Goal: Complete application form

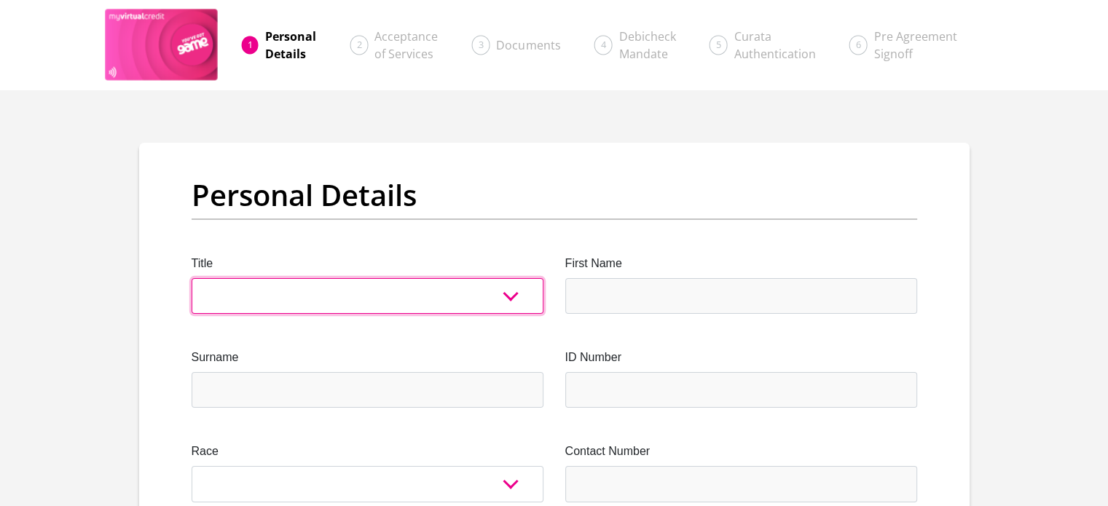
click at [387, 286] on select "Mr Ms Mrs Dr [PERSON_NAME]" at bounding box center [368, 296] width 352 height 36
select select "Mr"
click at [192, 278] on select "Mr Ms Mrs Dr [PERSON_NAME]" at bounding box center [368, 296] width 352 height 36
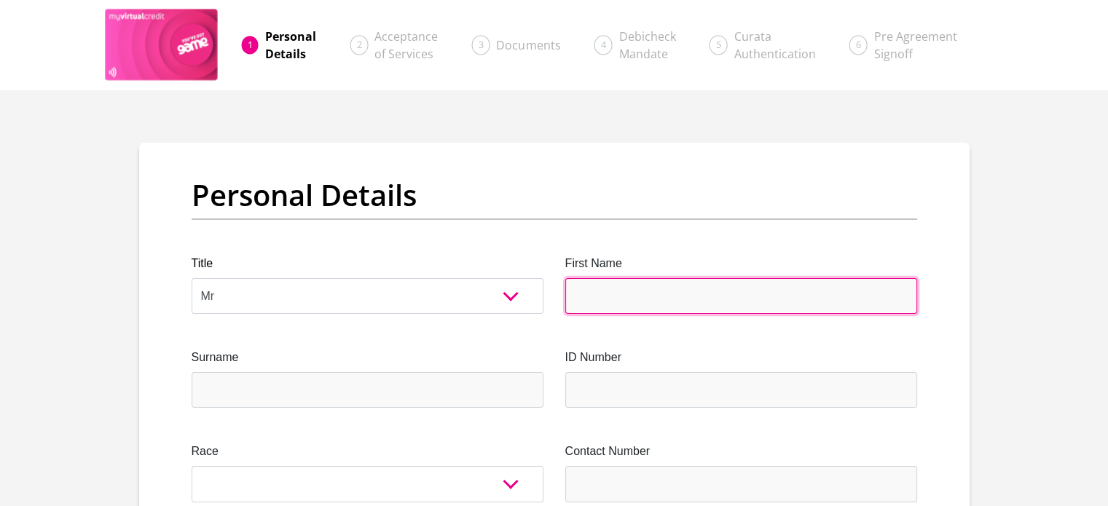
click at [591, 292] on input "First Name" at bounding box center [741, 296] width 352 height 36
type input "GAZVIN"
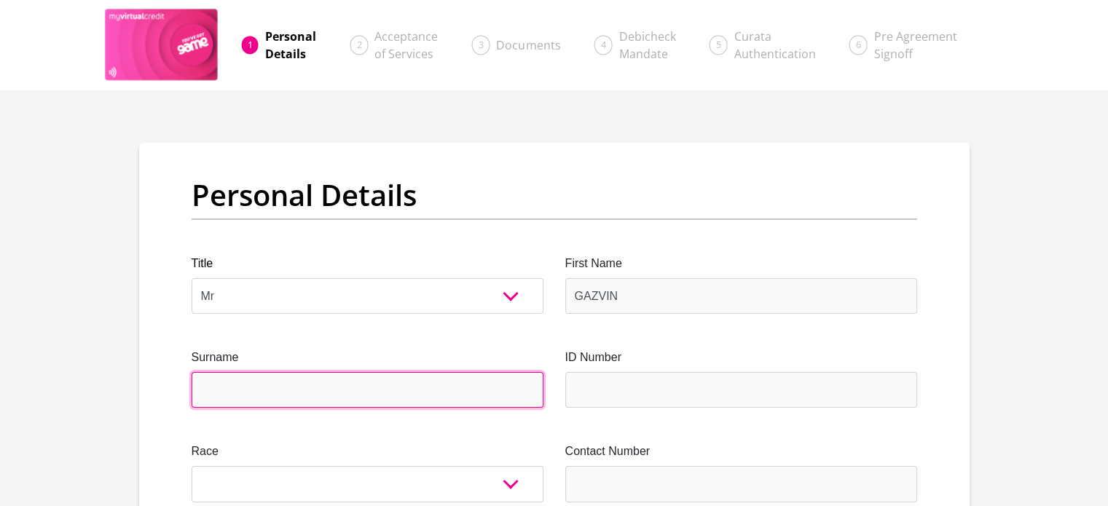
type input "BEZUIDENHOUDT"
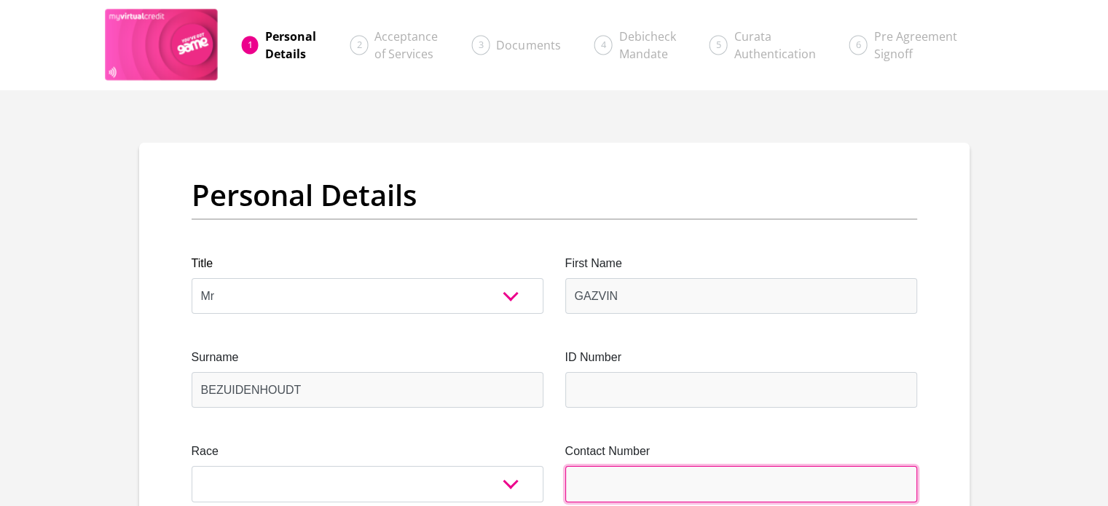
type input "0660059517"
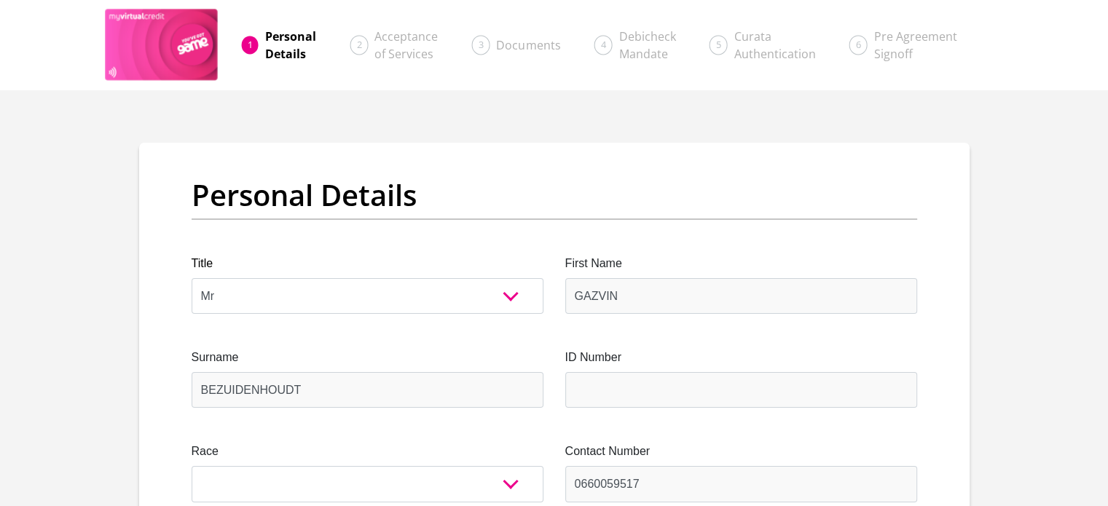
select select "ZAF"
type input "[STREET_ADDRESS]"
type input "Aggeneys"
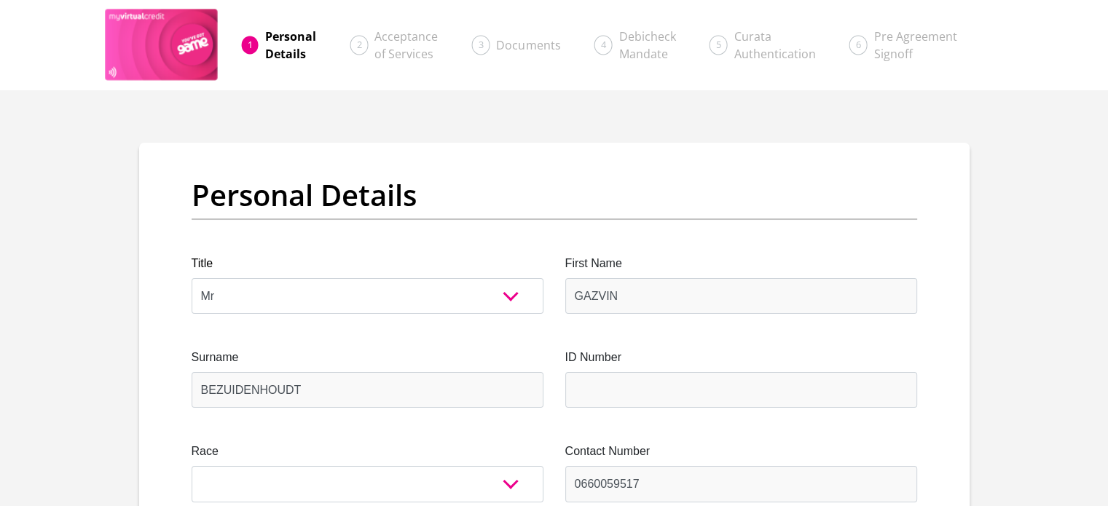
type input "8893"
select select "[GEOGRAPHIC_DATA]"
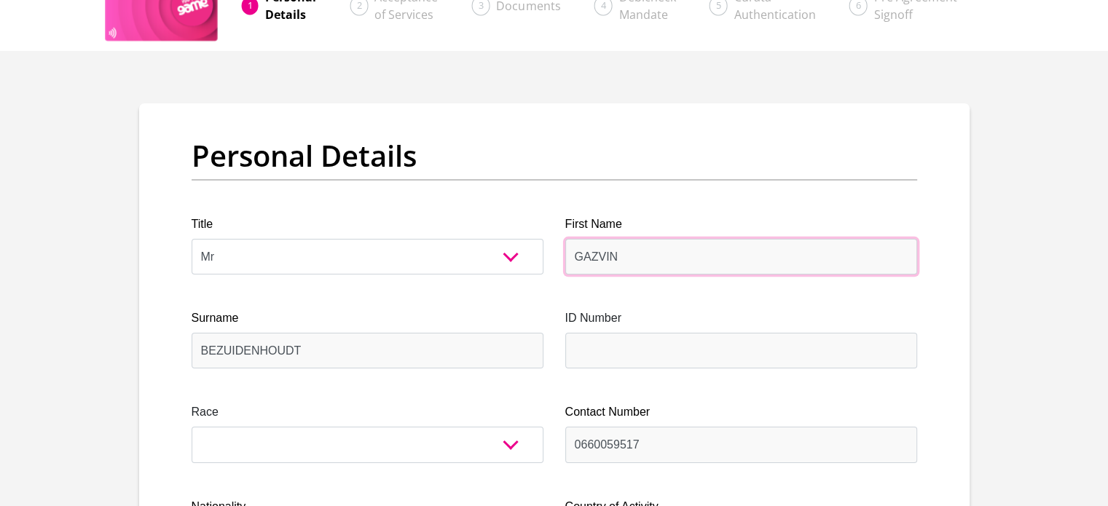
scroll to position [73, 0]
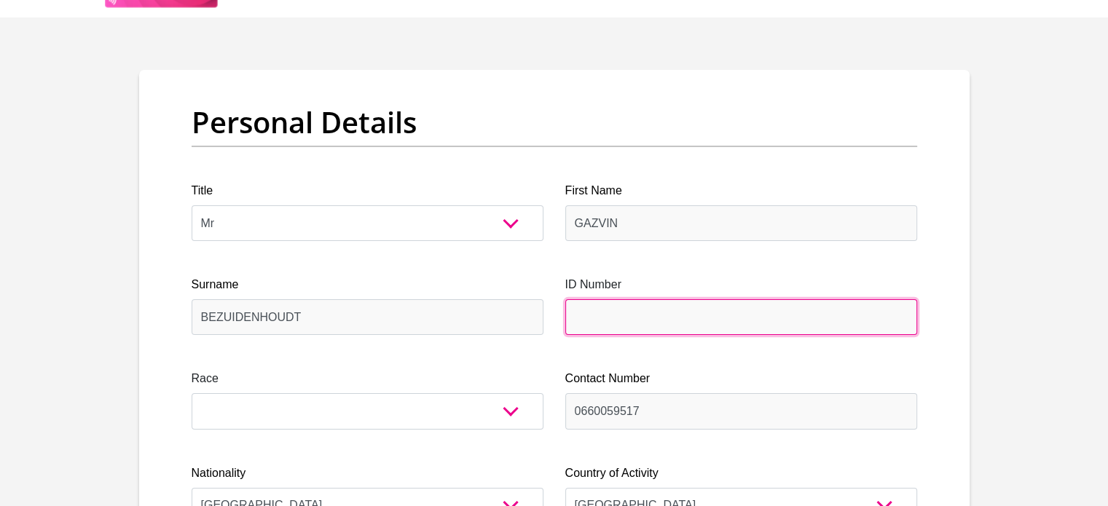
click at [639, 315] on input "ID Number" at bounding box center [741, 317] width 352 height 36
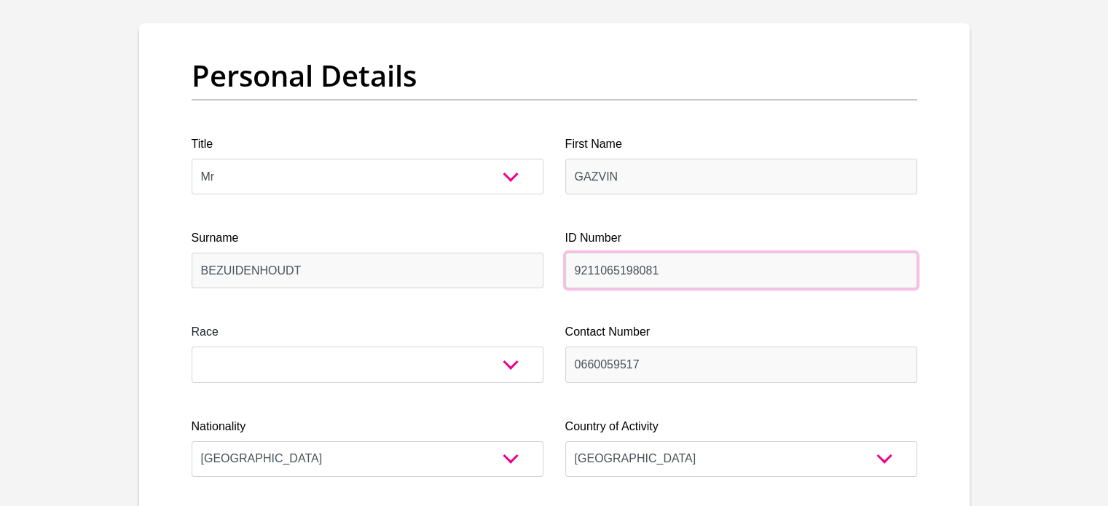
scroll to position [146, 0]
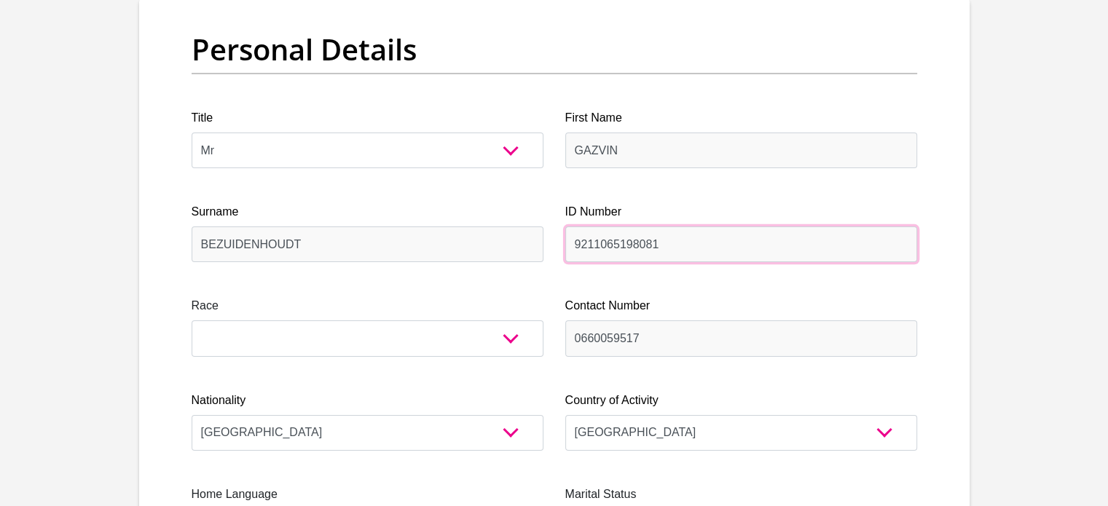
type input "9211065198081"
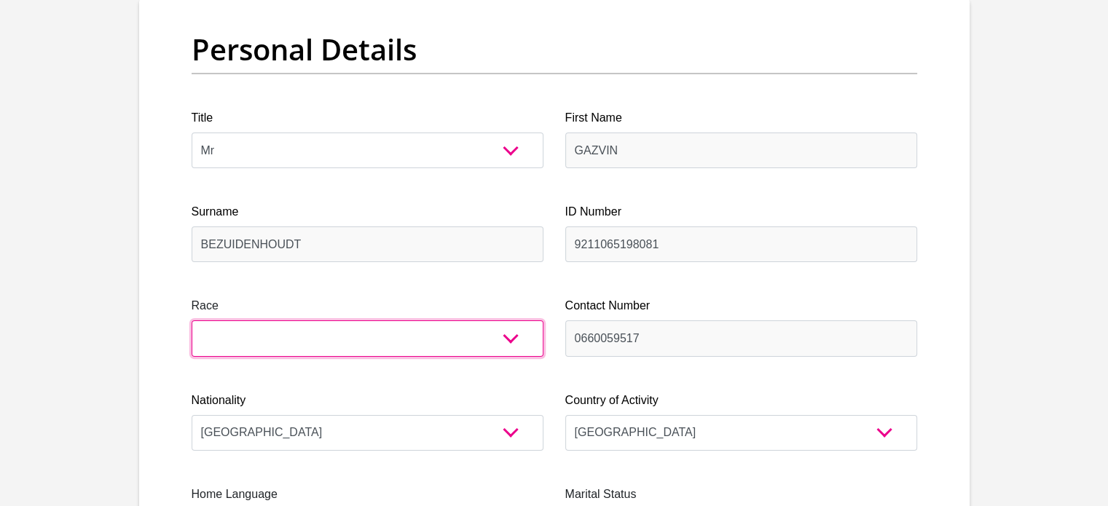
click at [501, 346] on select "Black Coloured Indian White Other" at bounding box center [368, 339] width 352 height 36
select select "2"
click at [192, 321] on select "Black Coloured Indian White Other" at bounding box center [368, 339] width 352 height 36
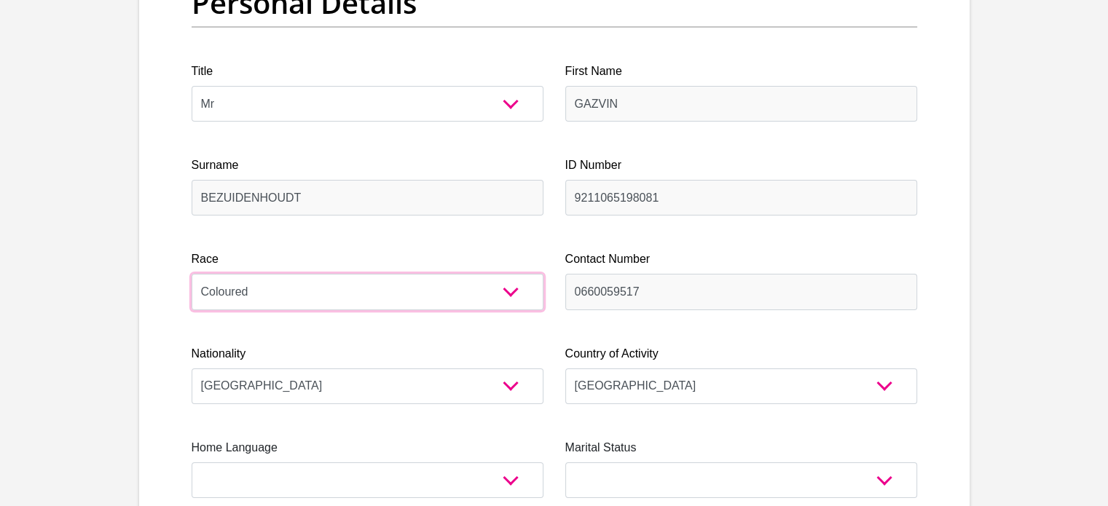
scroll to position [291, 0]
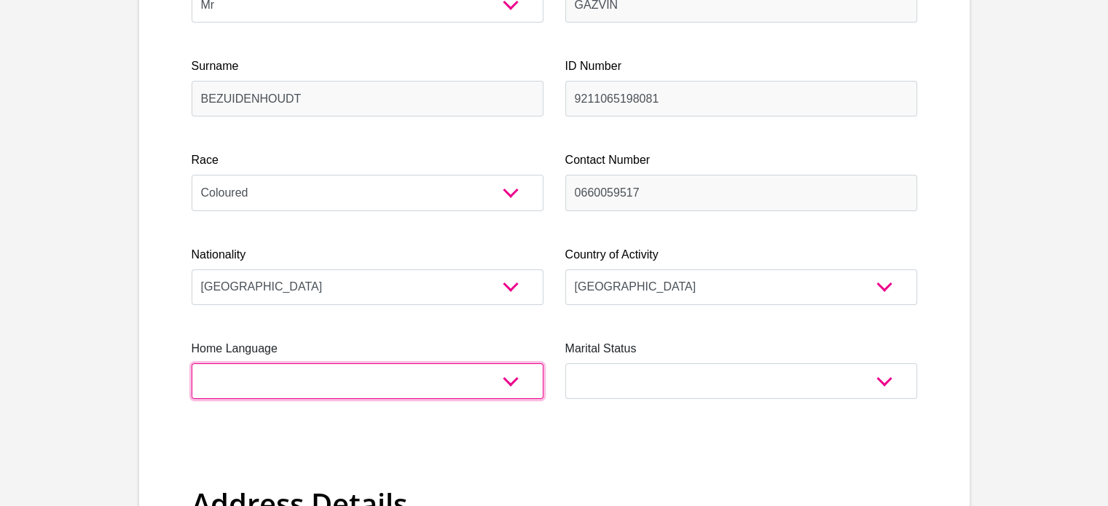
click at [458, 396] on select "Afrikaans English Sepedi South Ndebele Southern Sotho Swati Tsonga Tswana Venda…" at bounding box center [368, 381] width 352 height 36
select select "afr"
click at [192, 363] on select "Afrikaans English Sepedi South Ndebele Southern Sotho Swati Tsonga Tswana Venda…" at bounding box center [368, 381] width 352 height 36
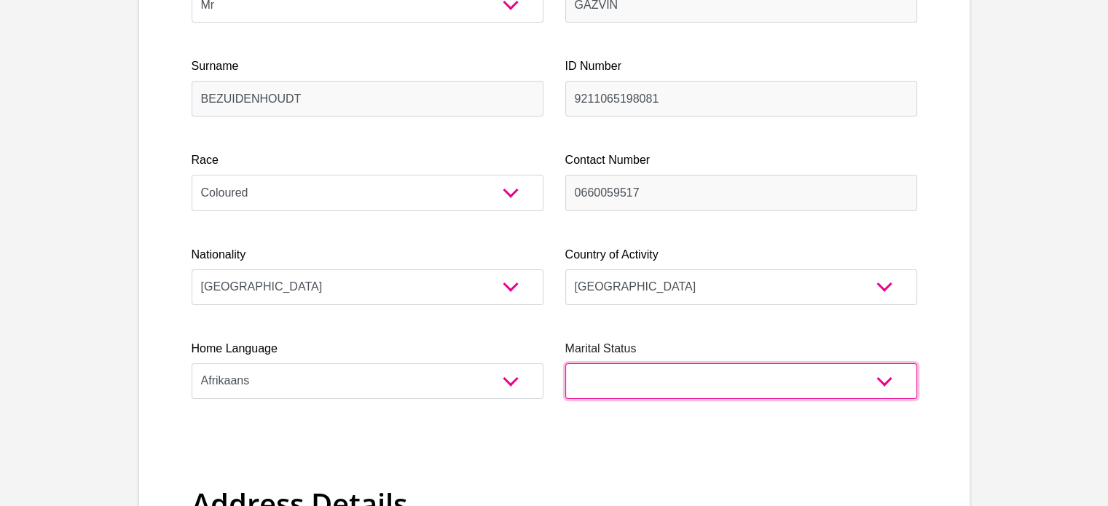
click at [760, 386] on select "Married ANC Single Divorced Widowed Married COP or Customary Law" at bounding box center [741, 381] width 352 height 36
select select "5"
click at [565, 363] on select "Married ANC Single Divorced Widowed Married COP or Customary Law" at bounding box center [741, 381] width 352 height 36
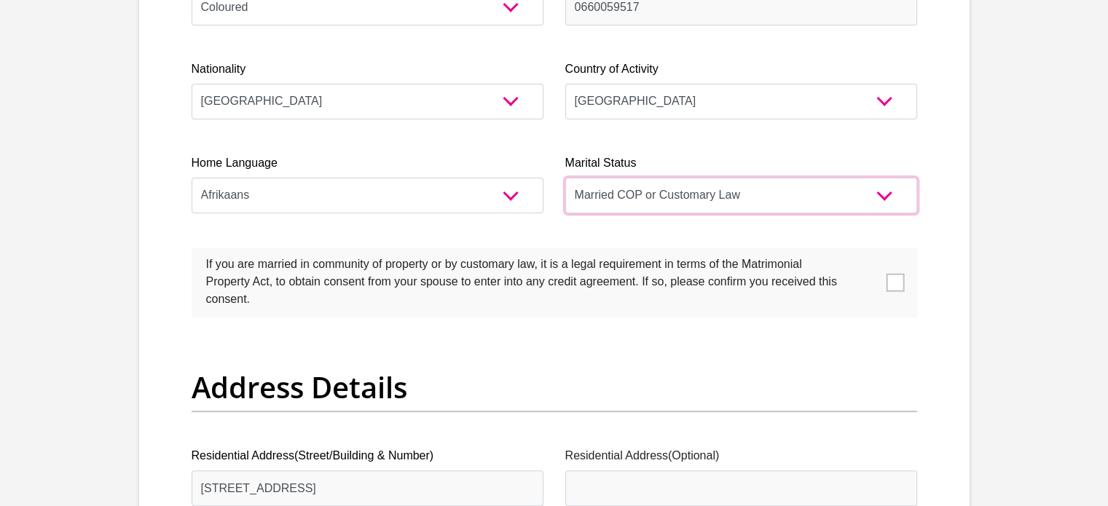
scroll to position [510, 0]
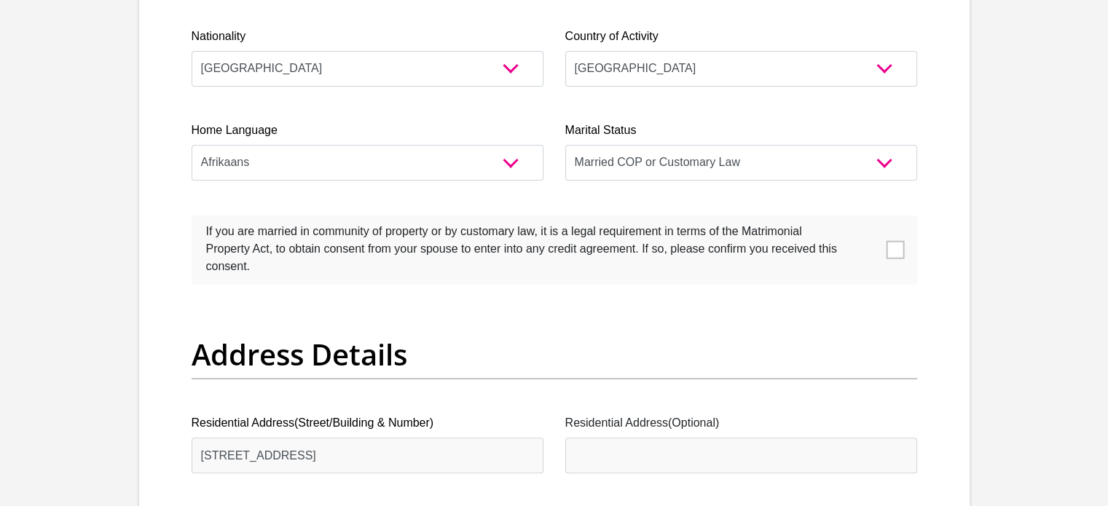
click at [889, 248] on span at bounding box center [895, 250] width 18 height 18
click at [177, 219] on input "checkbox" at bounding box center [177, 219] width 0 height 0
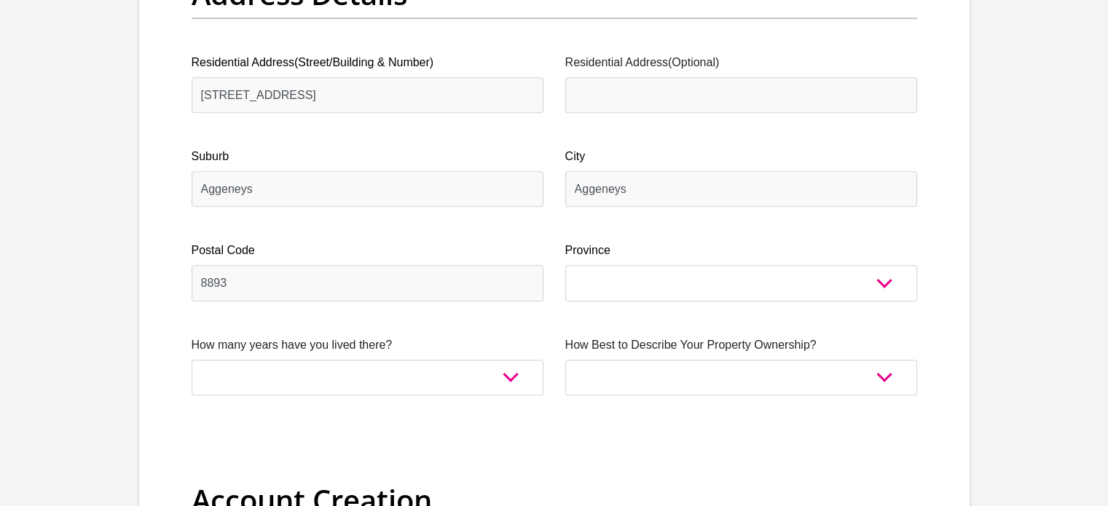
scroll to position [874, 0]
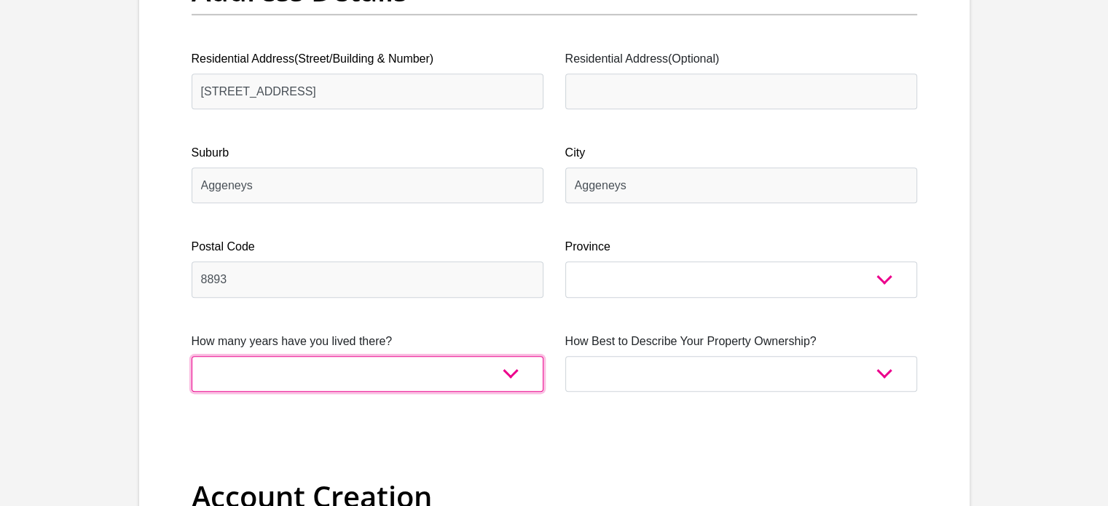
click at [472, 369] on select "less than 1 year 1-3 years 3-5 years 5+ years" at bounding box center [368, 374] width 352 height 36
select select "5"
click at [192, 356] on select "less than 1 year 1-3 years 3-5 years 5+ years" at bounding box center [368, 374] width 352 height 36
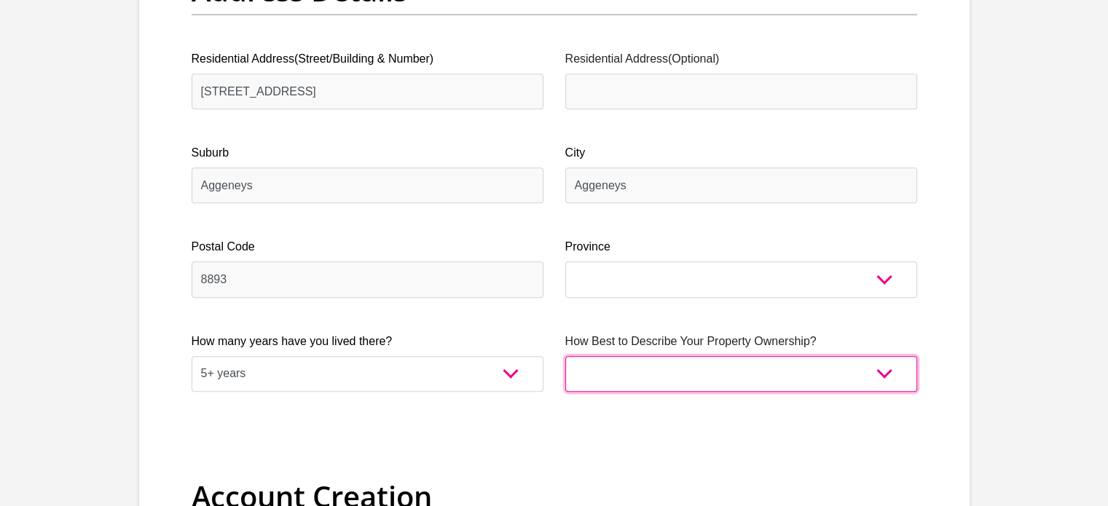
click at [688, 384] on select "Owned Rented Family Owned Company Dwelling" at bounding box center [741, 374] width 352 height 36
select select "Rented"
click at [565, 356] on select "Owned Rented Family Owned Company Dwelling" at bounding box center [741, 374] width 352 height 36
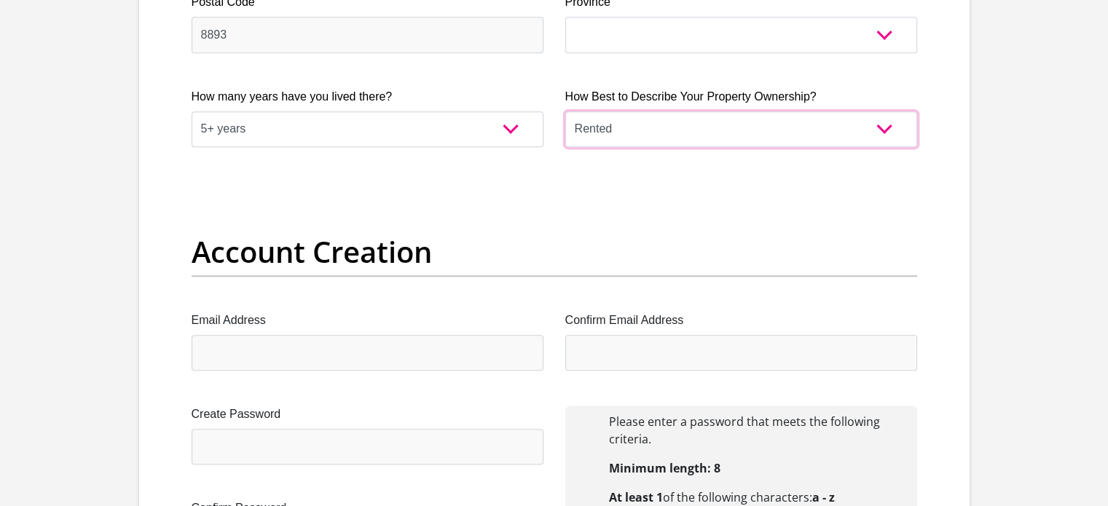
scroll to position [1166, 0]
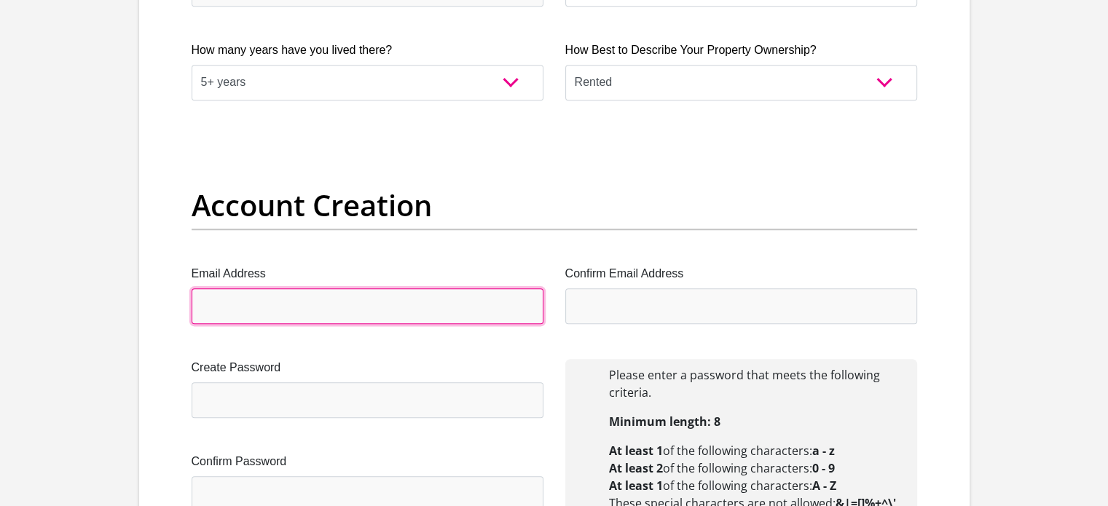
click at [402, 303] on input "Email Address" at bounding box center [368, 306] width 352 height 36
type input "[EMAIL_ADDRESS][DOMAIN_NAME]"
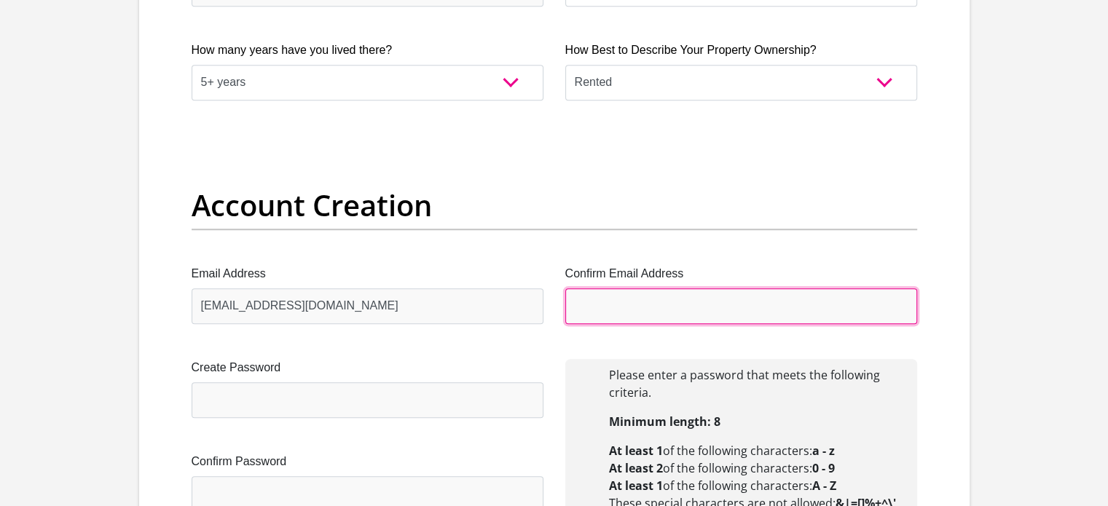
type input "[EMAIL_ADDRESS][DOMAIN_NAME]"
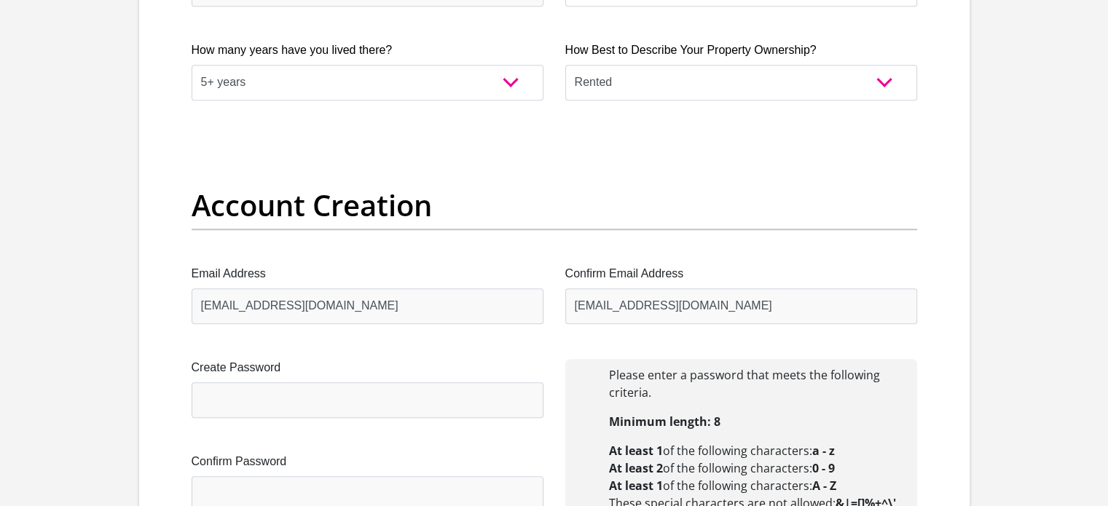
type input "Gazvin"
type input "Bezuidenhoudt"
type input "0660059517"
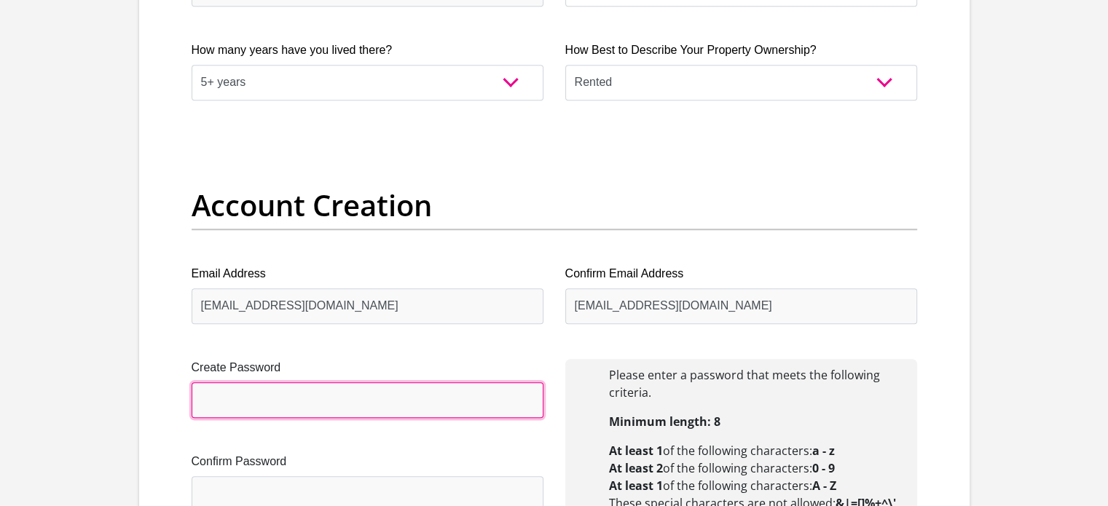
click at [353, 404] on input "Create Password" at bounding box center [368, 400] width 352 height 36
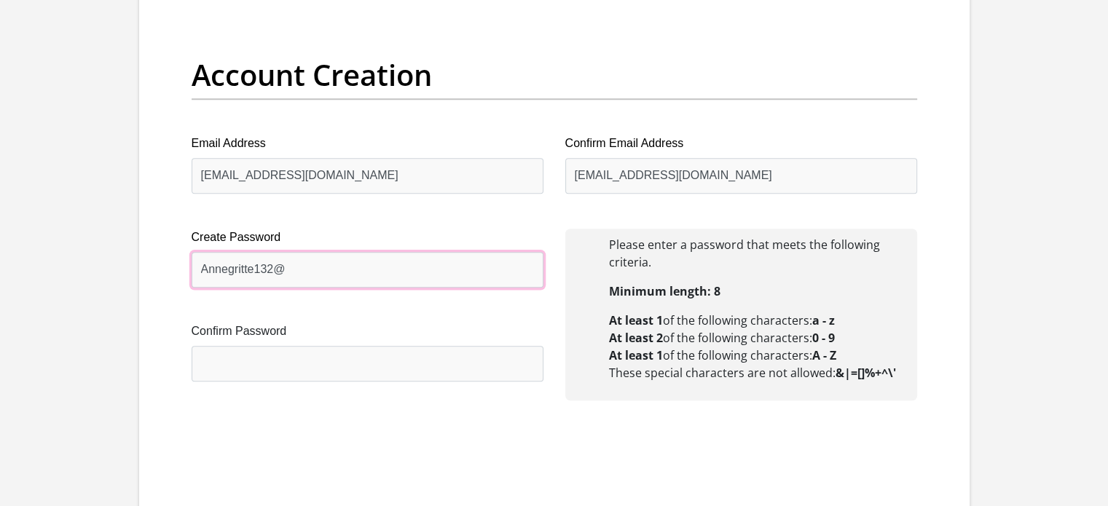
scroll to position [1311, 0]
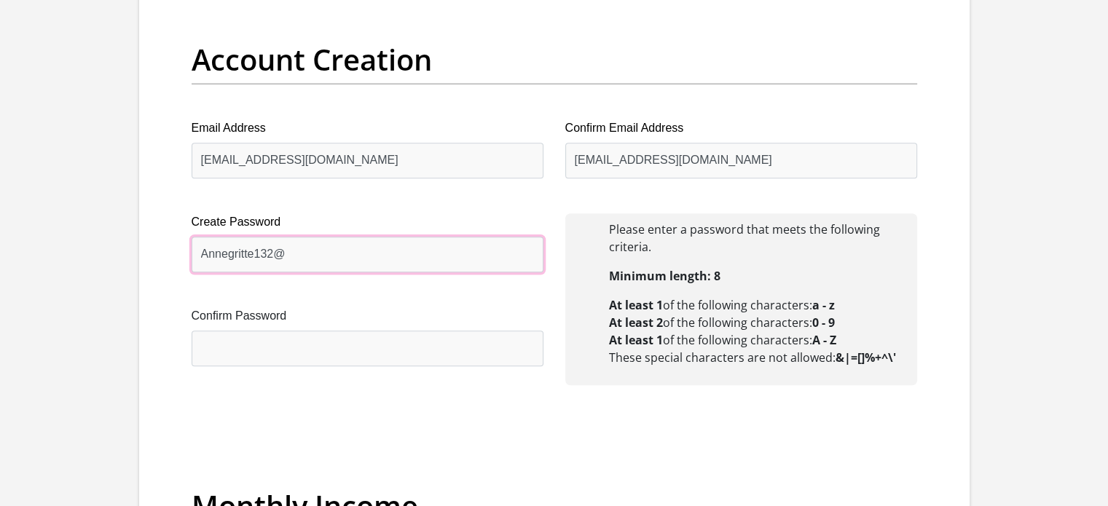
type input "Annegritte132@"
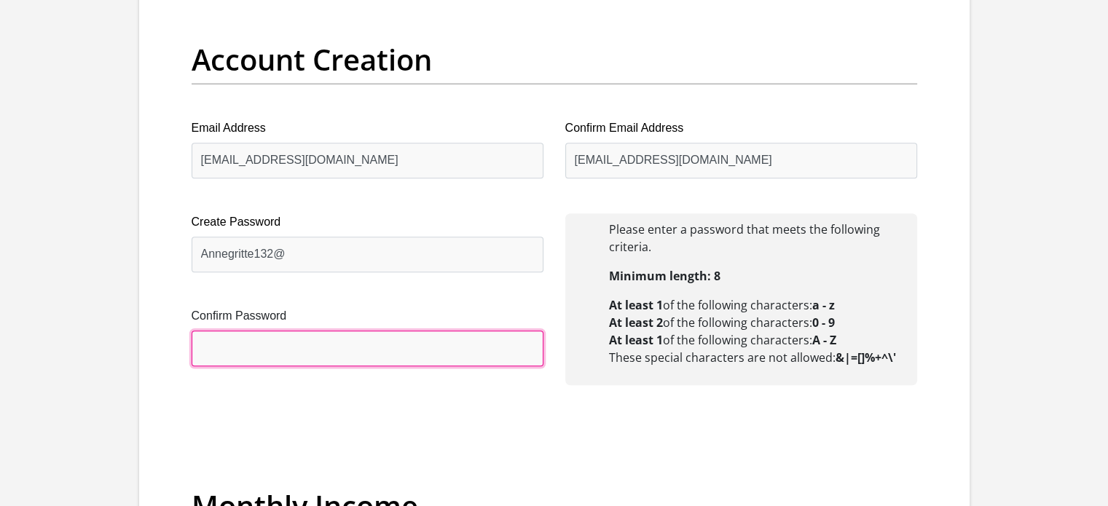
click at [313, 356] on input "Confirm Password" at bounding box center [368, 349] width 352 height 36
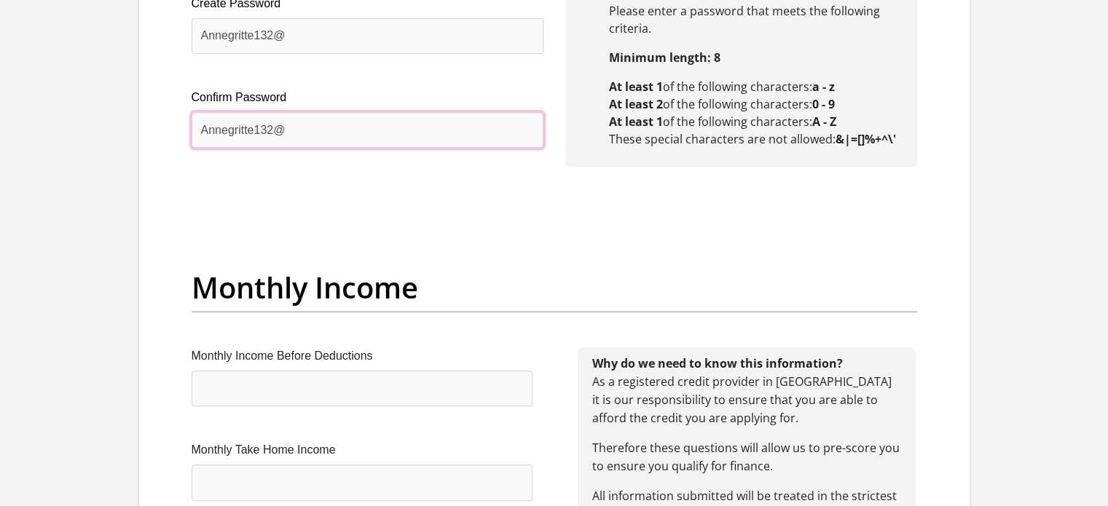
scroll to position [1603, 0]
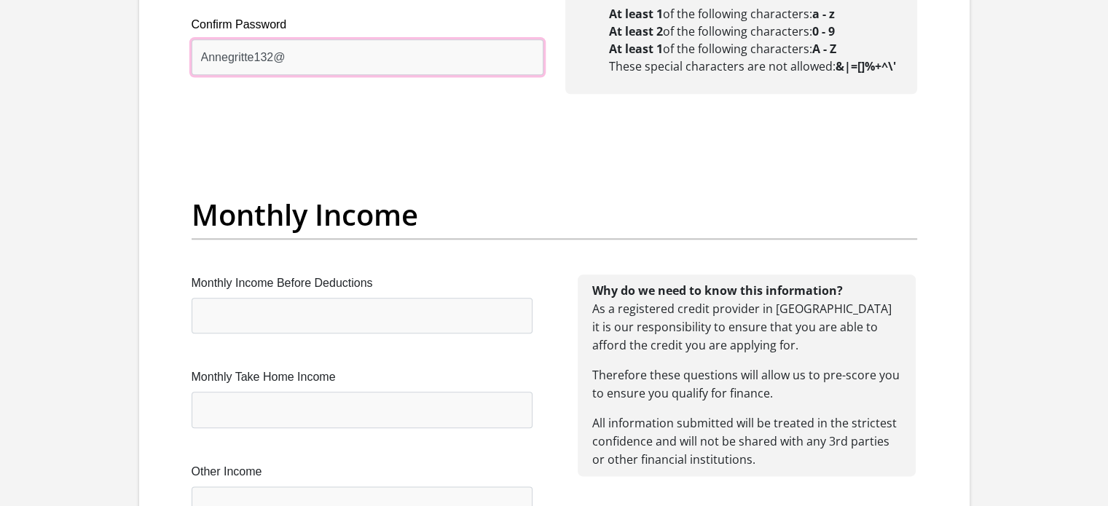
type input "Annegritte132@"
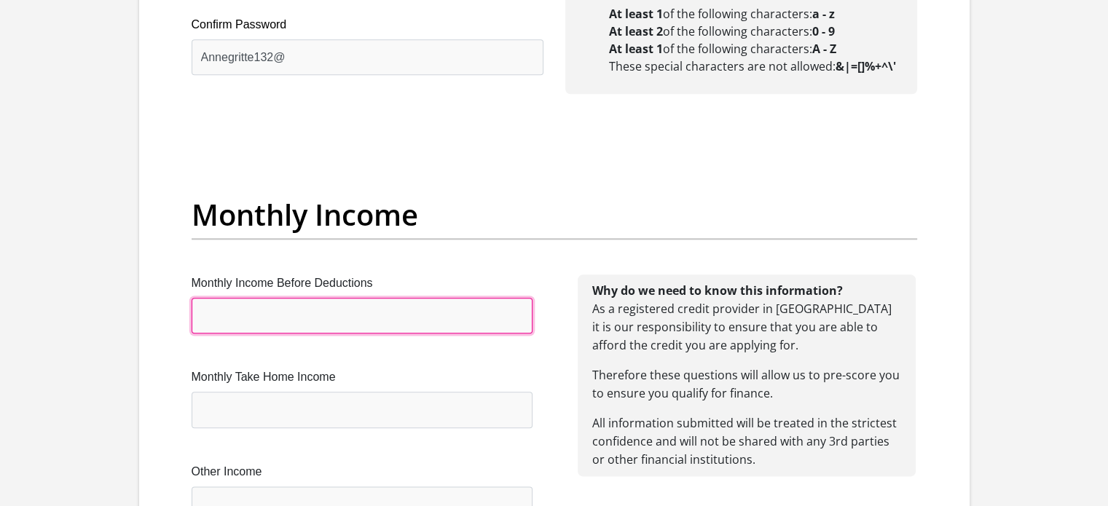
click at [304, 322] on input "Monthly Income Before Deductions" at bounding box center [362, 316] width 341 height 36
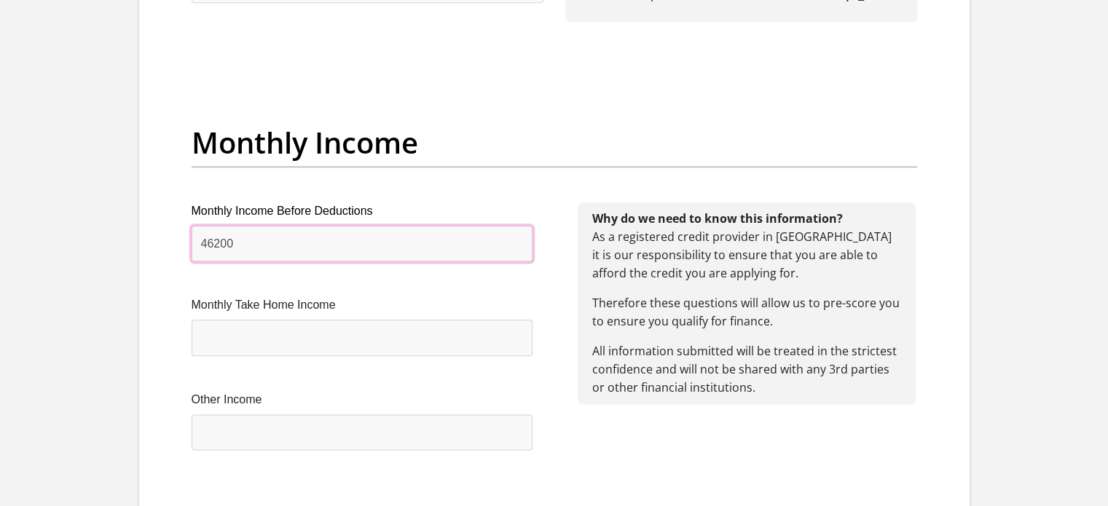
scroll to position [1675, 0]
type input "46200"
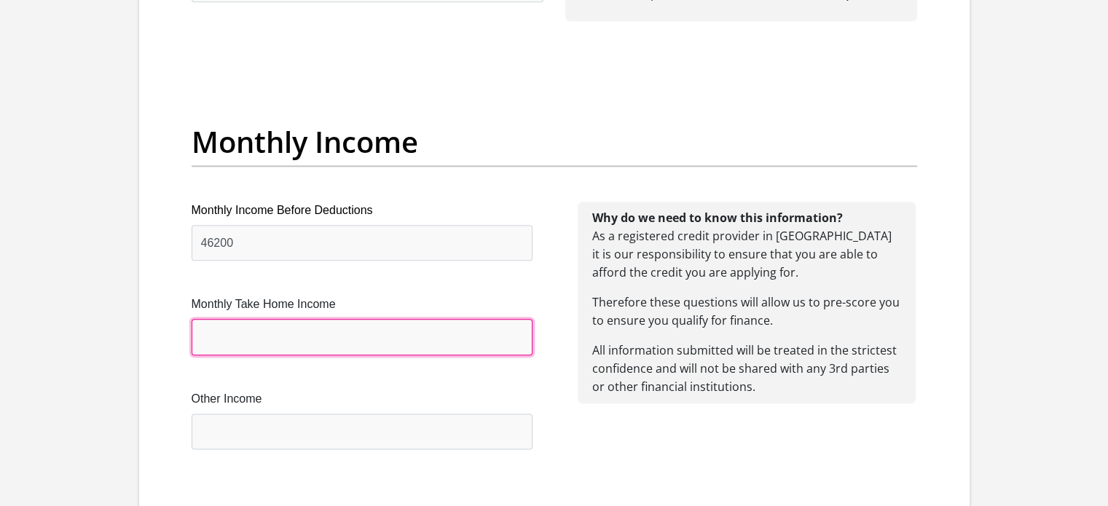
click at [329, 320] on input "Monthly Take Home Income" at bounding box center [362, 337] width 341 height 36
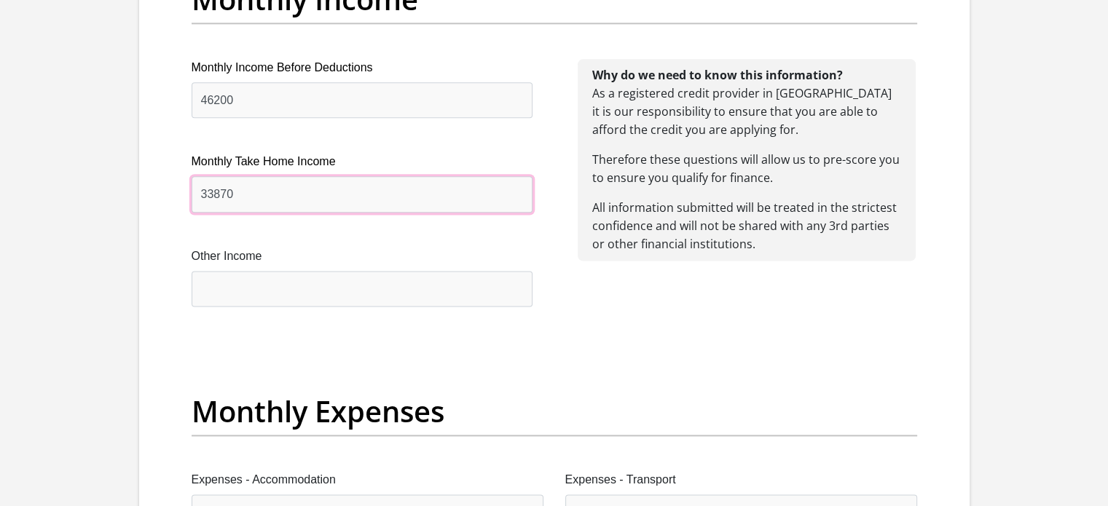
scroll to position [1821, 0]
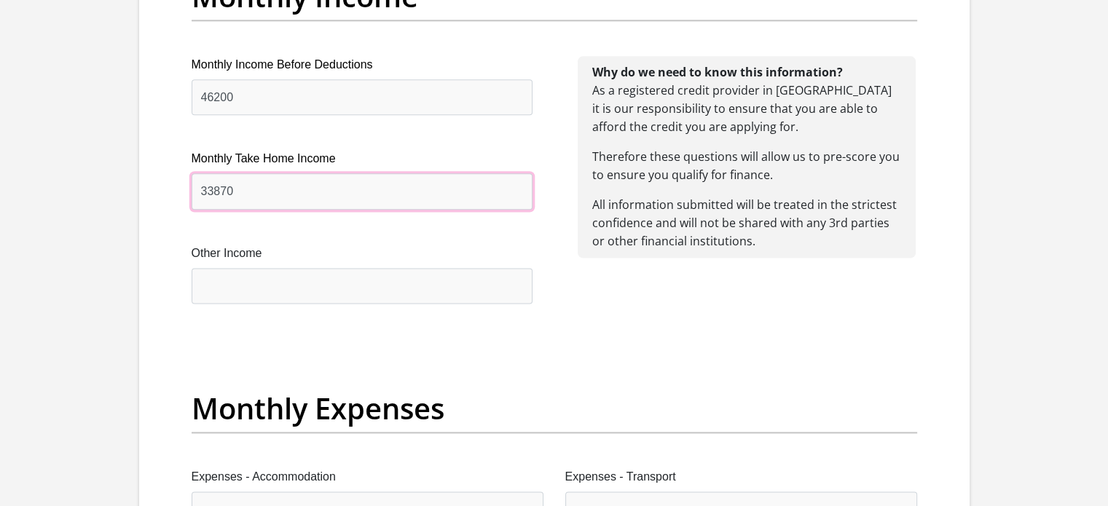
type input "33870"
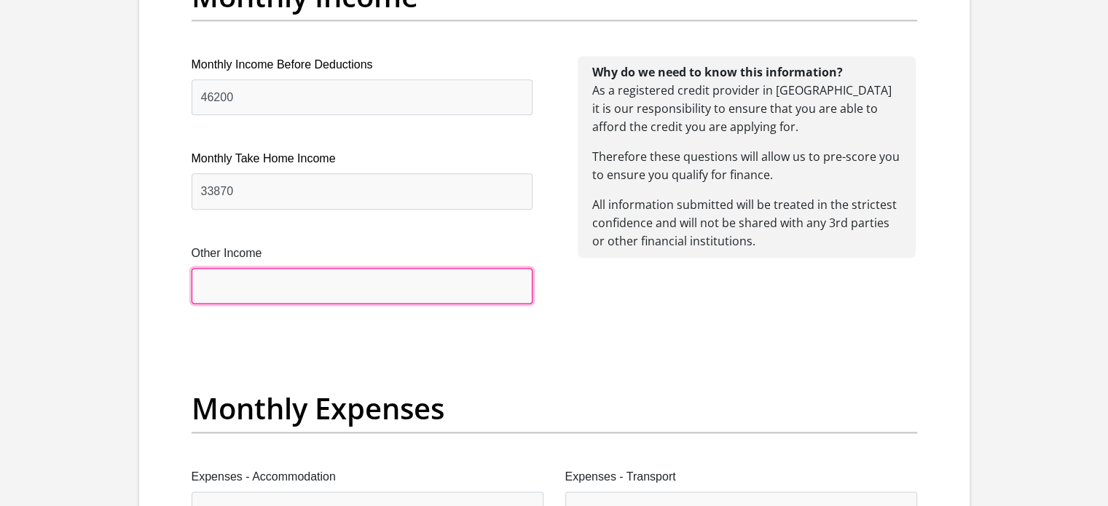
click at [300, 296] on input "Other Income" at bounding box center [362, 286] width 341 height 36
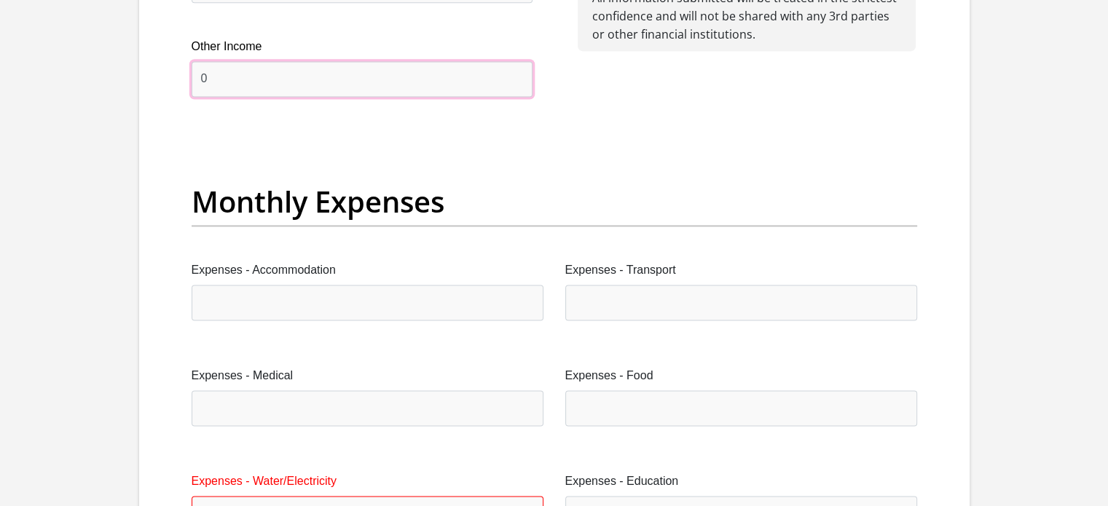
scroll to position [2040, 0]
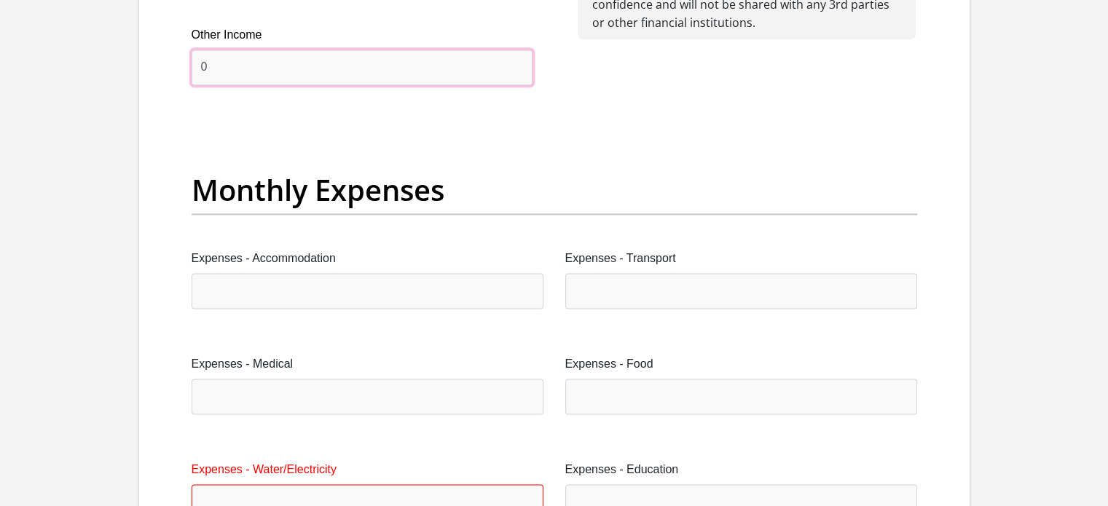
type input "0"
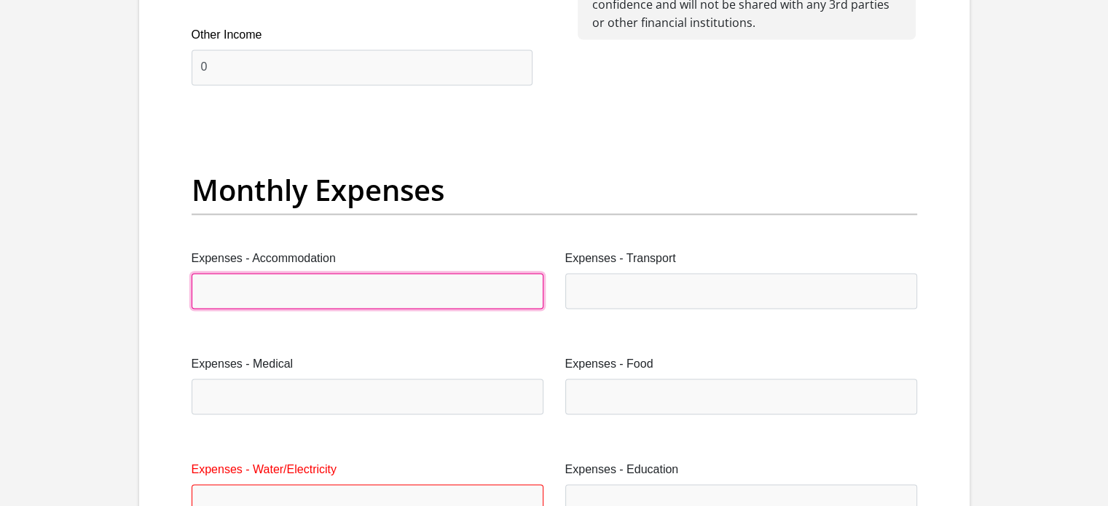
click at [258, 289] on input "Expenses - Accommodation" at bounding box center [368, 291] width 352 height 36
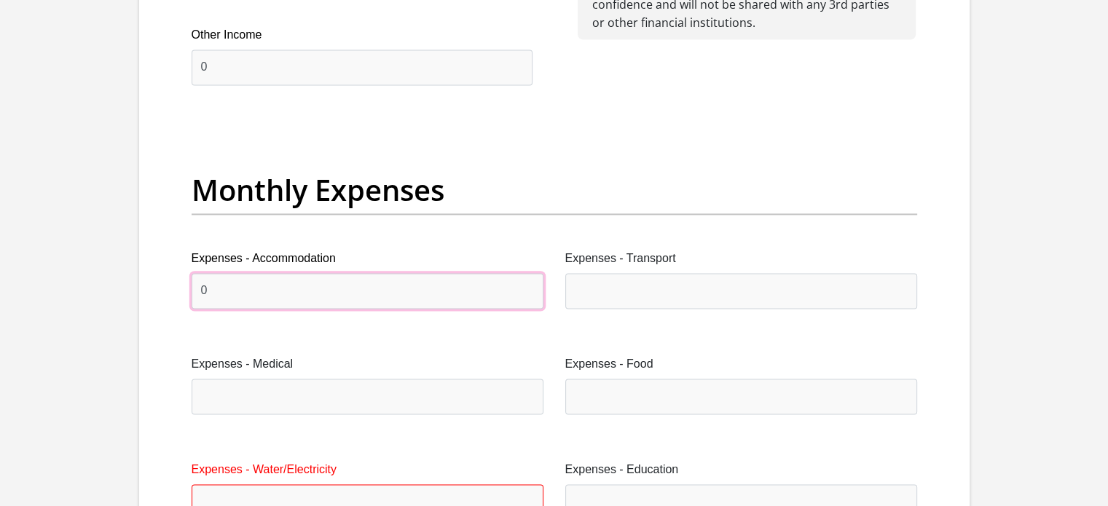
type input "0"
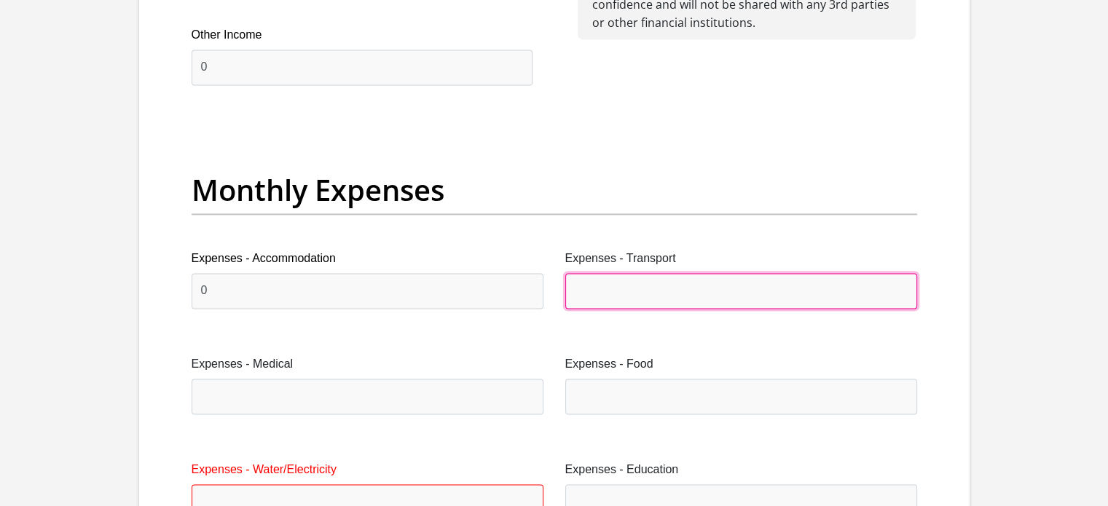
click at [600, 287] on input "Expenses - Transport" at bounding box center [741, 291] width 352 height 36
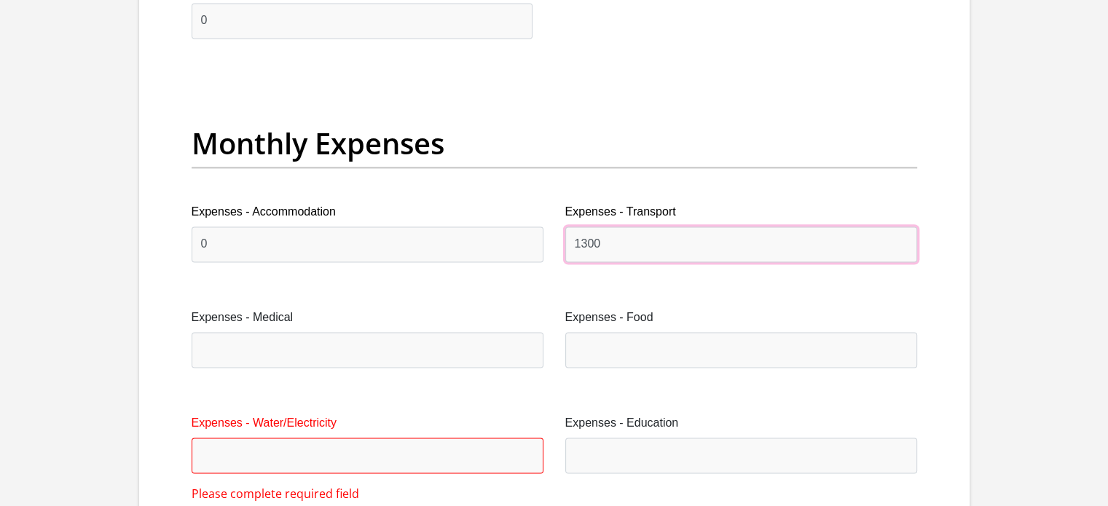
scroll to position [2112, 0]
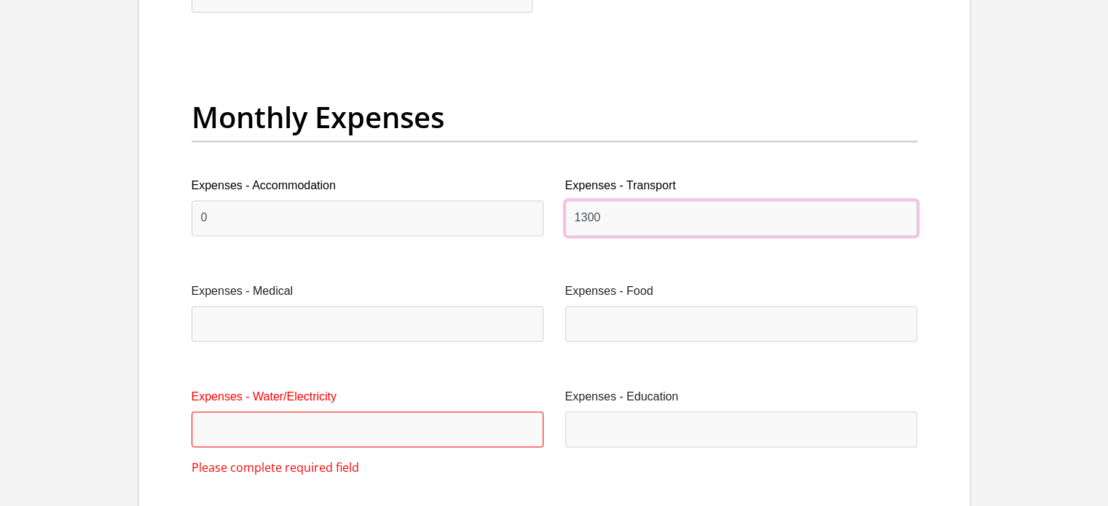
type input "1300"
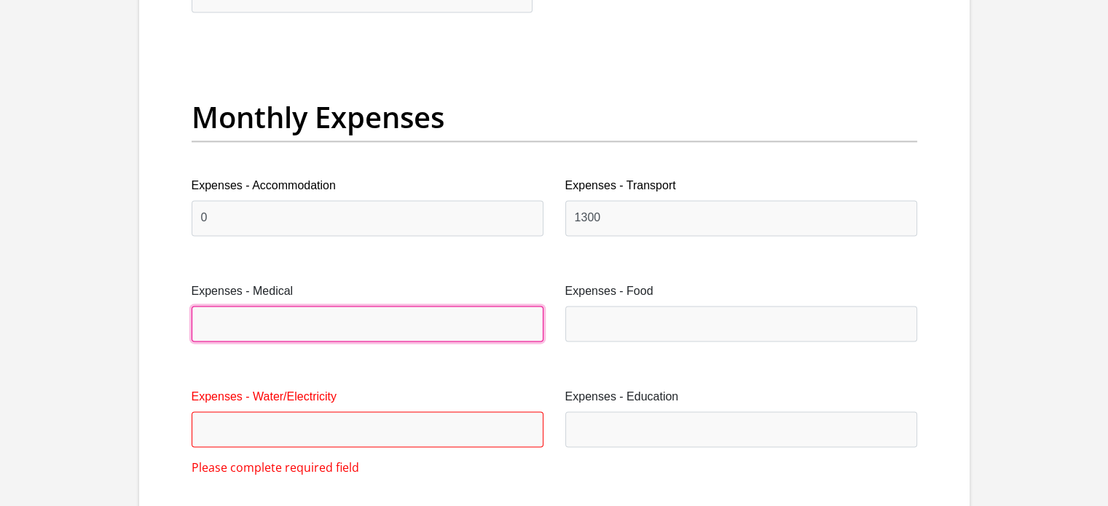
click at [438, 309] on input "Expenses - Medical" at bounding box center [368, 324] width 352 height 36
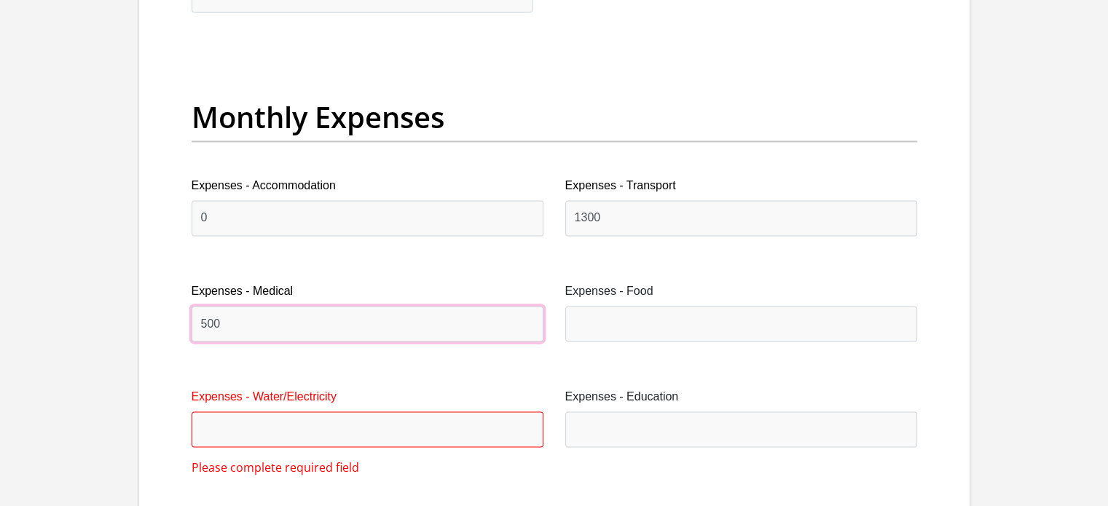
type input "500"
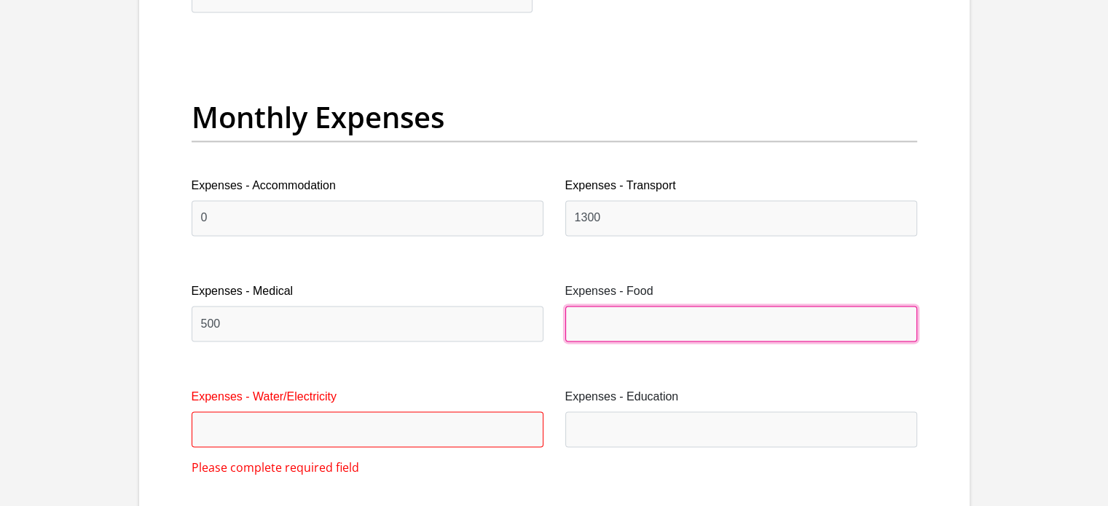
click at [667, 327] on input "Expenses - Food" at bounding box center [741, 324] width 352 height 36
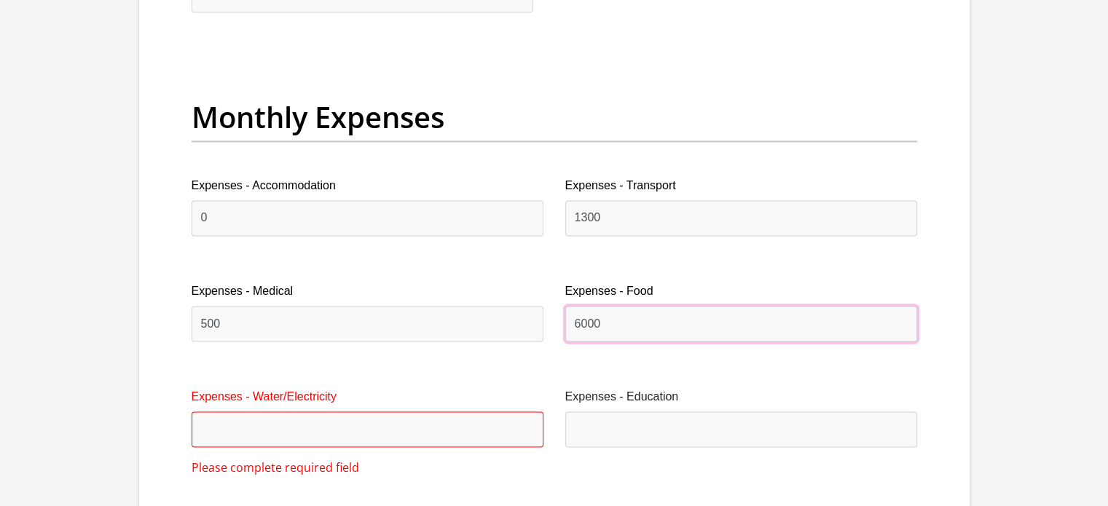
type input "6000"
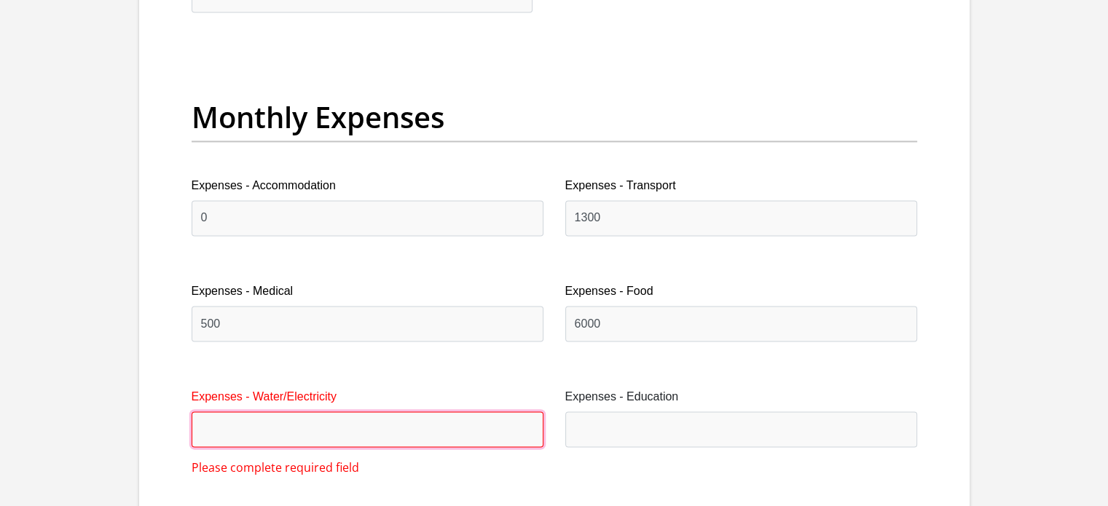
click at [408, 425] on input "Expenses - Water/Electricity" at bounding box center [368, 430] width 352 height 36
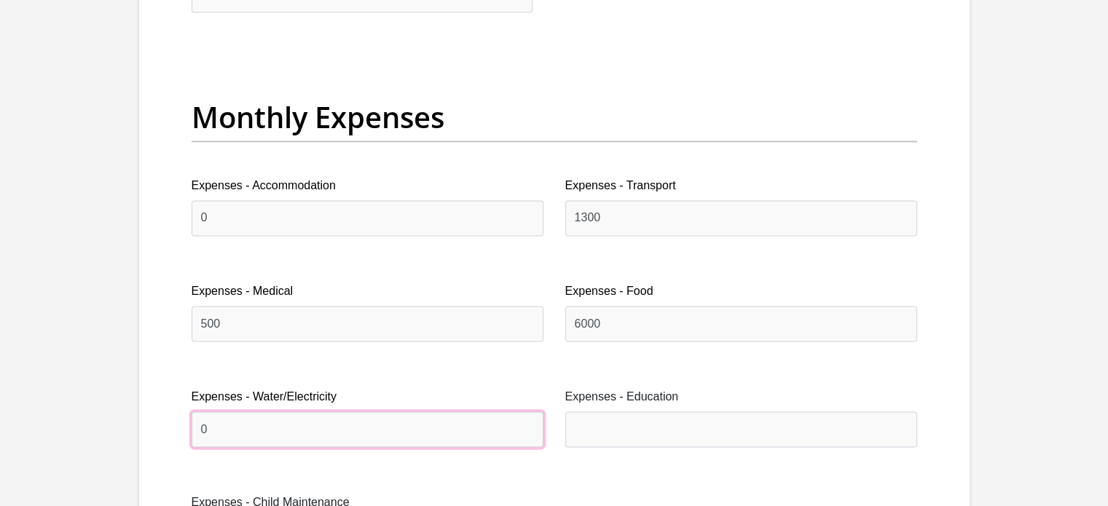
type input "0"
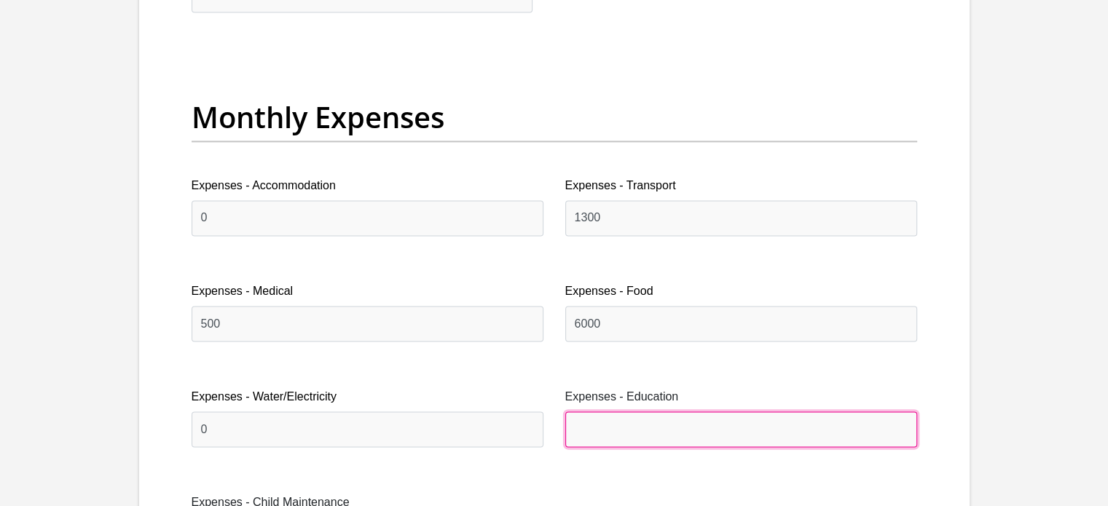
click at [610, 425] on input "Expenses - Education" at bounding box center [741, 430] width 352 height 36
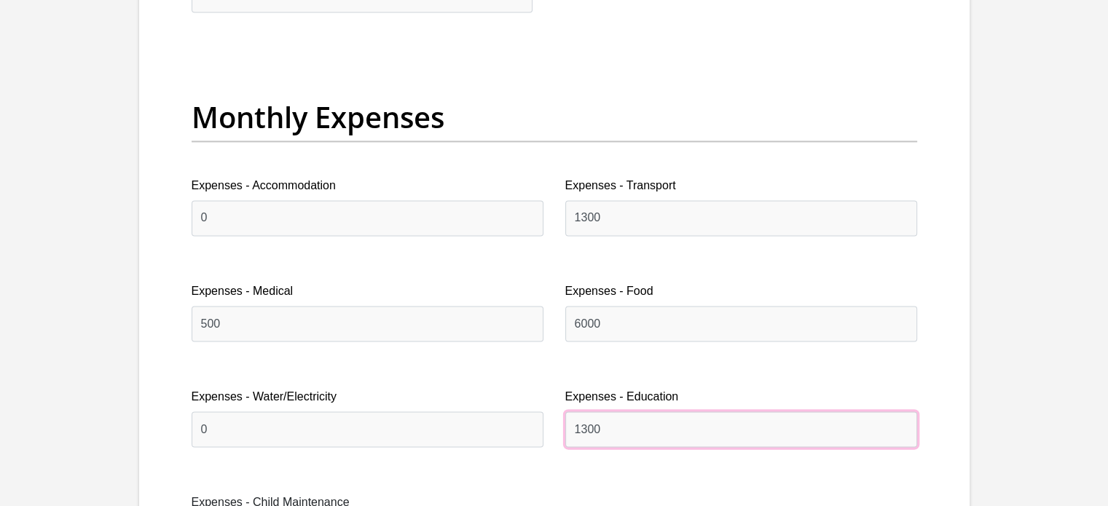
type input "1300"
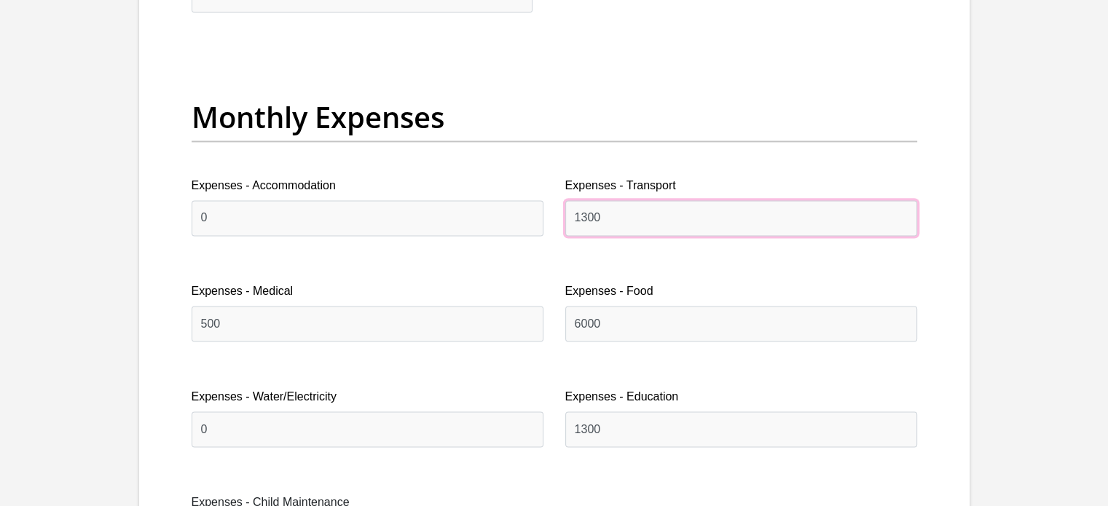
click at [640, 215] on input "1300" at bounding box center [741, 218] width 352 height 36
type input "1"
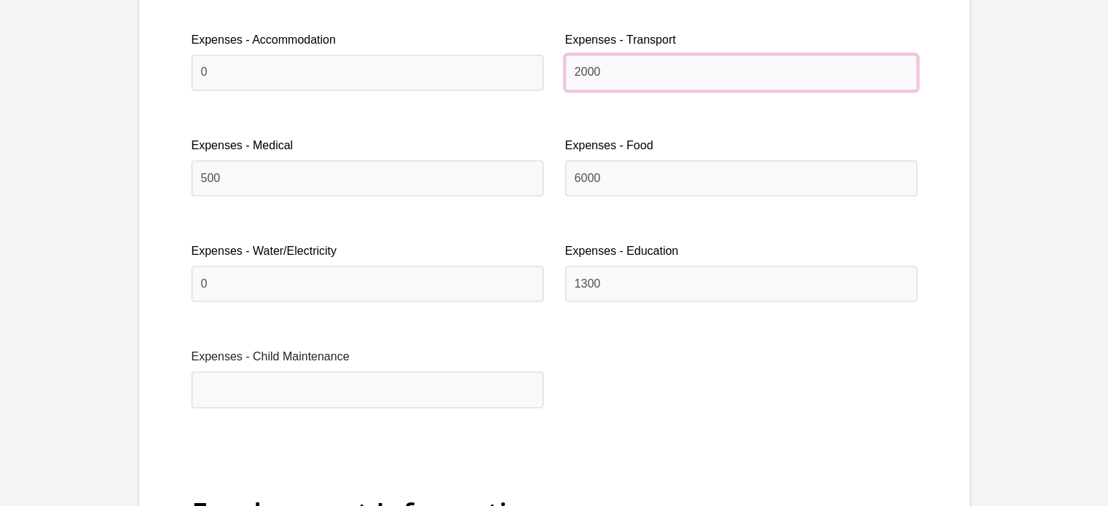
type input "2000"
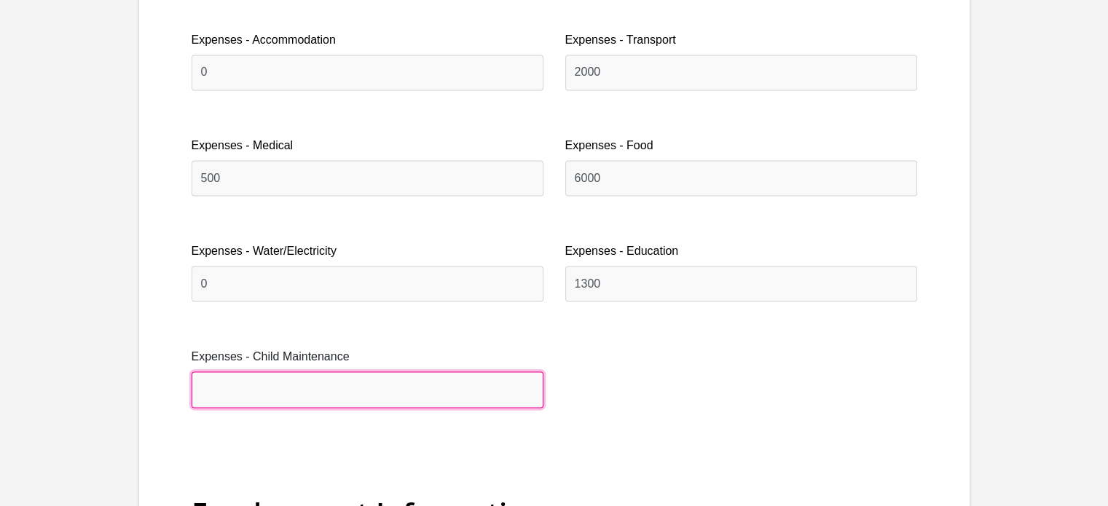
click at [389, 382] on input "Expenses - Child Maintenance" at bounding box center [368, 390] width 352 height 36
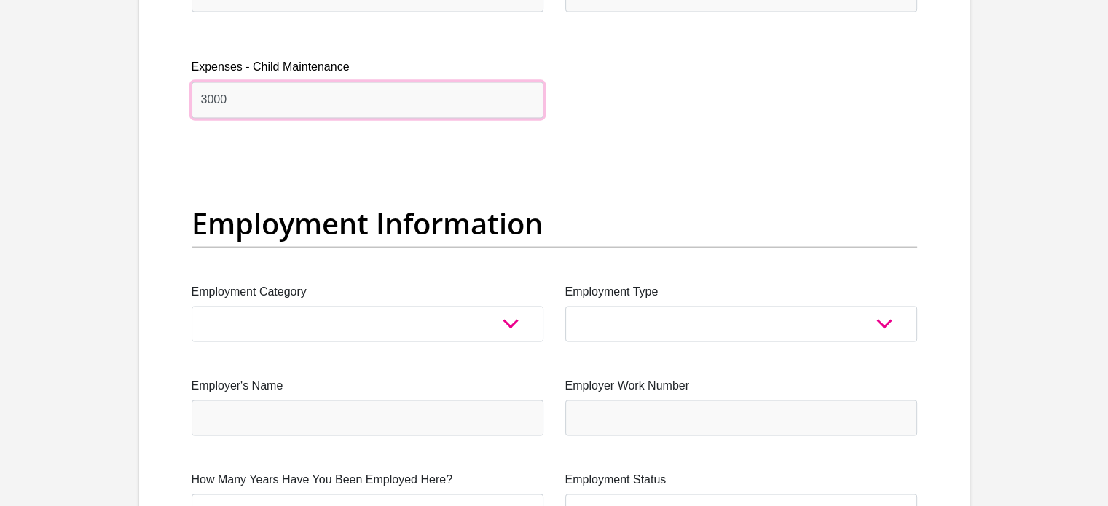
scroll to position [2550, 0]
type input "3000"
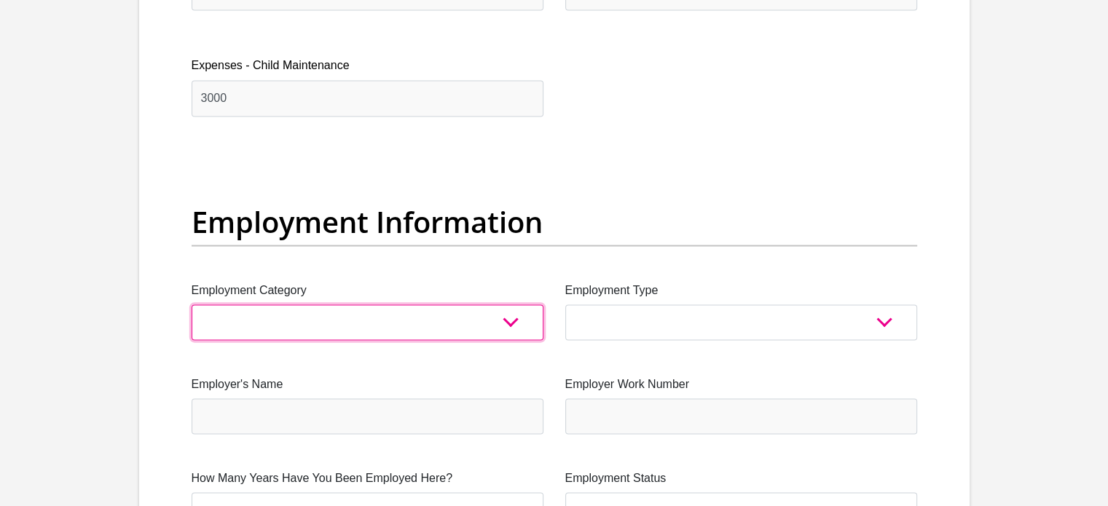
click at [417, 329] on select "AGRICULTURE ALCOHOL & TOBACCO CONSTRUCTION MATERIALS METALLURGY EQUIPMENT FOR R…" at bounding box center [368, 322] width 352 height 36
select select "59"
click at [192, 304] on select "AGRICULTURE ALCOHOL & TOBACCO CONSTRUCTION MATERIALS METALLURGY EQUIPMENT FOR R…" at bounding box center [368, 322] width 352 height 36
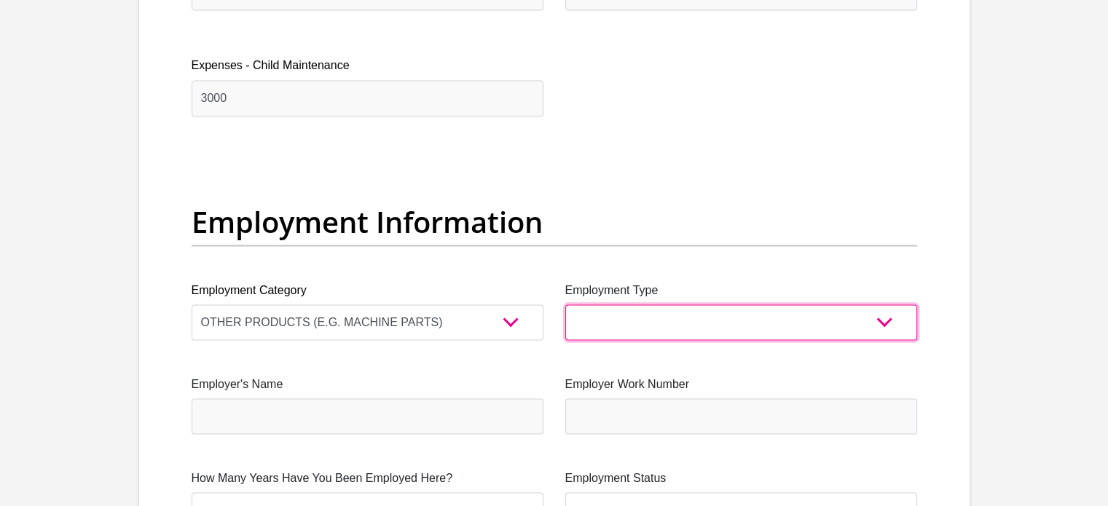
click at [682, 313] on select "College/Lecturer Craft Seller Creative Driver Executive Farmer Forces - Non Com…" at bounding box center [741, 322] width 352 height 36
select select "Licenced Professional"
click at [565, 304] on select "College/Lecturer Craft Seller Creative Driver Executive Farmer Forces - Non Com…" at bounding box center [741, 322] width 352 height 36
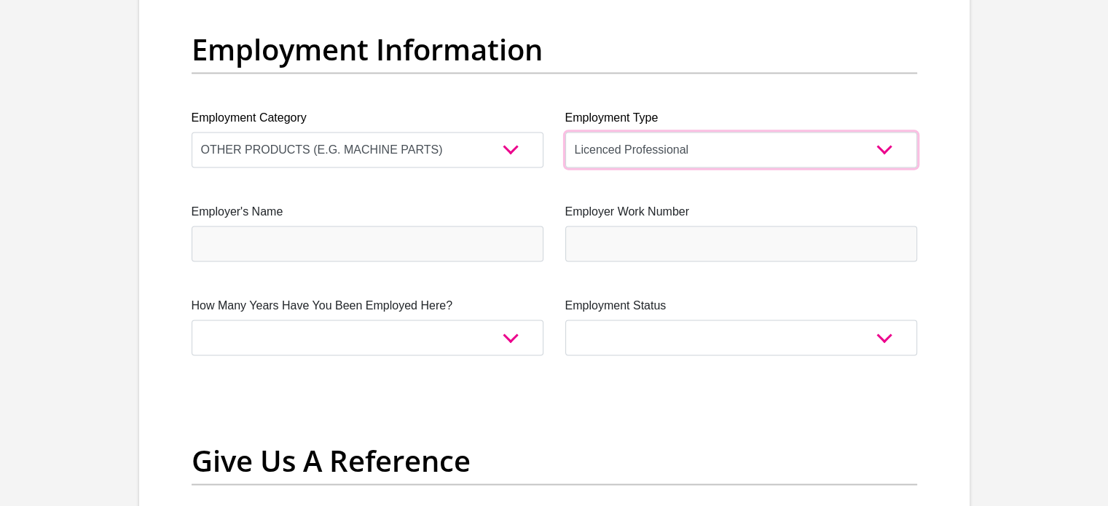
scroll to position [2768, 0]
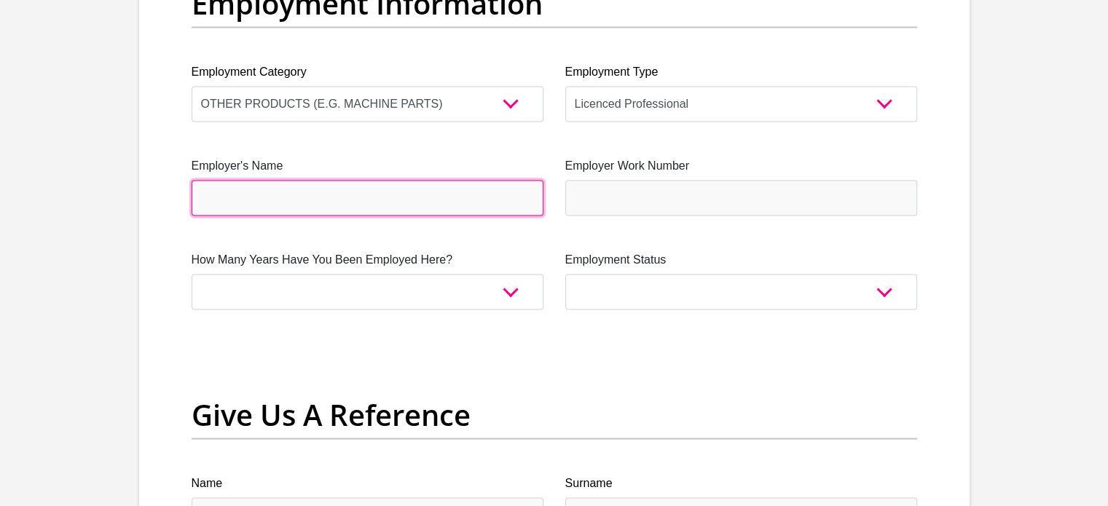
click at [472, 206] on input "Employer's Name" at bounding box center [368, 198] width 352 height 36
type input "k"
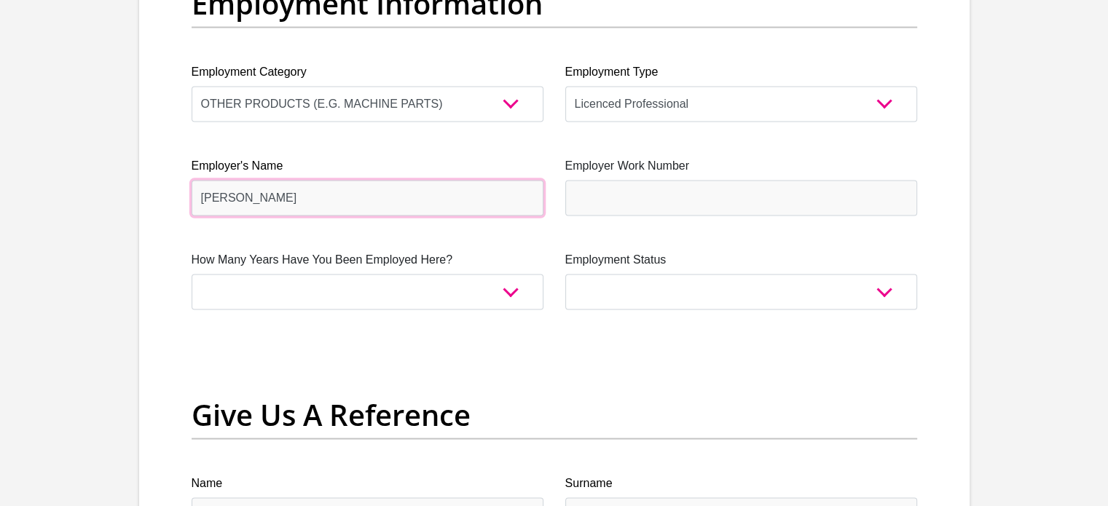
type input "[PERSON_NAME]"
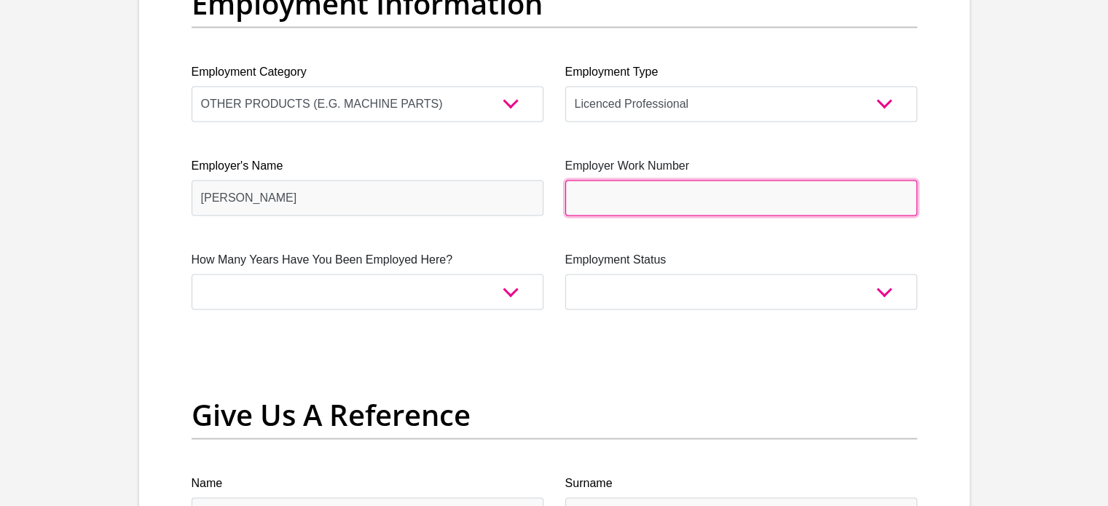
click at [586, 189] on input "Employer Work Number" at bounding box center [741, 198] width 352 height 36
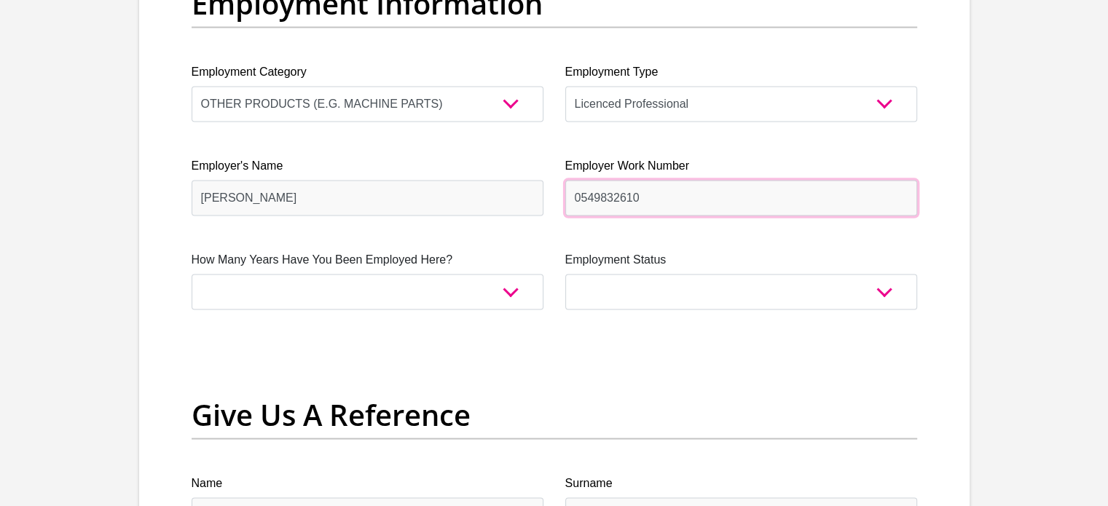
type input "0549832610"
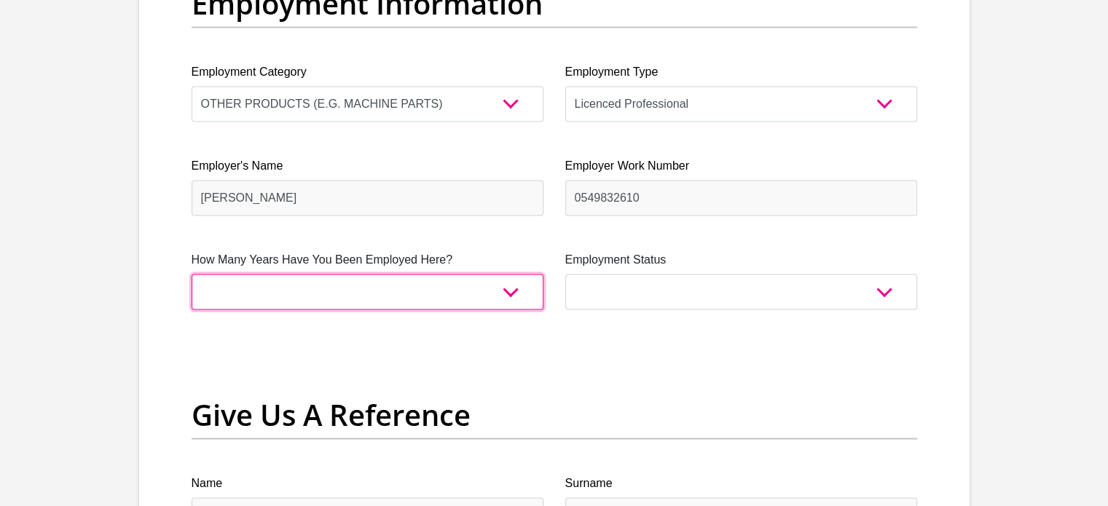
click at [481, 288] on select "less than 1 year 1-3 years 3-5 years 5+ years" at bounding box center [368, 292] width 352 height 36
select select "60"
click at [192, 274] on select "less than 1 year 1-3 years 3-5 years 5+ years" at bounding box center [368, 292] width 352 height 36
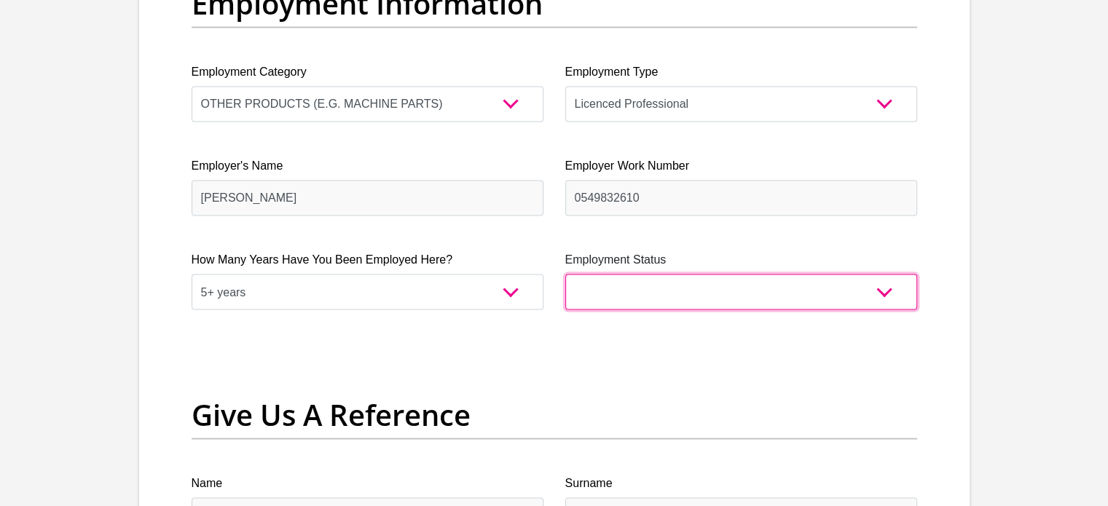
click at [772, 279] on select "Permanent/Full-time Part-time/Casual [DEMOGRAPHIC_DATA] Worker Self-Employed Ho…" at bounding box center [741, 292] width 352 height 36
select select "1"
click at [565, 274] on select "Permanent/Full-time Part-time/Casual [DEMOGRAPHIC_DATA] Worker Self-Employed Ho…" at bounding box center [741, 292] width 352 height 36
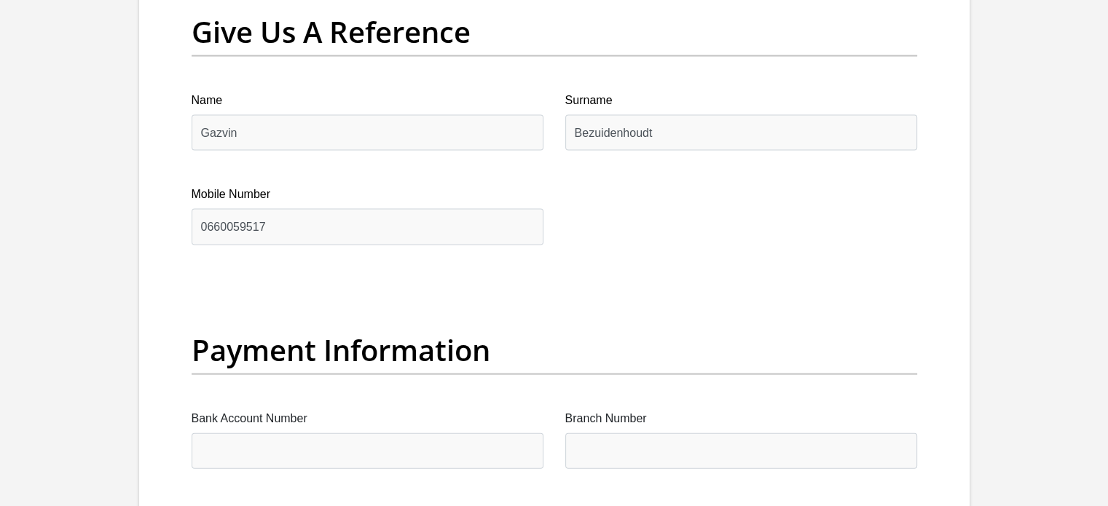
scroll to position [3132, 0]
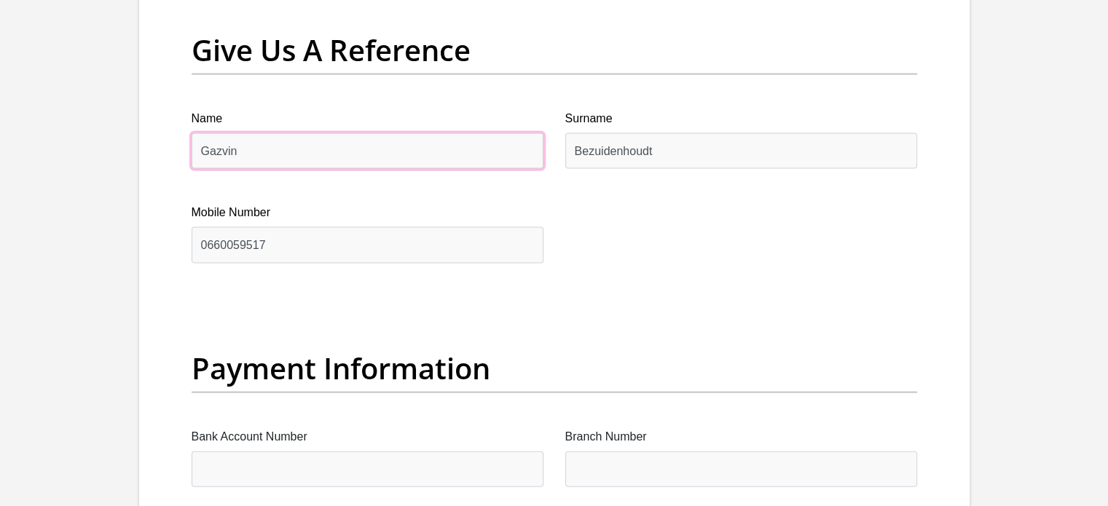
click at [269, 140] on input "Gazvin" at bounding box center [368, 151] width 352 height 36
type input "G"
type input "Annegritte"
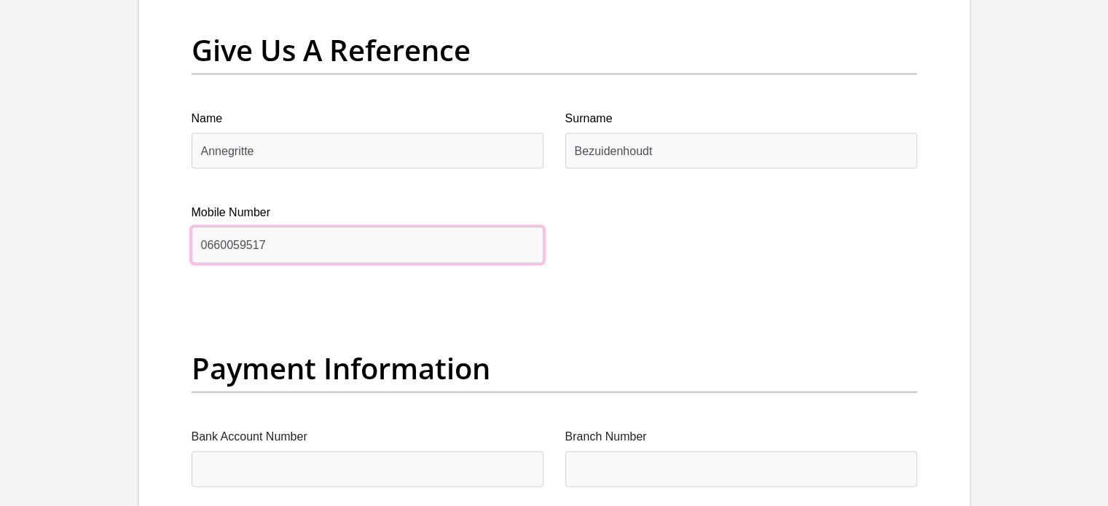
click at [304, 227] on input "0660059517" at bounding box center [368, 245] width 352 height 36
type input "0"
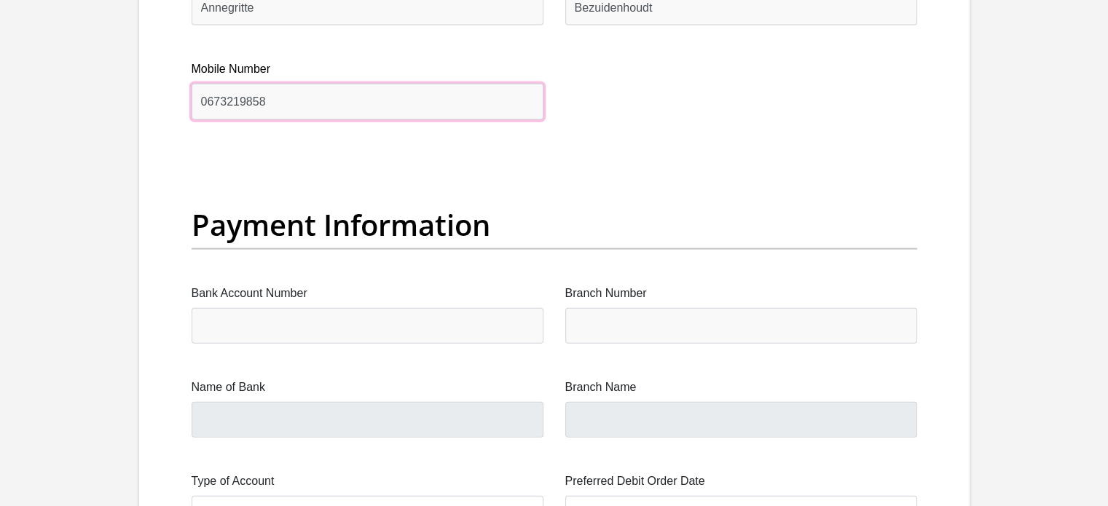
scroll to position [3351, 0]
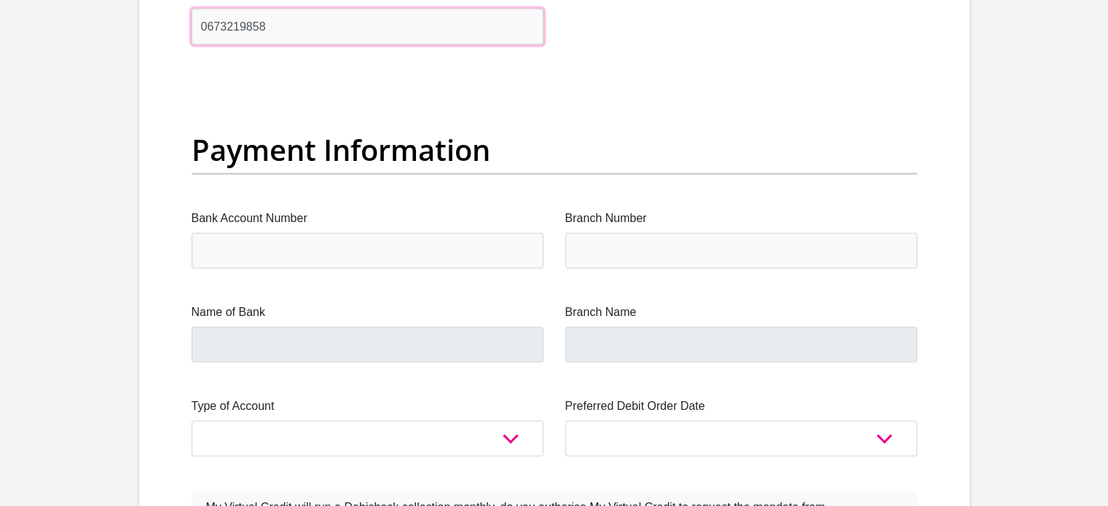
type input "0673219858"
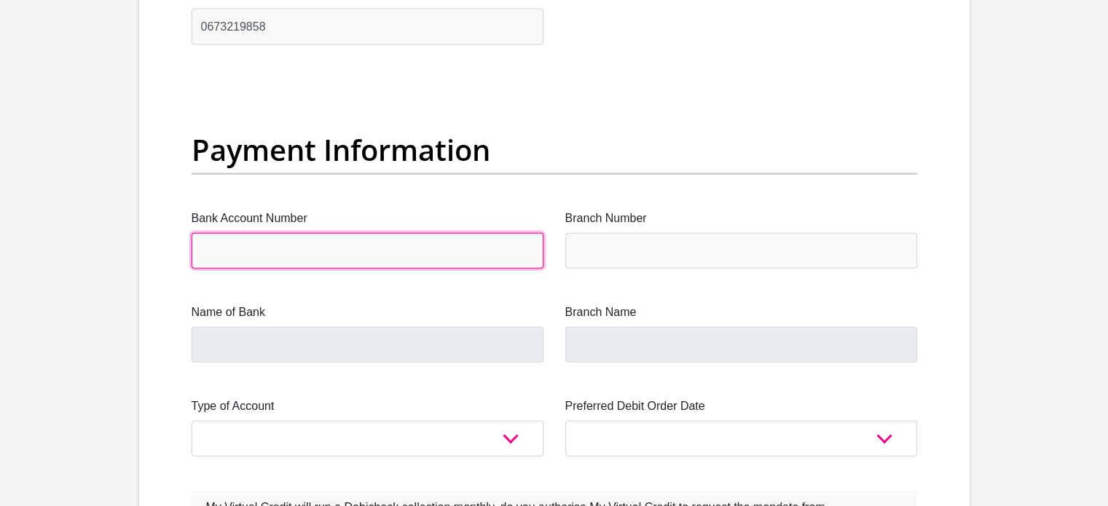
click at [300, 241] on input "Bank Account Number" at bounding box center [368, 251] width 352 height 36
type input "63088471346"
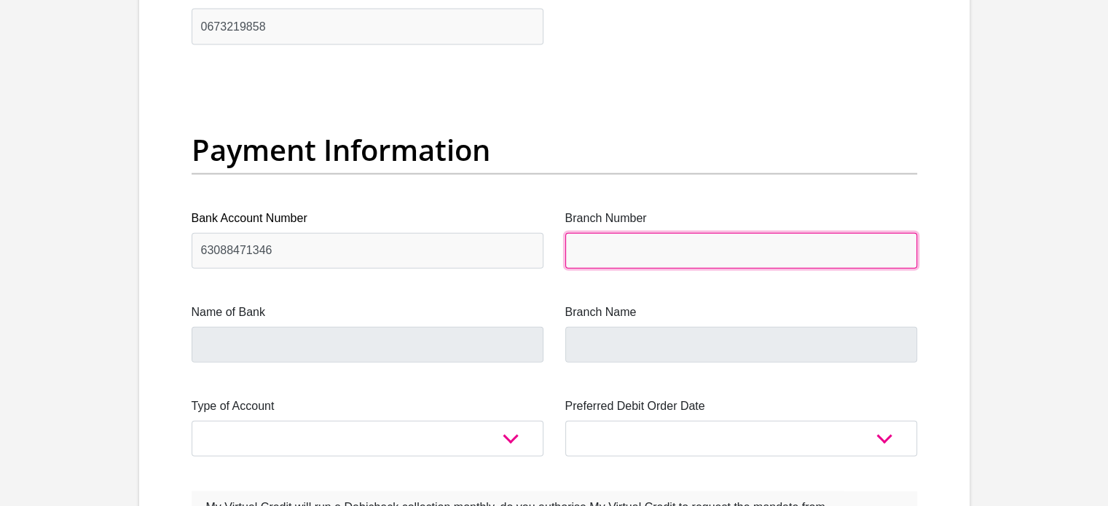
click at [679, 261] on input "Branch Number" at bounding box center [741, 251] width 352 height 36
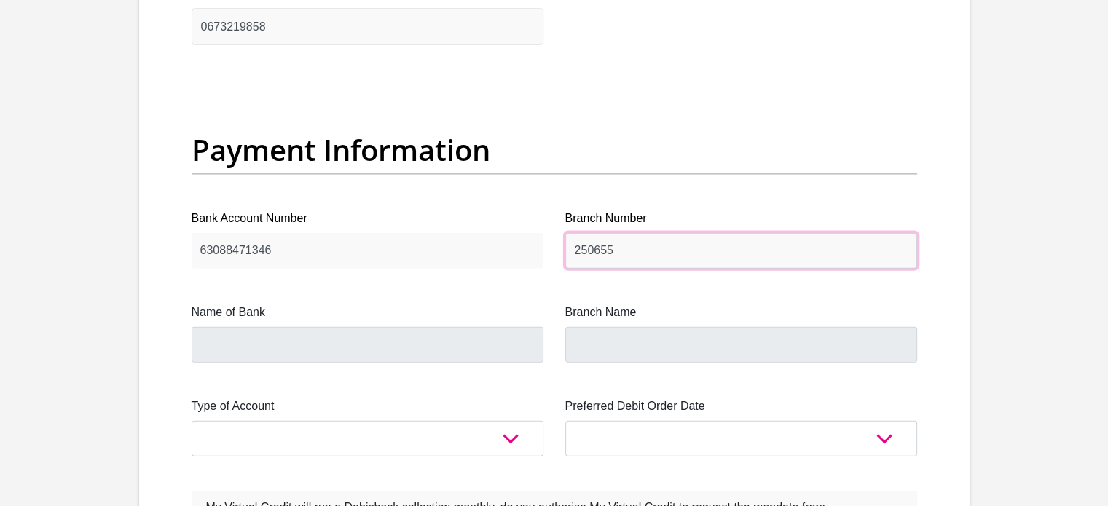
type input "250655"
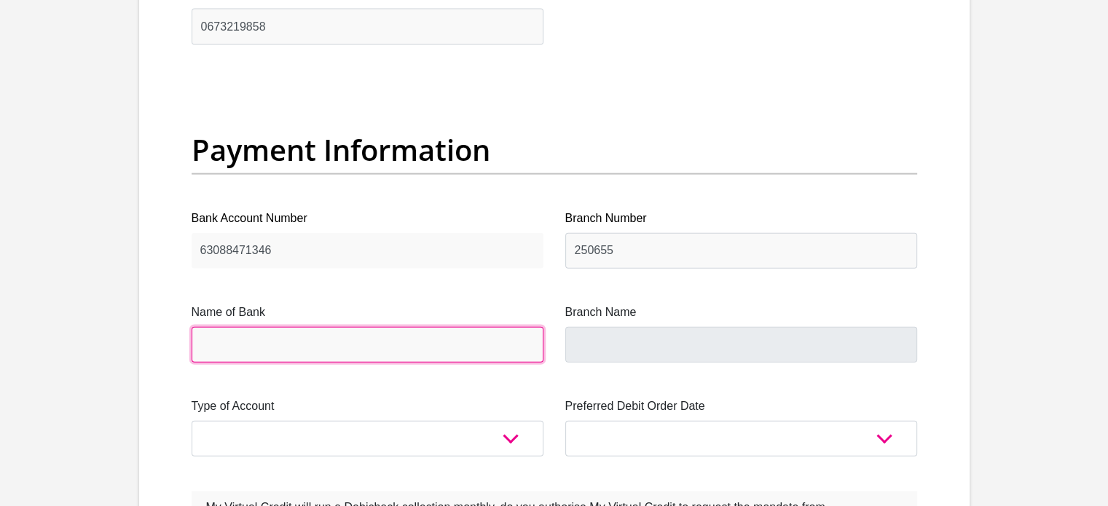
click at [394, 347] on input "Name of Bank" at bounding box center [368, 345] width 352 height 36
type input "FIRSTRAND BANK"
type input "BRANCH 560"
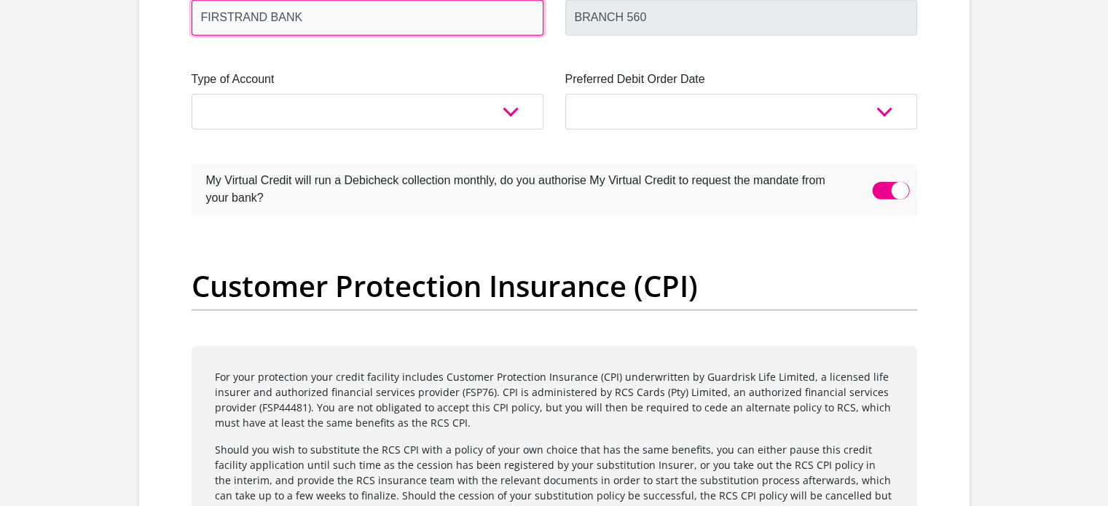
scroll to position [3502, 0]
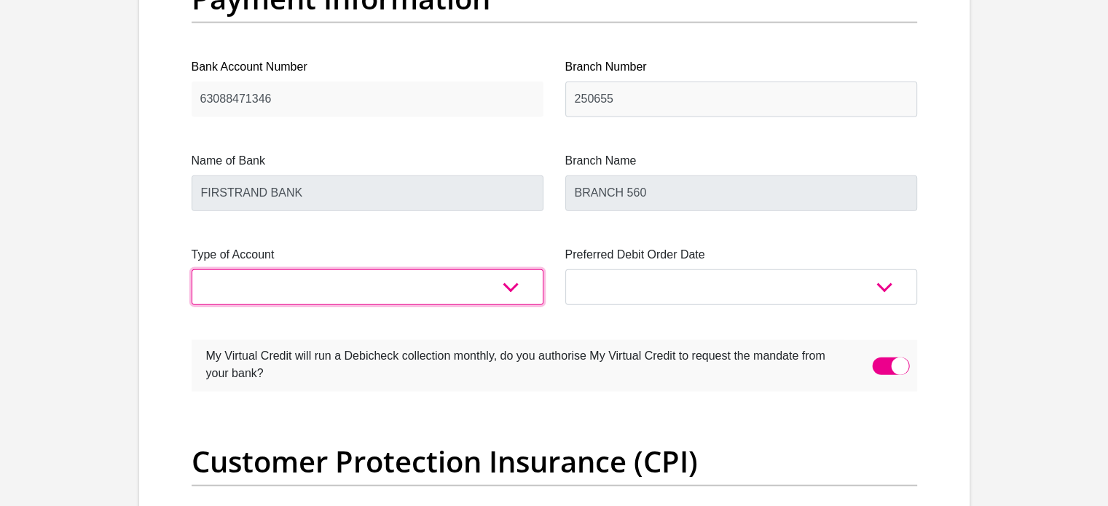
click at [323, 275] on select "Cheque Savings" at bounding box center [368, 288] width 352 height 36
select select "CUR"
click at [192, 270] on select "Cheque Savings" at bounding box center [368, 288] width 352 height 36
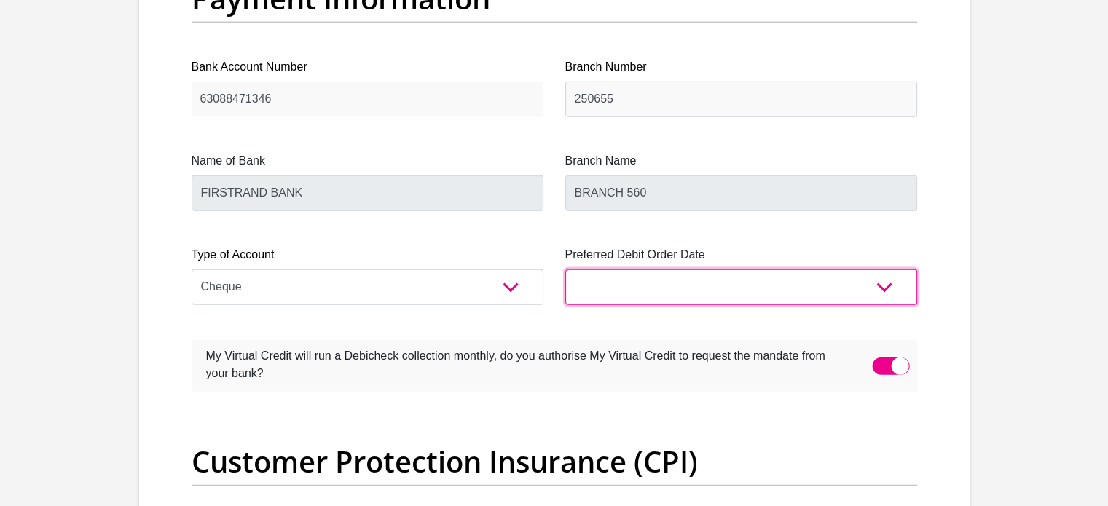
click at [647, 278] on select "1st 2nd 3rd 4th 5th 7th 18th 19th 20th 21st 22nd 23rd 24th 25th 26th 27th 28th …" at bounding box center [741, 288] width 352 height 36
select select "28"
click at [565, 270] on select "1st 2nd 3rd 4th 5th 7th 18th 19th 20th 21st 22nd 23rd 24th 25th 26th 27th 28th …" at bounding box center [741, 288] width 352 height 36
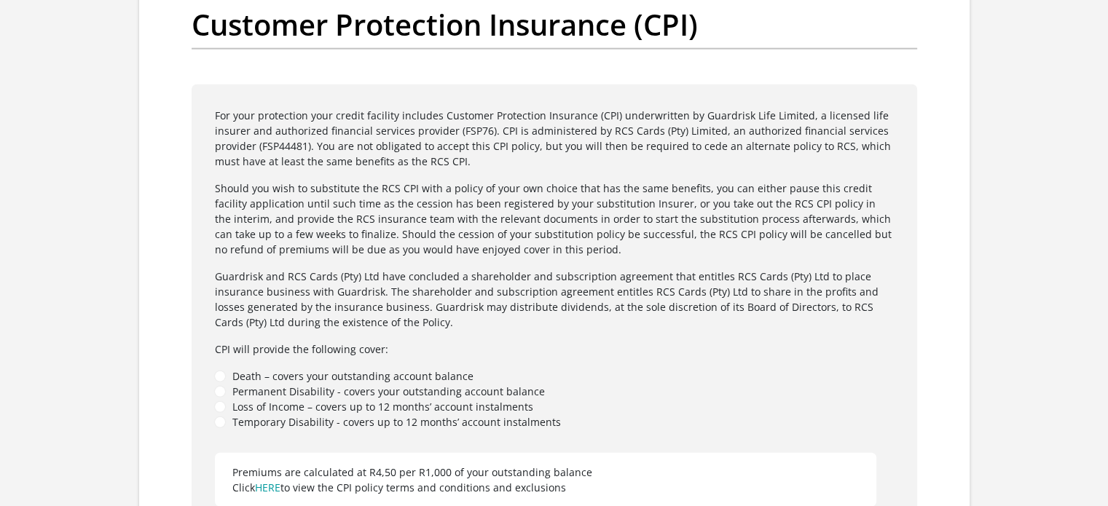
scroll to position [4085, 0]
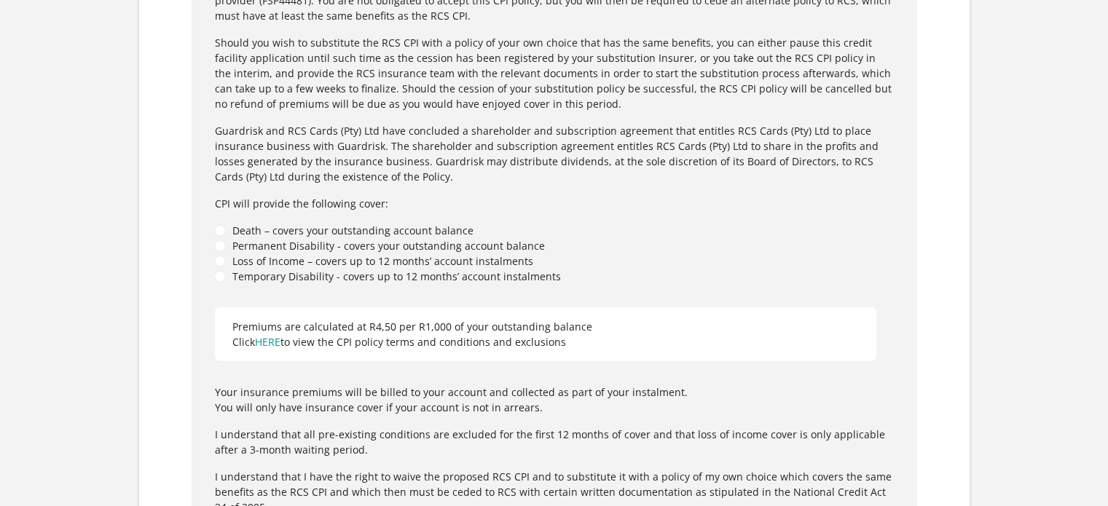
click at [221, 226] on li "Death – covers your outstanding account balance" at bounding box center [554, 230] width 679 height 15
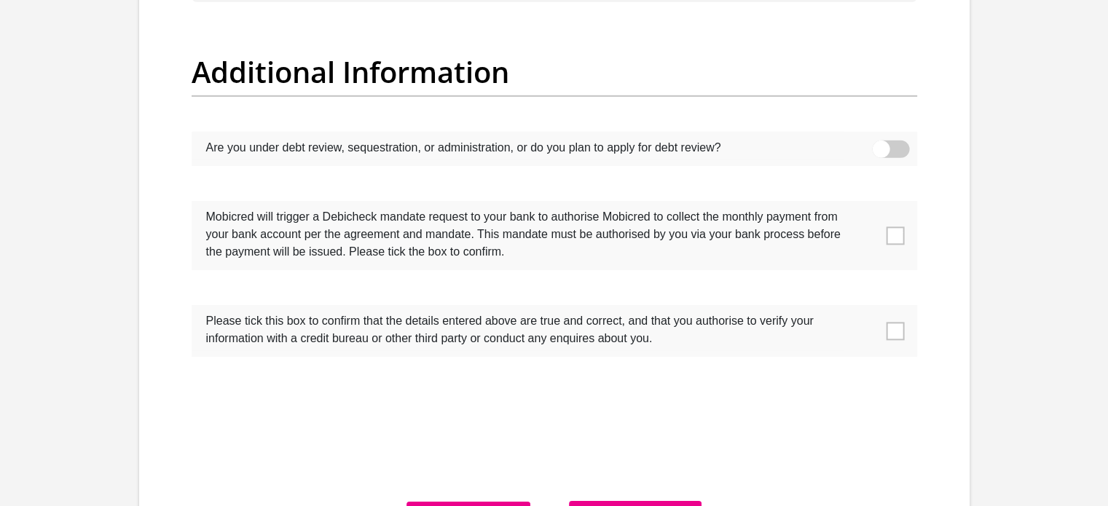
scroll to position [4668, 0]
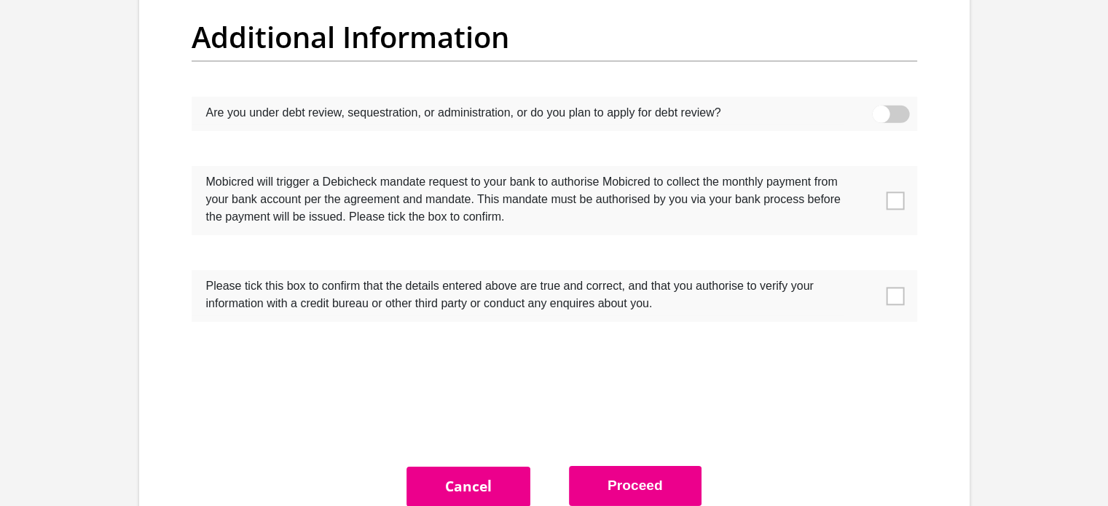
click at [892, 199] on span at bounding box center [895, 201] width 18 height 18
click at [866, 170] on input "checkbox" at bounding box center [866, 170] width 0 height 0
click at [891, 292] on span at bounding box center [895, 296] width 18 height 18
click at [866, 274] on input "checkbox" at bounding box center [866, 274] width 0 height 0
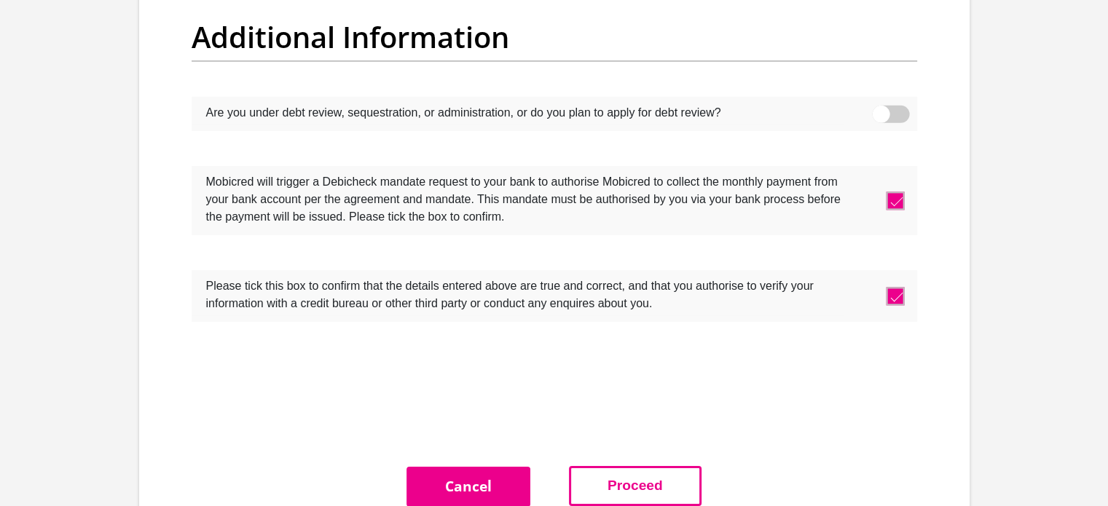
click at [632, 468] on button "Proceed" at bounding box center [635, 486] width 133 height 40
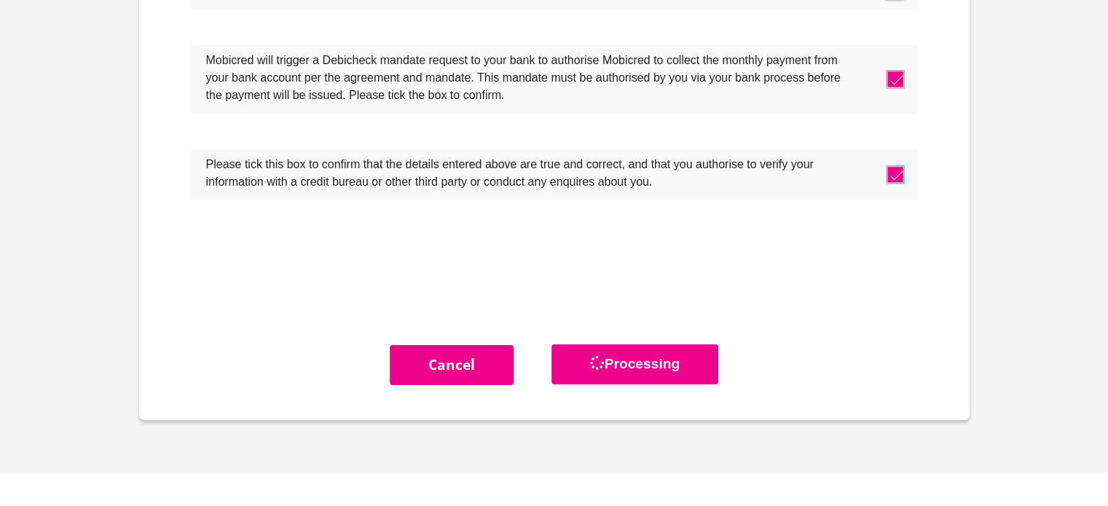
scroll to position [4764, 0]
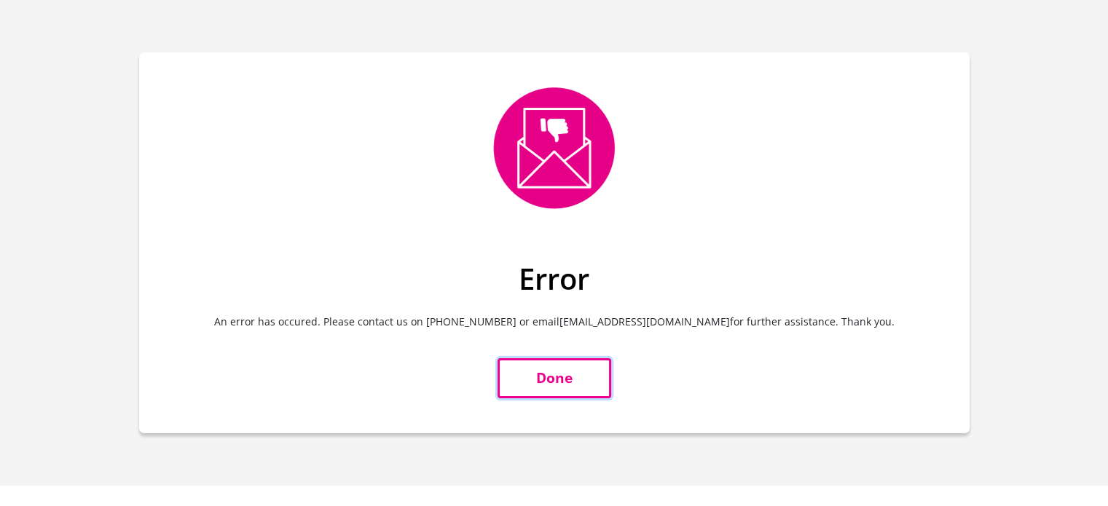
click at [554, 371] on link "Done" at bounding box center [555, 378] width 114 height 40
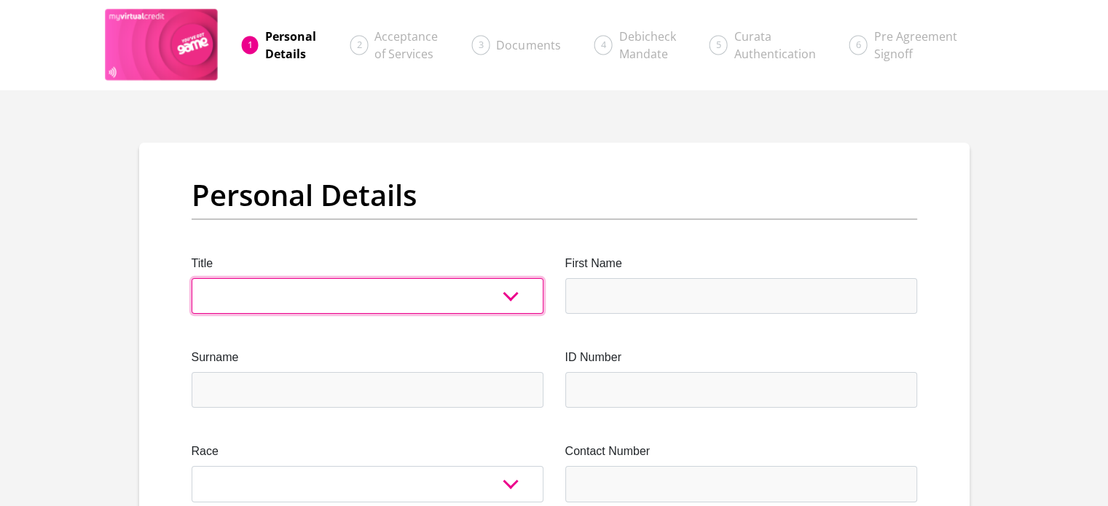
click at [475, 302] on select "Mr Ms Mrs Dr [PERSON_NAME]" at bounding box center [368, 296] width 352 height 36
select select "Mr"
click at [192, 278] on select "Mr Ms Mrs Dr [PERSON_NAME]" at bounding box center [368, 296] width 352 height 36
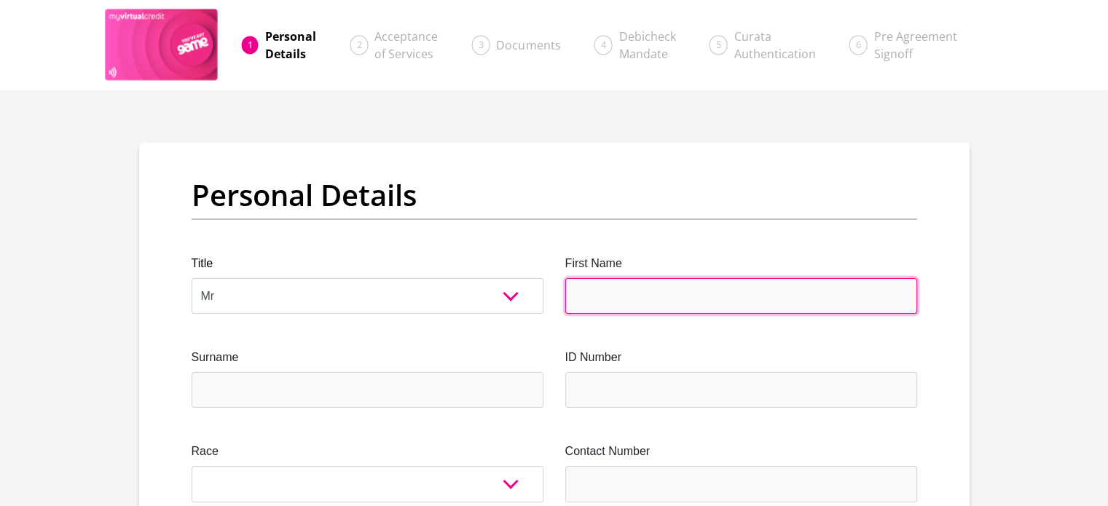
click at [617, 295] on input "First Name" at bounding box center [741, 296] width 352 height 36
type input "GAZVIN"
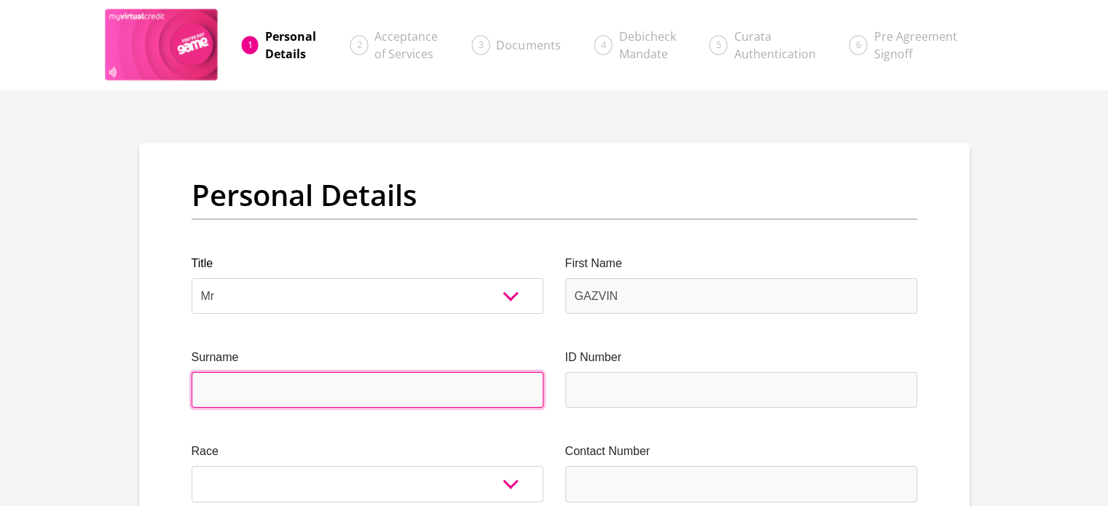
type input "BEZUIDENHOUDT"
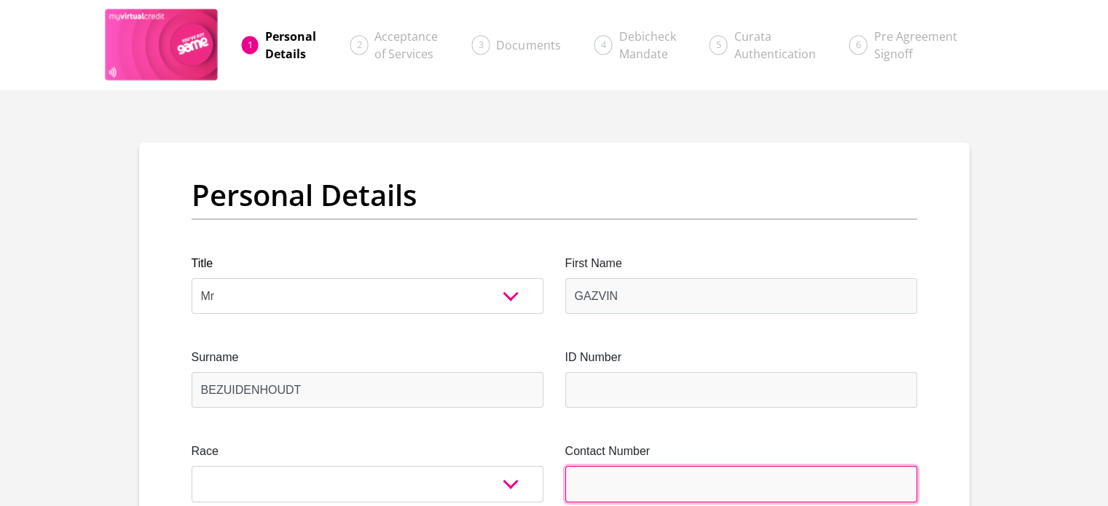
type input "0660059517"
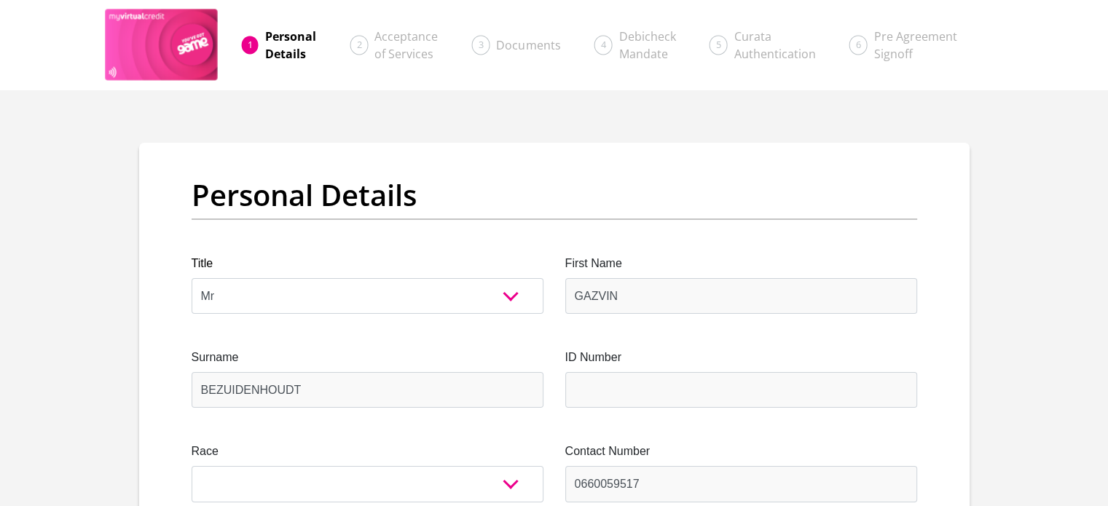
select select "ZAF"
type input "[STREET_ADDRESS]"
type input "Aggeneys"
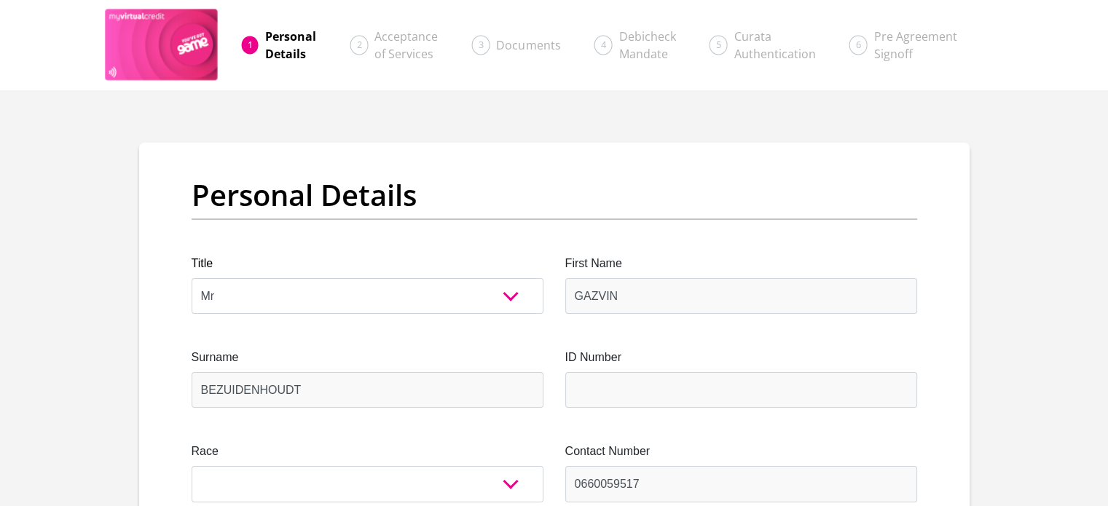
type input "8893"
select select "[GEOGRAPHIC_DATA]"
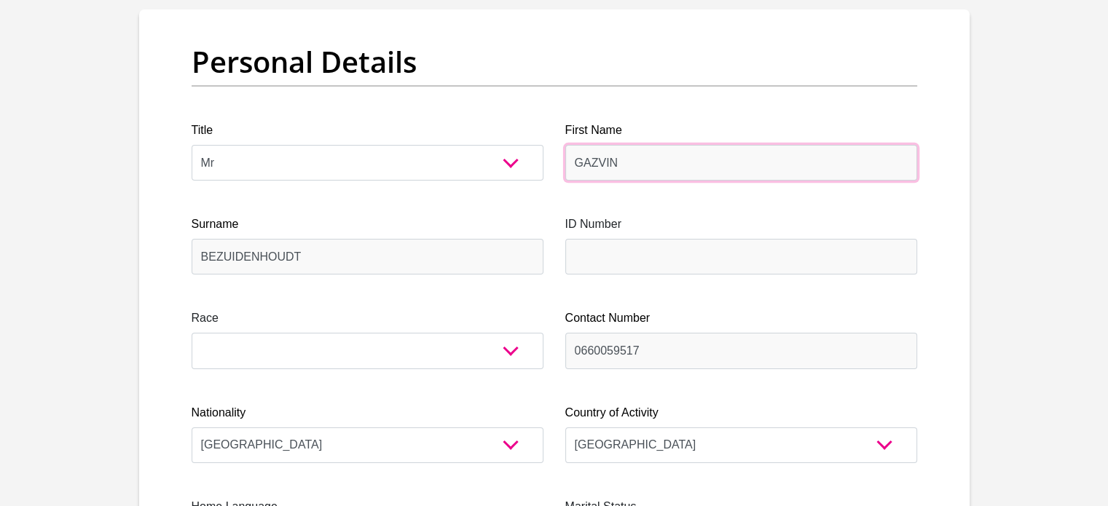
scroll to position [146, 0]
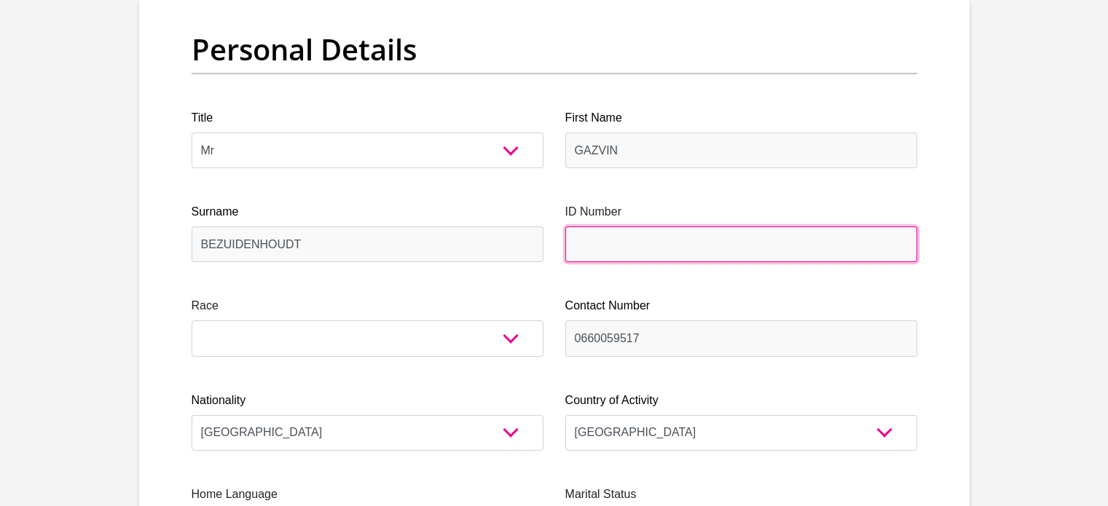
click at [618, 237] on input "ID Number" at bounding box center [741, 245] width 352 height 36
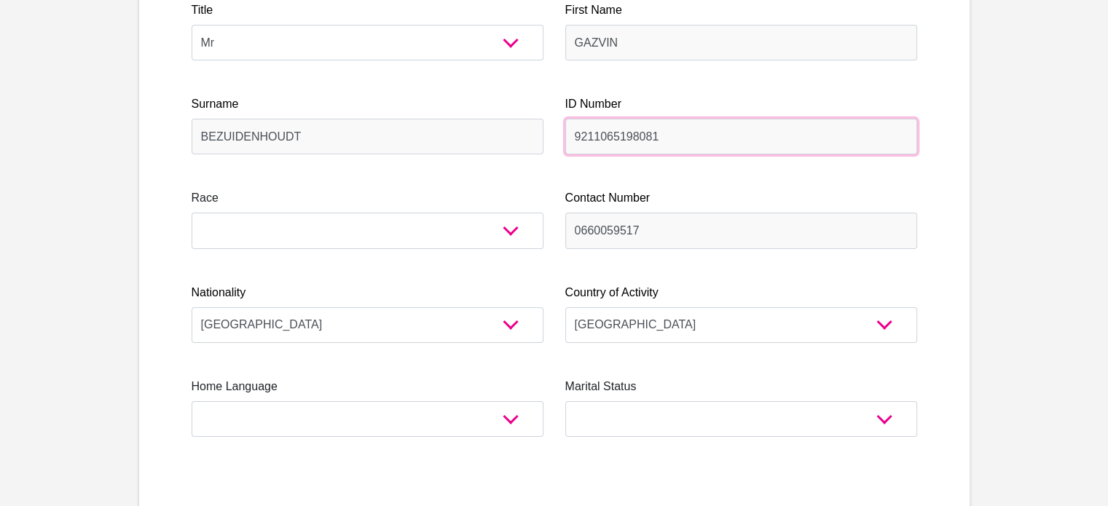
scroll to position [291, 0]
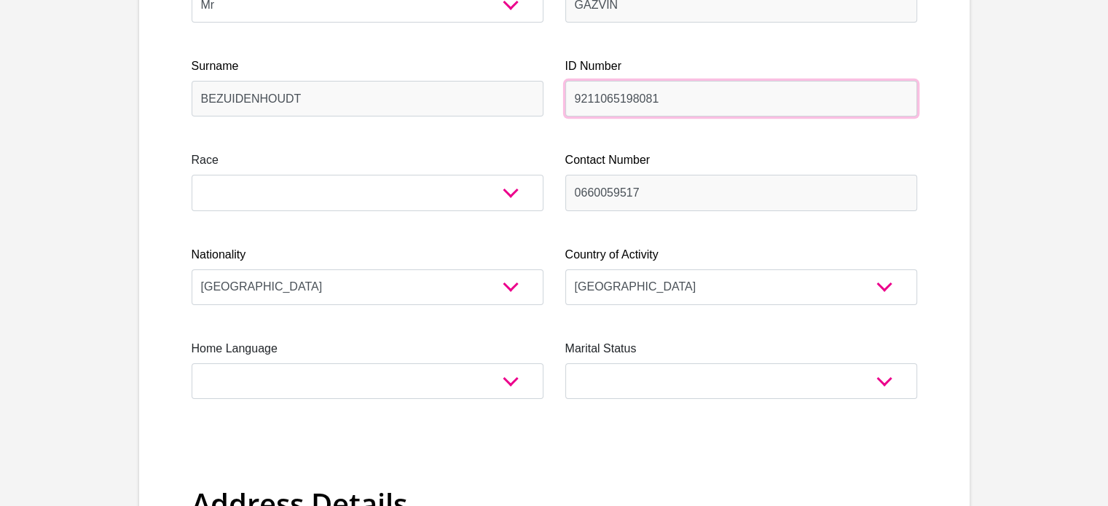
type input "9211065198081"
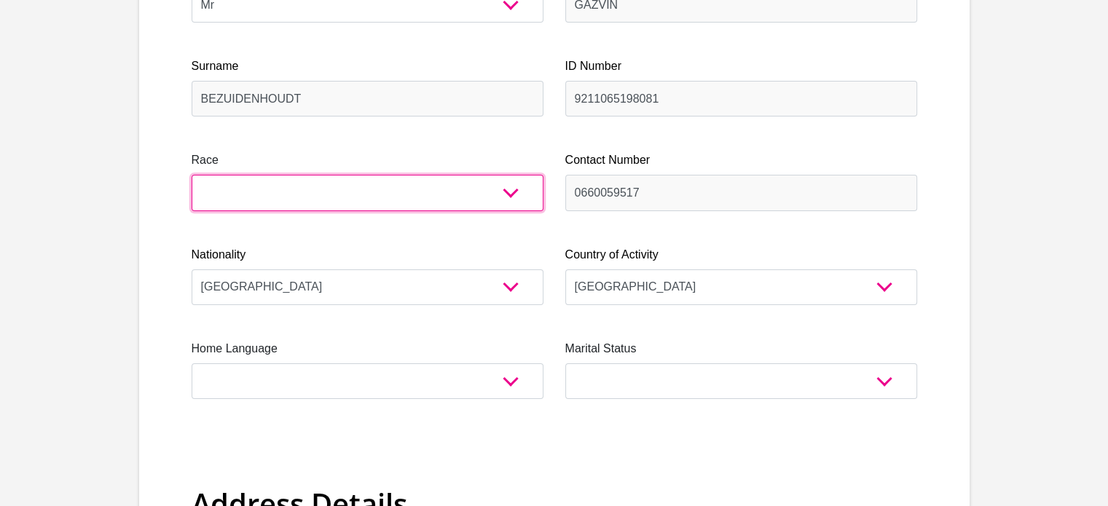
click at [524, 194] on select "Black Coloured Indian White Other" at bounding box center [368, 193] width 352 height 36
select select "2"
click at [192, 175] on select "Black Coloured Indian White Other" at bounding box center [368, 193] width 352 height 36
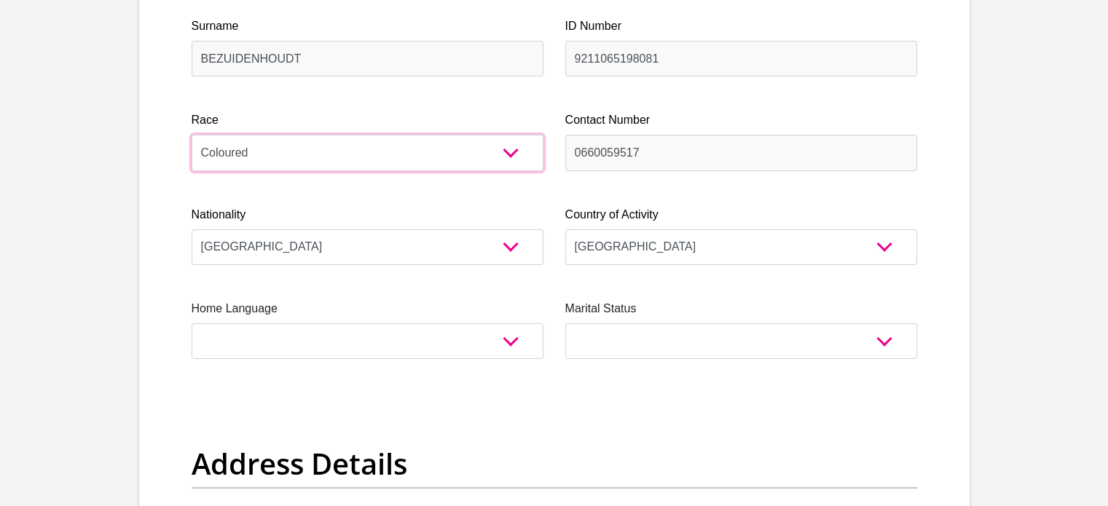
scroll to position [437, 0]
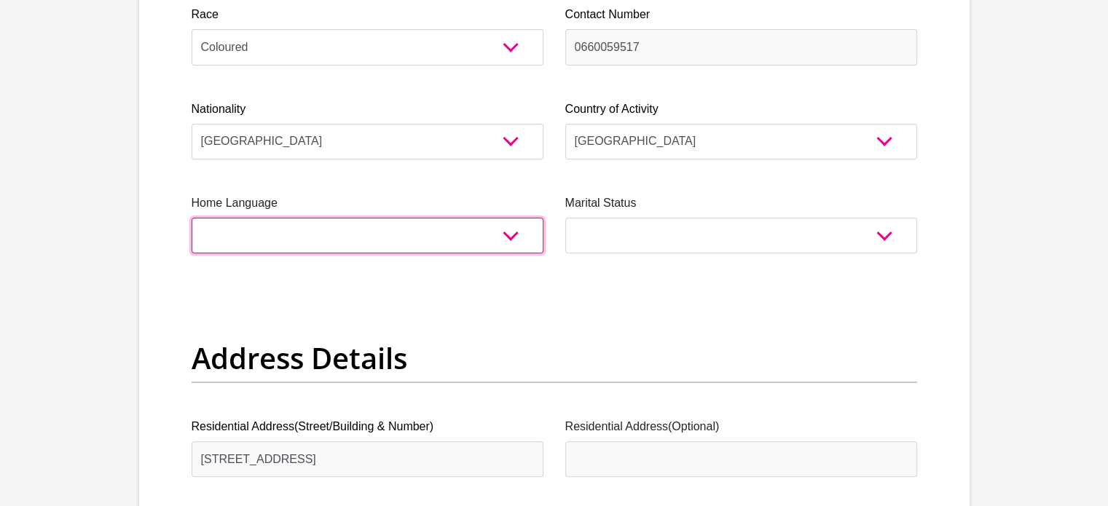
click at [457, 250] on select "Afrikaans English Sepedi South Ndebele Southern Sotho Swati Tsonga Tswana Venda…" at bounding box center [368, 236] width 352 height 36
select select "afr"
click at [192, 218] on select "Afrikaans English Sepedi South Ndebele Southern Sotho Swati Tsonga Tswana Venda…" at bounding box center [368, 236] width 352 height 36
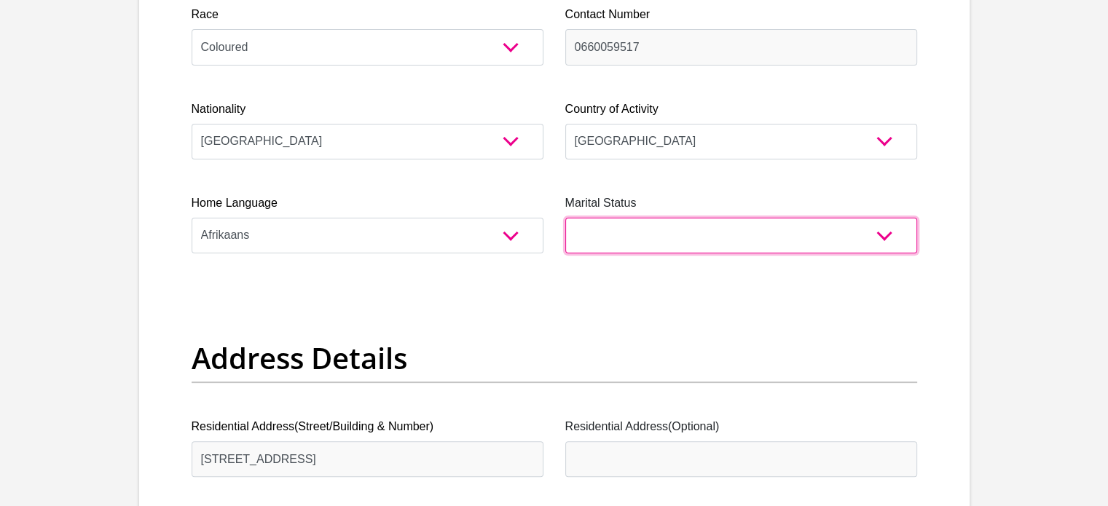
click at [653, 230] on select "Married ANC Single Divorced Widowed Married COP or Customary Law" at bounding box center [741, 236] width 352 height 36
select select "5"
click at [565, 218] on select "Married ANC Single Divorced Widowed Married COP or Customary Law" at bounding box center [741, 236] width 352 height 36
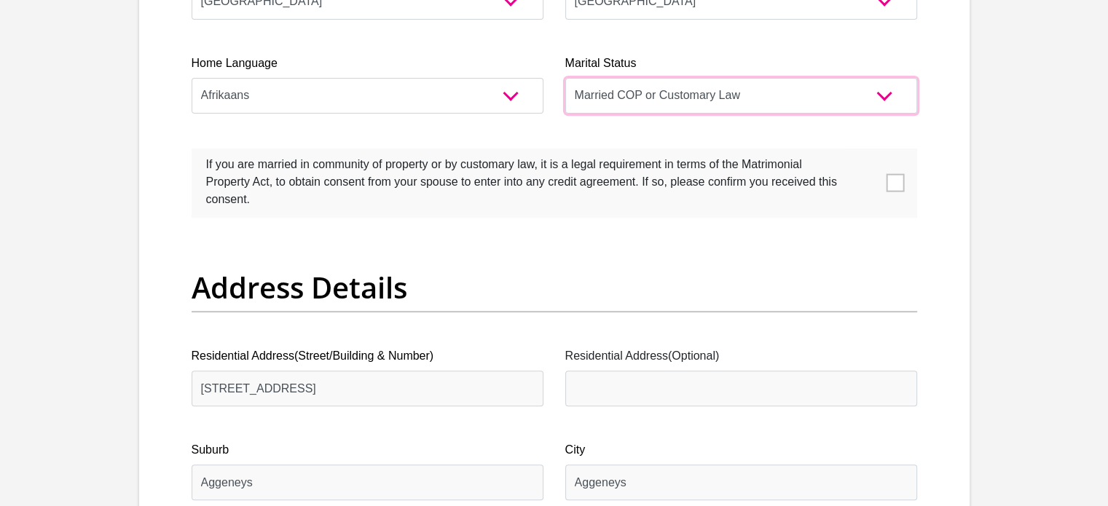
scroll to position [583, 0]
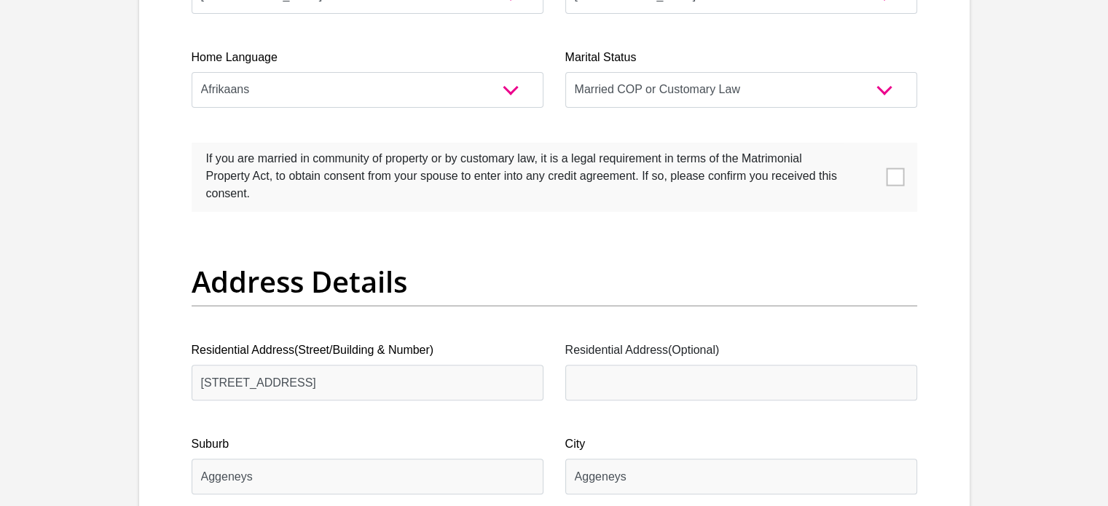
drag, startPoint x: 900, startPoint y: 177, endPoint x: 814, endPoint y: 181, distance: 86.0
click at [900, 177] on span at bounding box center [895, 177] width 18 height 18
click at [177, 146] on input "checkbox" at bounding box center [177, 146] width 0 height 0
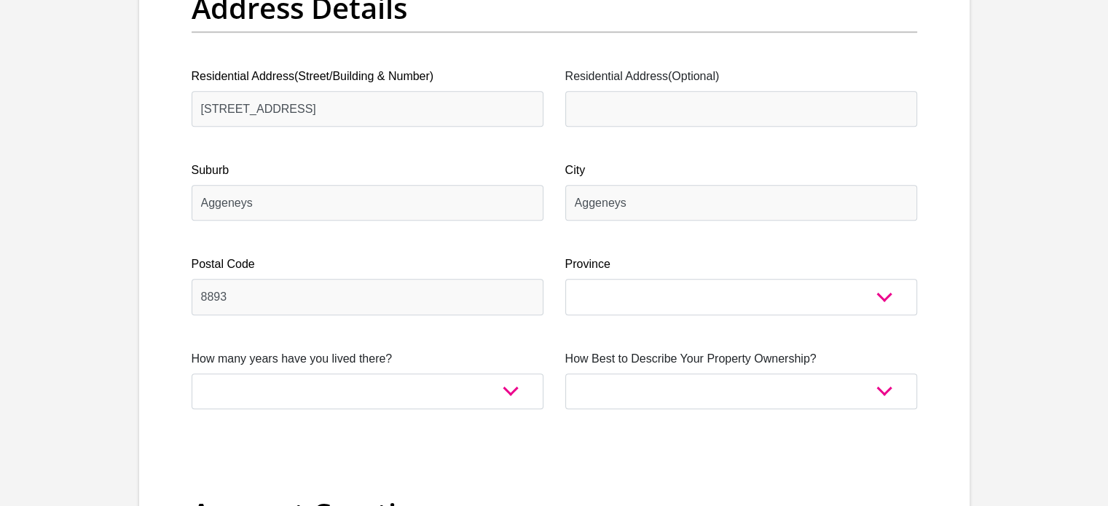
scroll to position [947, 0]
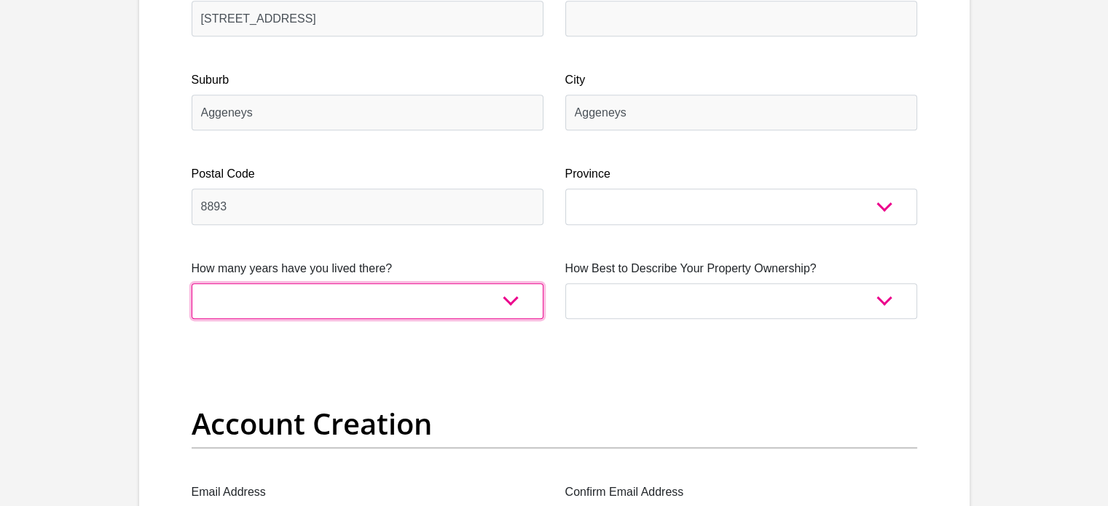
click at [460, 288] on select "less than 1 year 1-3 years 3-5 years 5+ years" at bounding box center [368, 301] width 352 height 36
select select "5"
click at [192, 283] on select "less than 1 year 1-3 years 3-5 years 5+ years" at bounding box center [368, 301] width 352 height 36
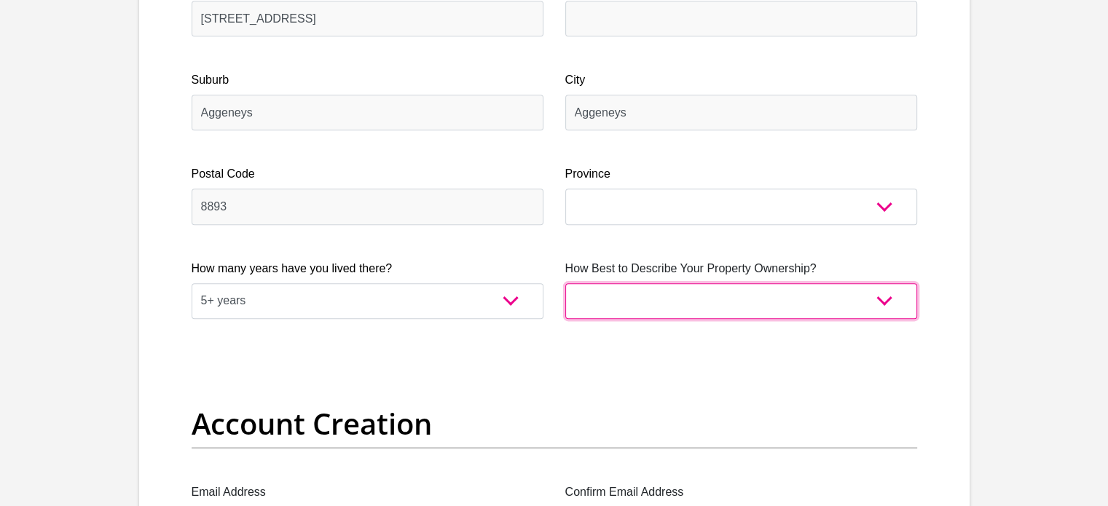
click at [752, 303] on select "Owned Rented Family Owned Company Dwelling" at bounding box center [741, 301] width 352 height 36
select select "Rented"
click at [565, 283] on select "Owned Rented Family Owned Company Dwelling" at bounding box center [741, 301] width 352 height 36
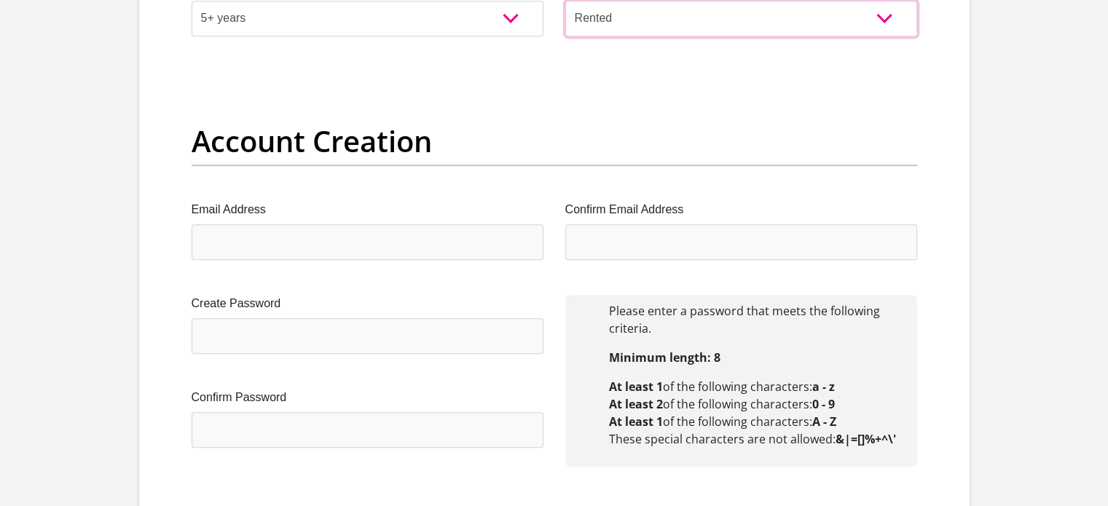
scroll to position [1238, 0]
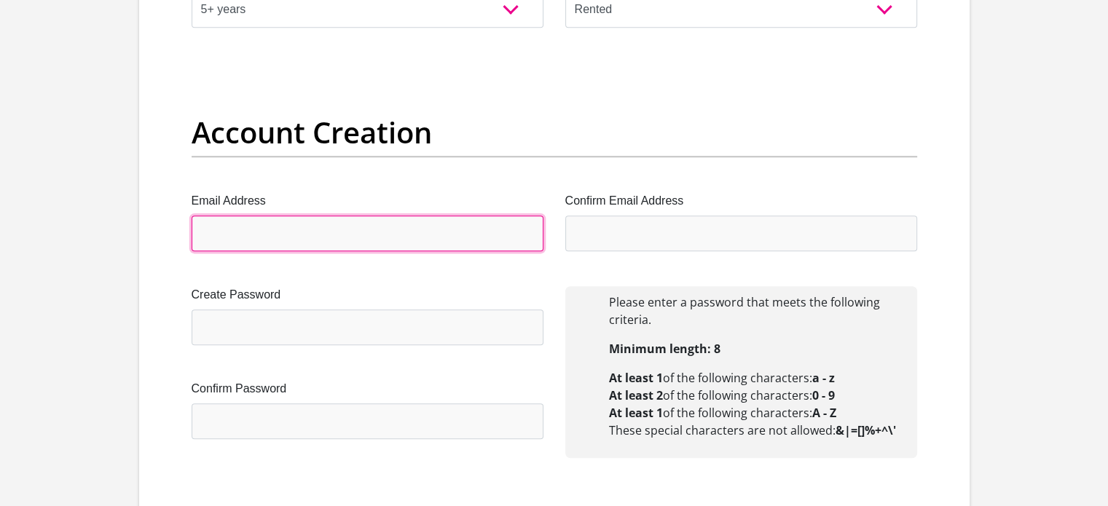
click at [372, 232] on input "Email Address" at bounding box center [368, 234] width 352 height 36
type input "[EMAIL_ADDRESS][DOMAIN_NAME]"
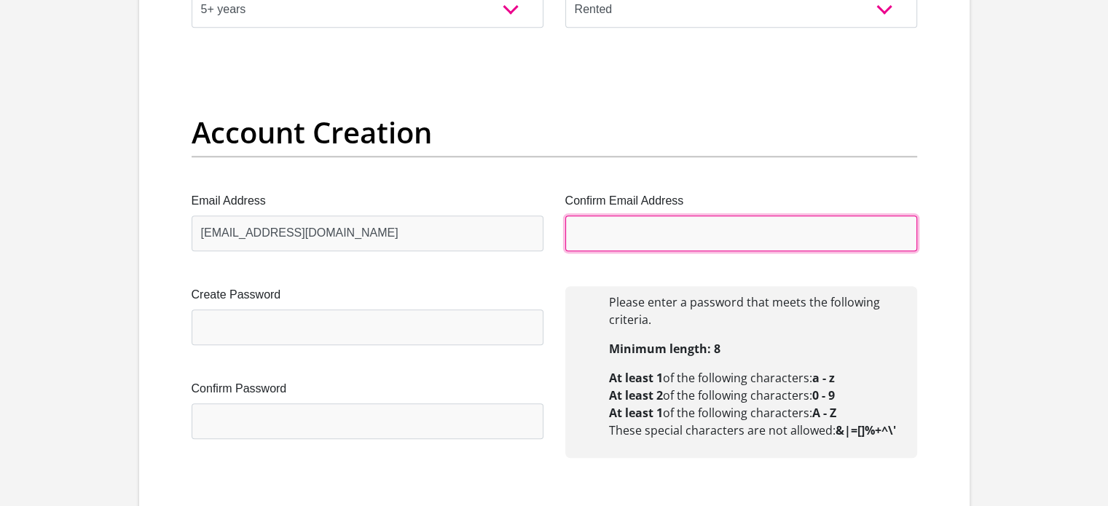
type input "[EMAIL_ADDRESS][DOMAIN_NAME]"
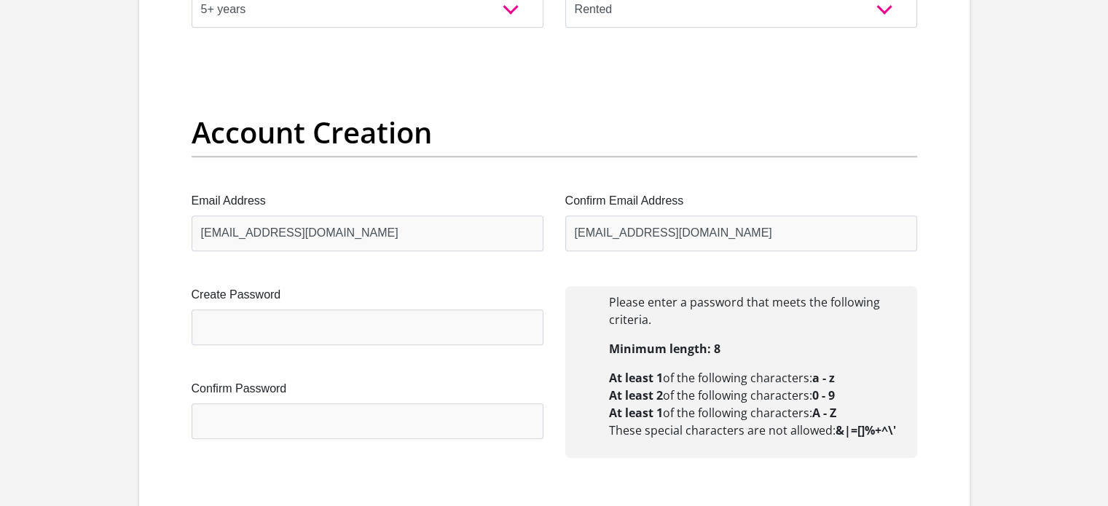
type input "Gazvin"
type input "Bezuidenhoudt"
type input "0660059517"
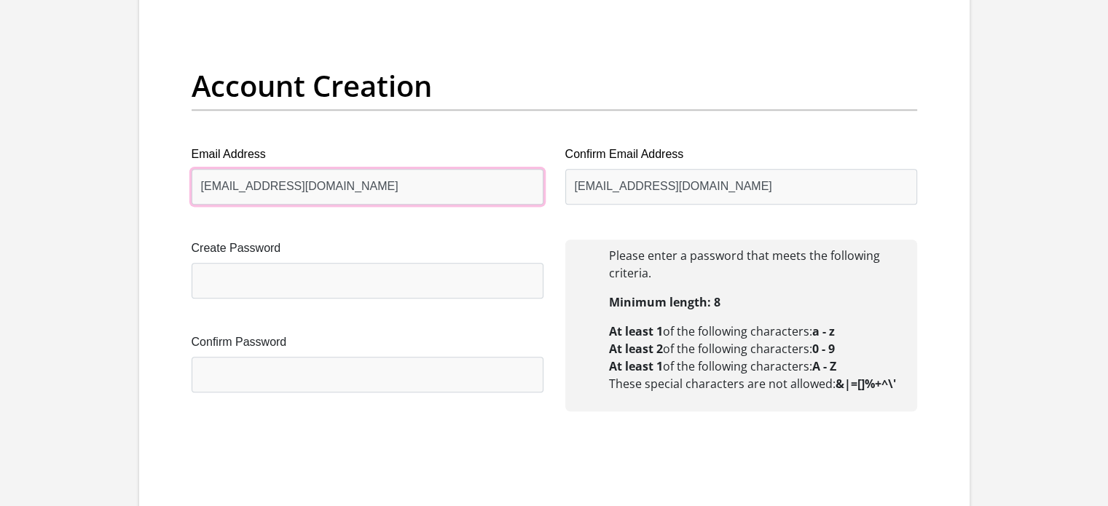
scroll to position [1311, 0]
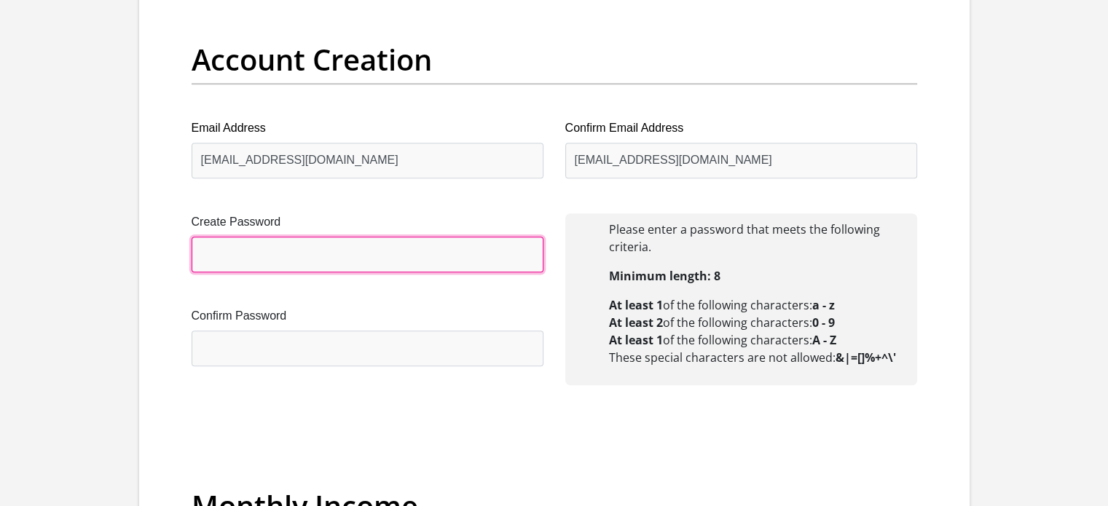
click at [367, 253] on input "Create Password" at bounding box center [368, 255] width 352 height 36
type input "Annegritte132@"
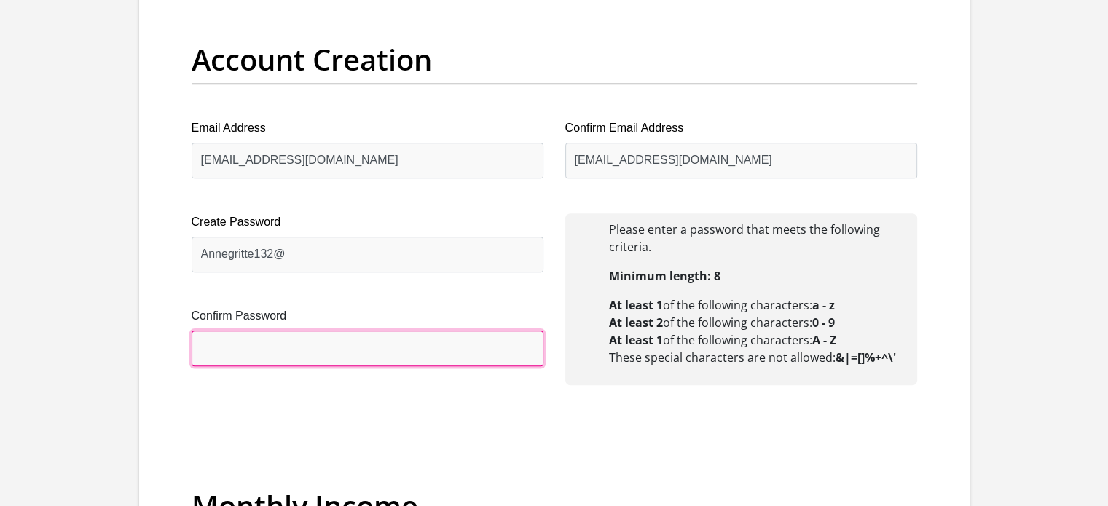
click at [342, 337] on input "Confirm Password" at bounding box center [368, 349] width 352 height 36
type input "Annegritte132@"
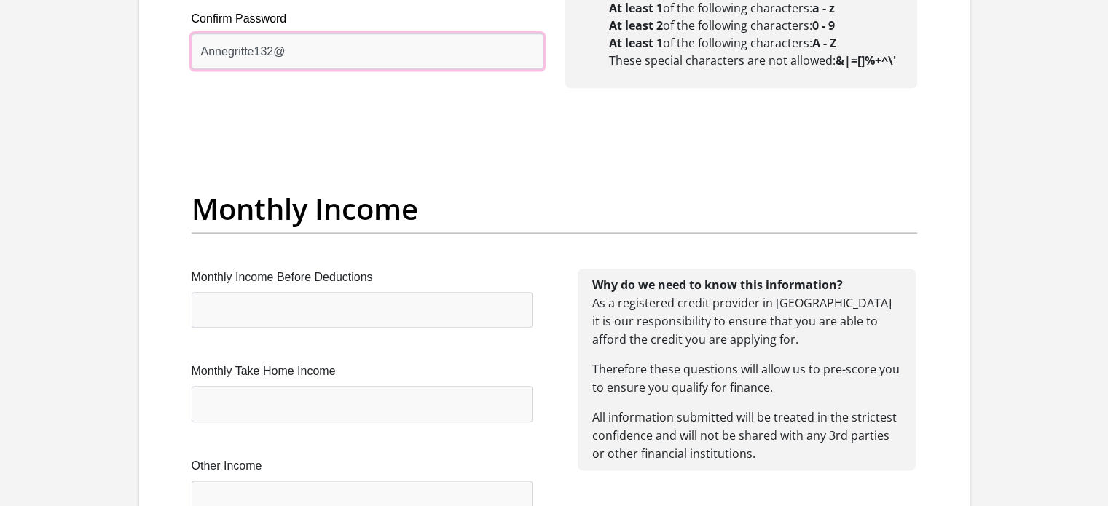
scroll to position [1748, 0]
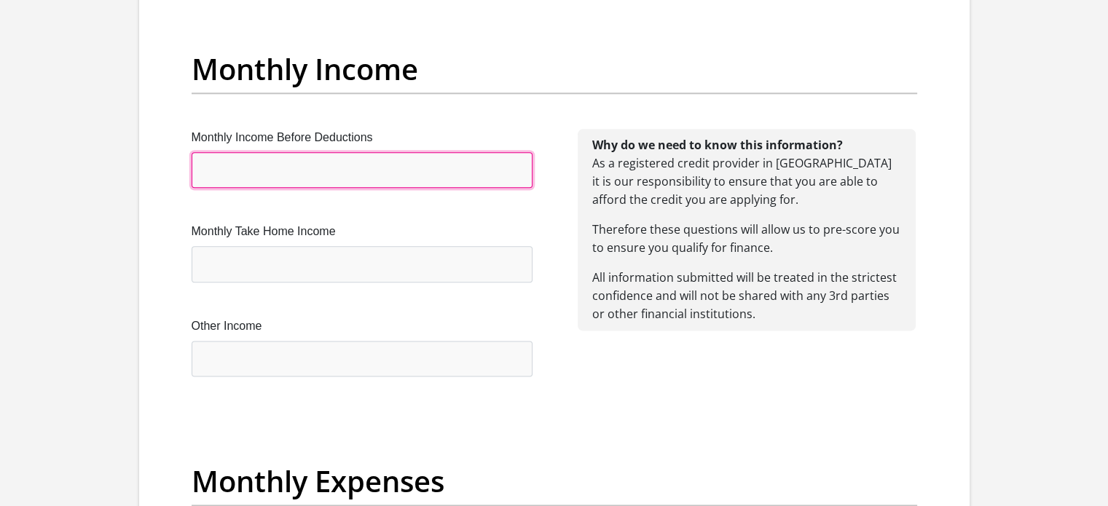
click at [340, 170] on input "Monthly Income Before Deductions" at bounding box center [362, 170] width 341 height 36
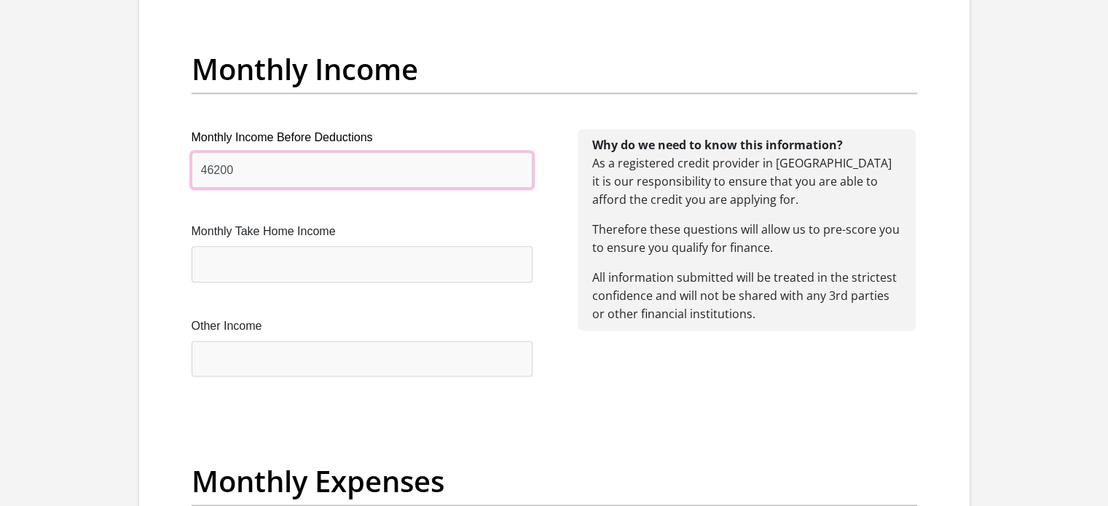
type input "46200"
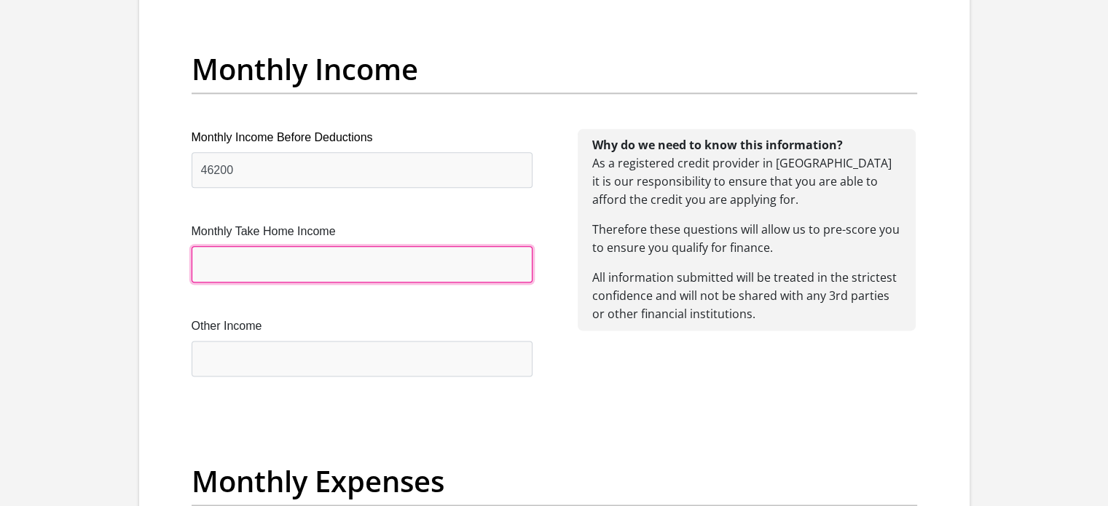
click at [331, 260] on input "Monthly Take Home Income" at bounding box center [362, 264] width 341 height 36
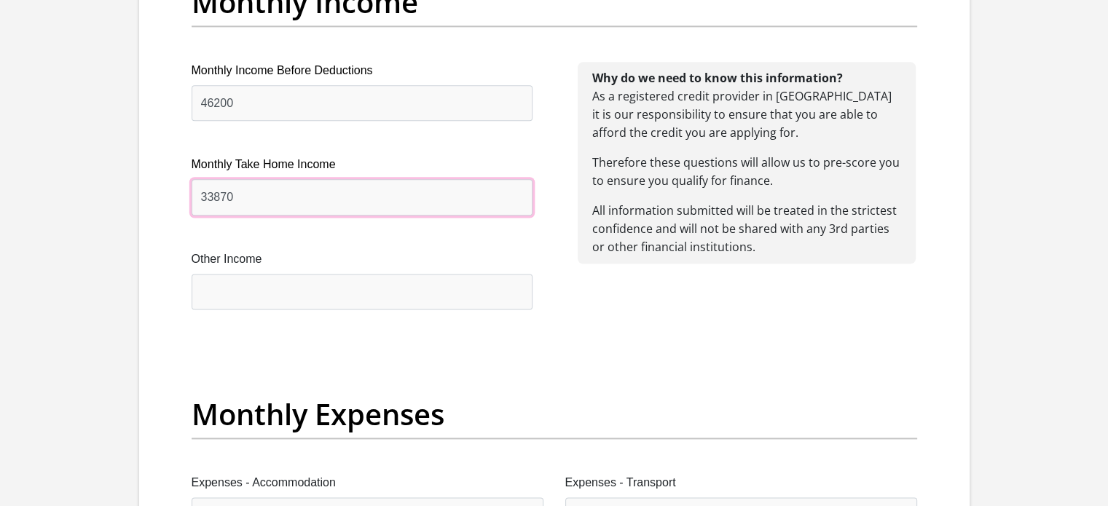
scroll to position [1821, 0]
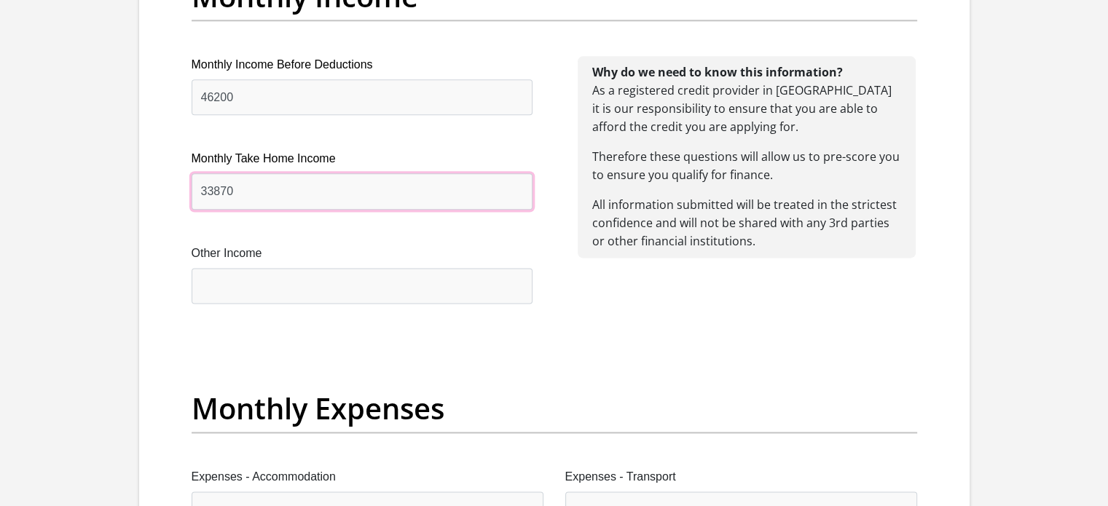
type input "33870"
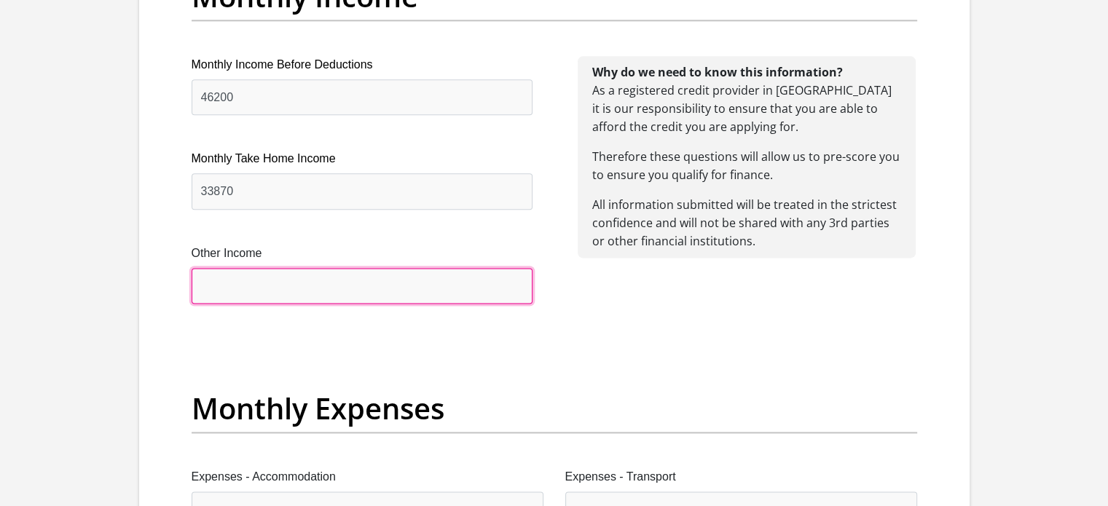
click at [322, 276] on input "Other Income" at bounding box center [362, 286] width 341 height 36
type input "0"
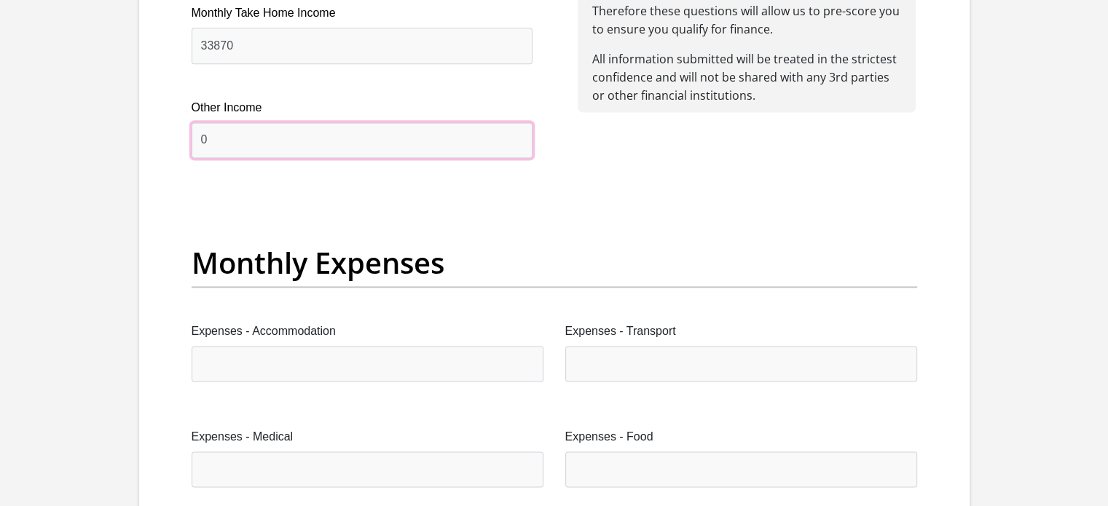
scroll to position [2040, 0]
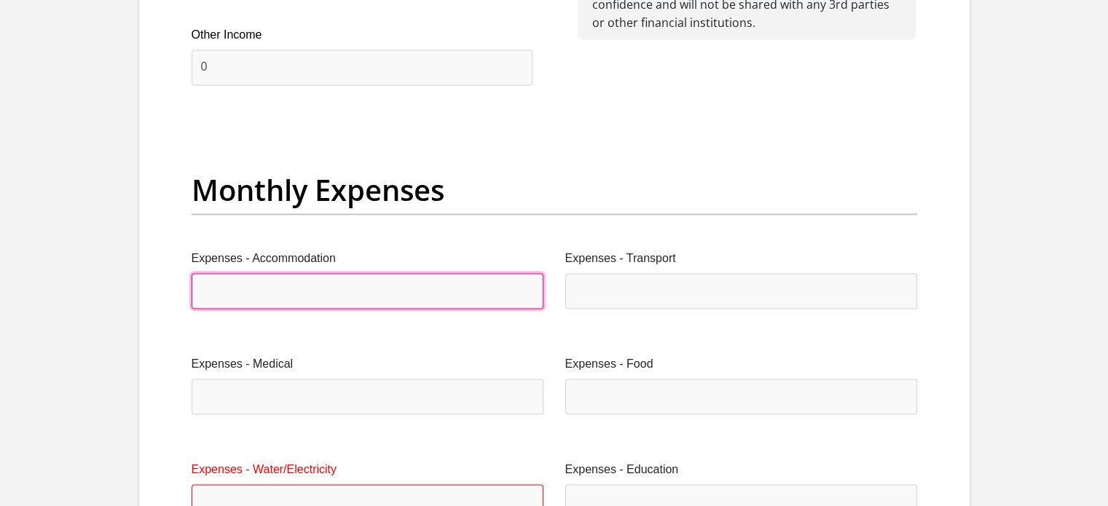
click at [316, 294] on input "Expenses - Accommodation" at bounding box center [368, 291] width 352 height 36
type input "0"
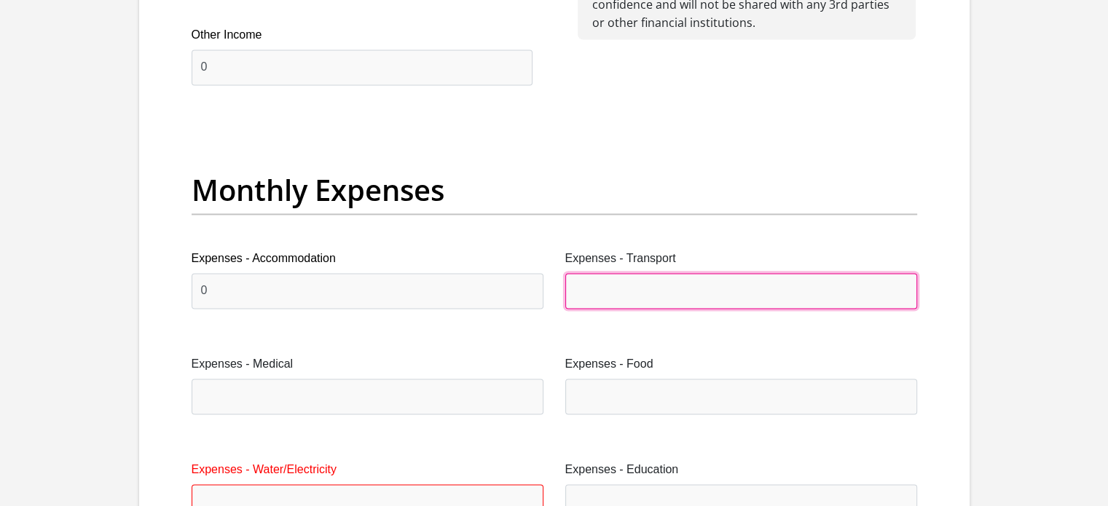
click at [605, 295] on input "Expenses - Transport" at bounding box center [741, 291] width 352 height 36
type input "2000"
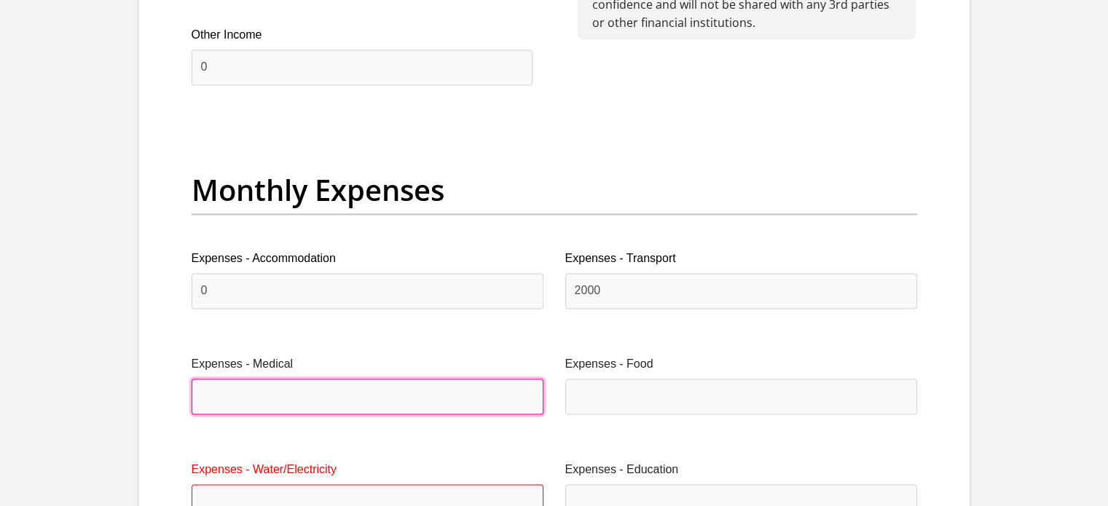
click at [390, 406] on input "Expenses - Medical" at bounding box center [368, 397] width 352 height 36
type input "500"
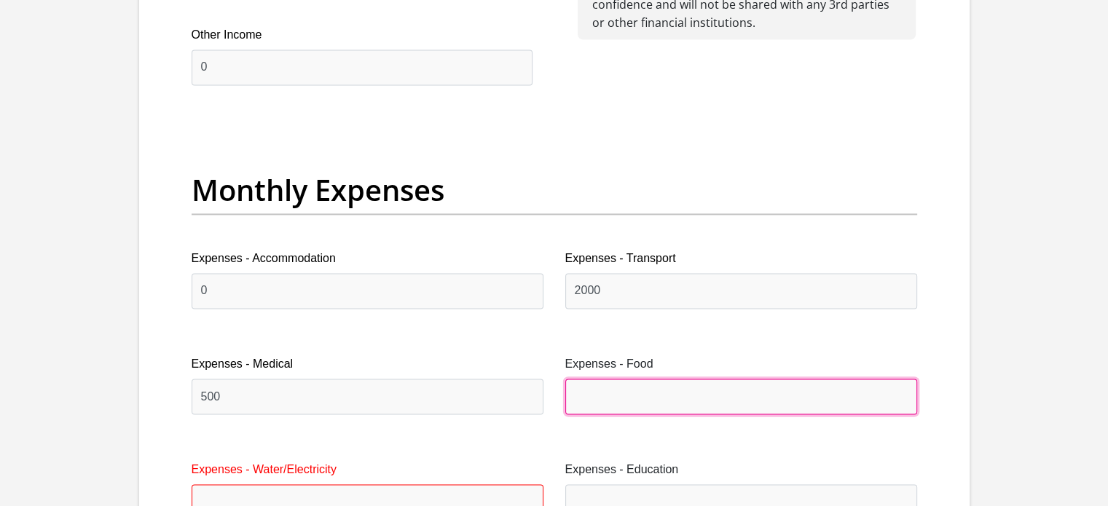
click at [592, 395] on input "Expenses - Food" at bounding box center [741, 397] width 352 height 36
type input "6000"
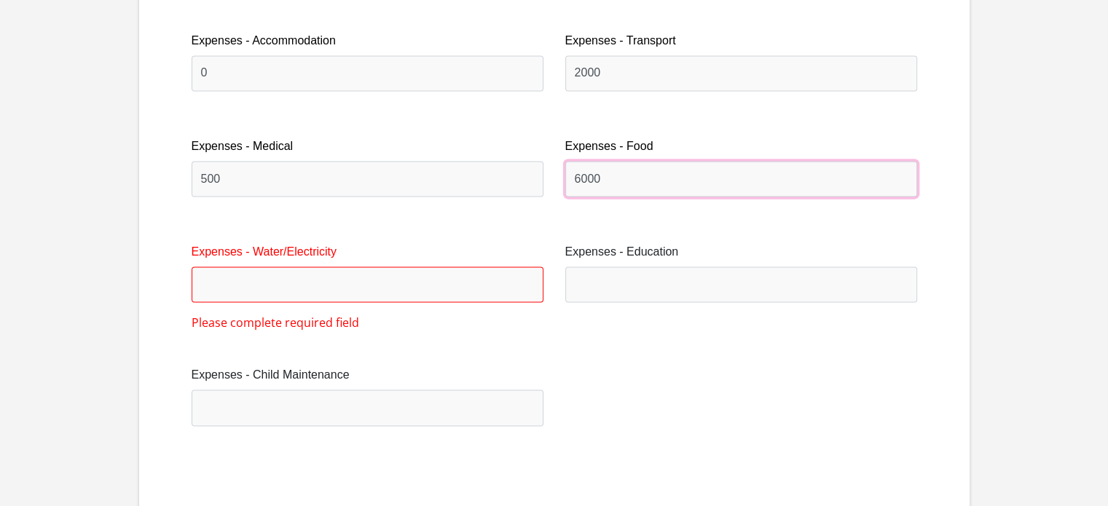
scroll to position [2258, 0]
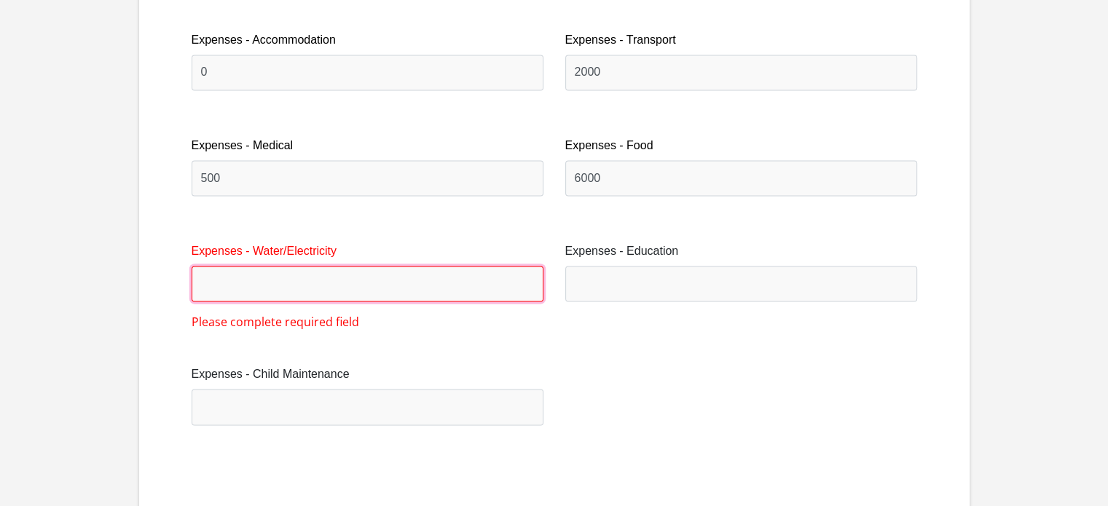
click at [370, 280] on input "Expenses - Water/Electricity" at bounding box center [368, 284] width 352 height 36
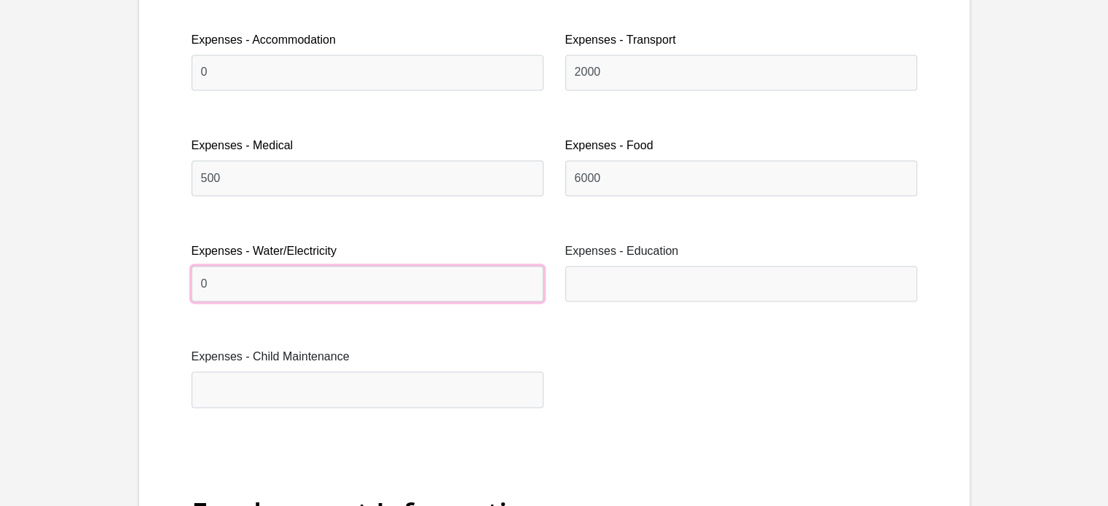
type input "0"
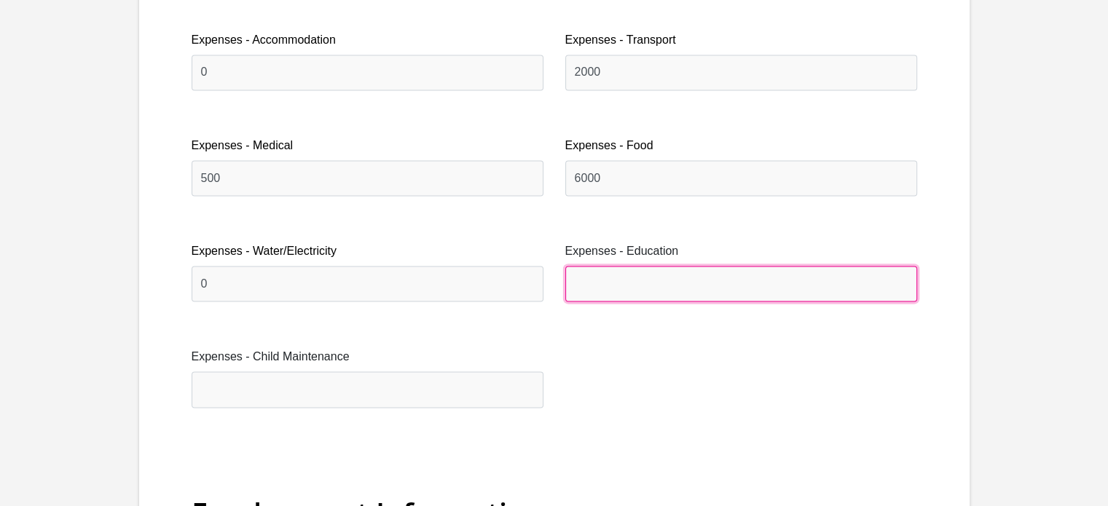
click at [614, 285] on input "Expenses - Education" at bounding box center [741, 284] width 352 height 36
type input "1300"
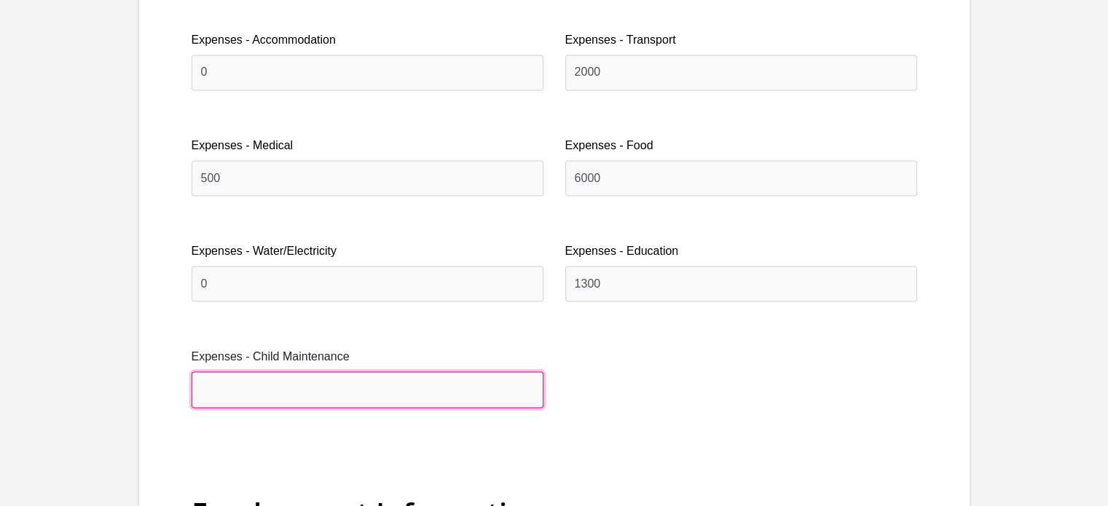
click at [428, 390] on input "Expenses - Child Maintenance" at bounding box center [368, 390] width 352 height 36
type input "3000"
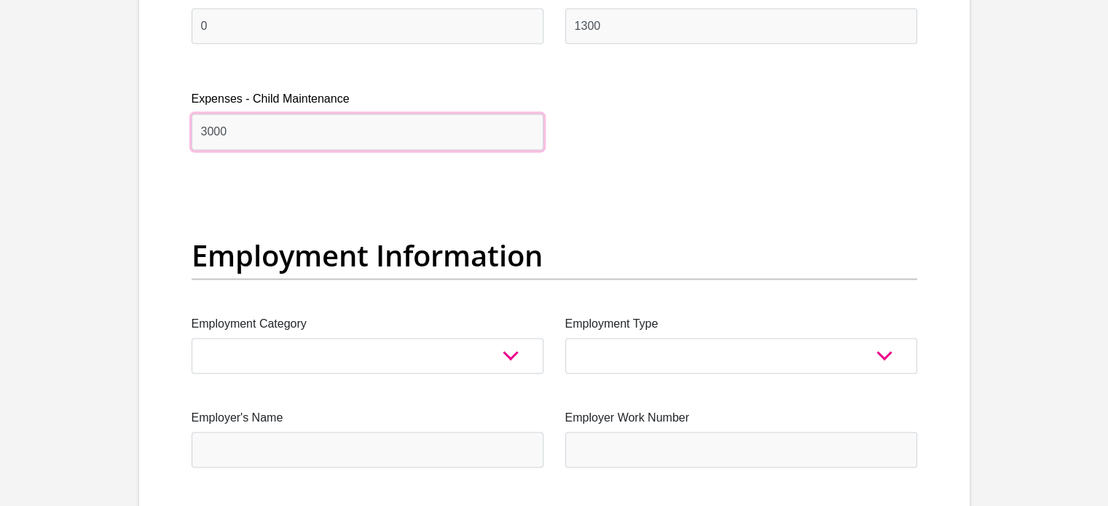
scroll to position [2550, 0]
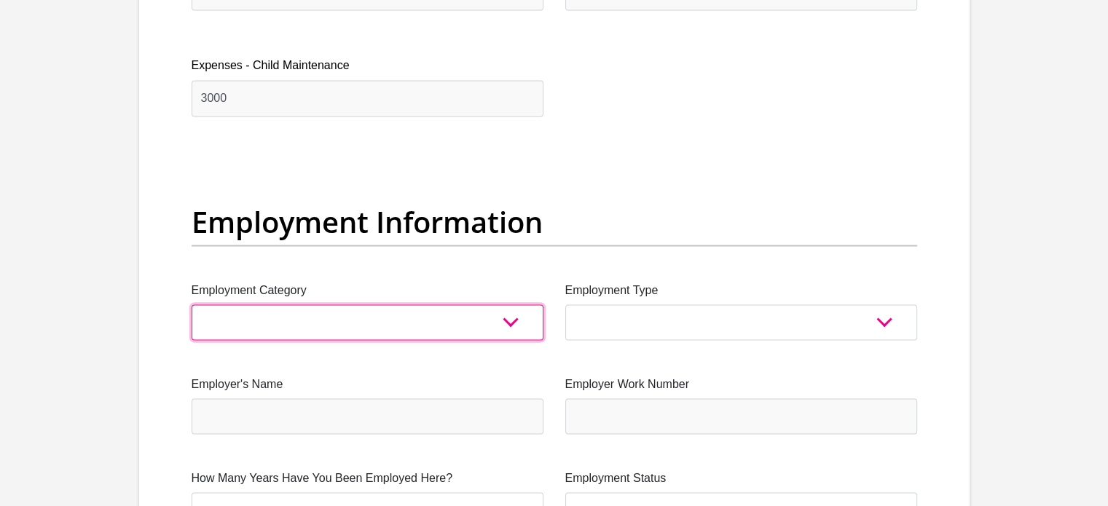
click at [440, 316] on select "AGRICULTURE ALCOHOL & TOBACCO CONSTRUCTION MATERIALS METALLURGY EQUIPMENT FOR R…" at bounding box center [368, 322] width 352 height 36
select select "59"
click at [192, 304] on select "AGRICULTURE ALCOHOL & TOBACCO CONSTRUCTION MATERIALS METALLURGY EQUIPMENT FOR R…" at bounding box center [368, 322] width 352 height 36
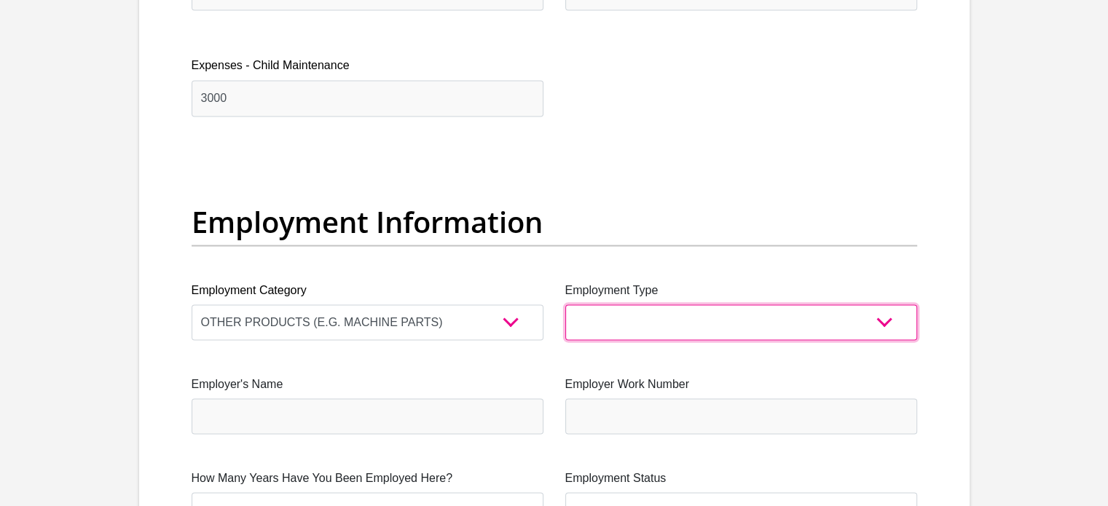
click at [610, 312] on select "College/Lecturer Craft Seller Creative Driver Executive Farmer Forces - Non Com…" at bounding box center [741, 322] width 352 height 36
select select "Licenced Professional"
click at [565, 304] on select "College/Lecturer Craft Seller Creative Driver Executive Farmer Forces - Non Com…" at bounding box center [741, 322] width 352 height 36
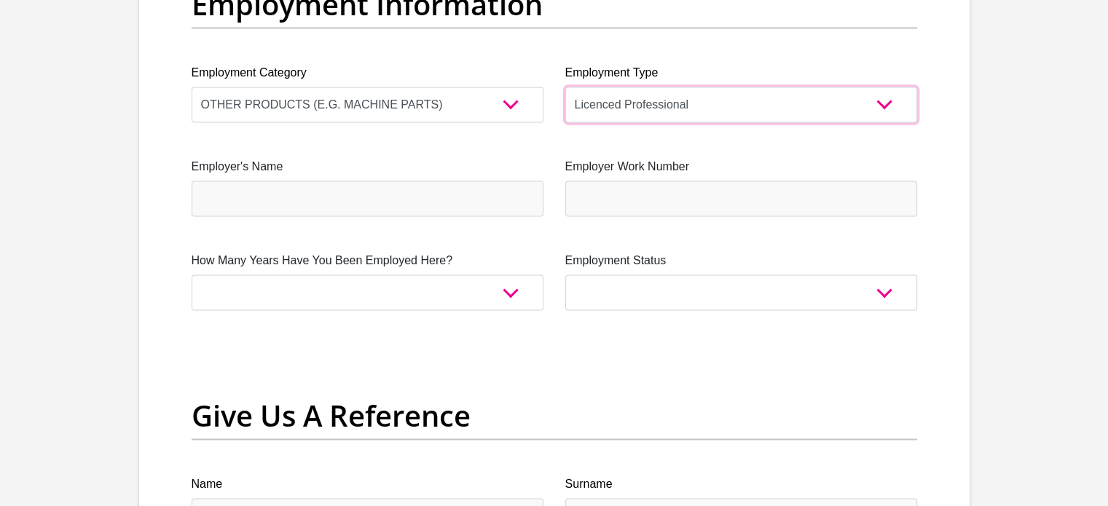
scroll to position [2768, 0]
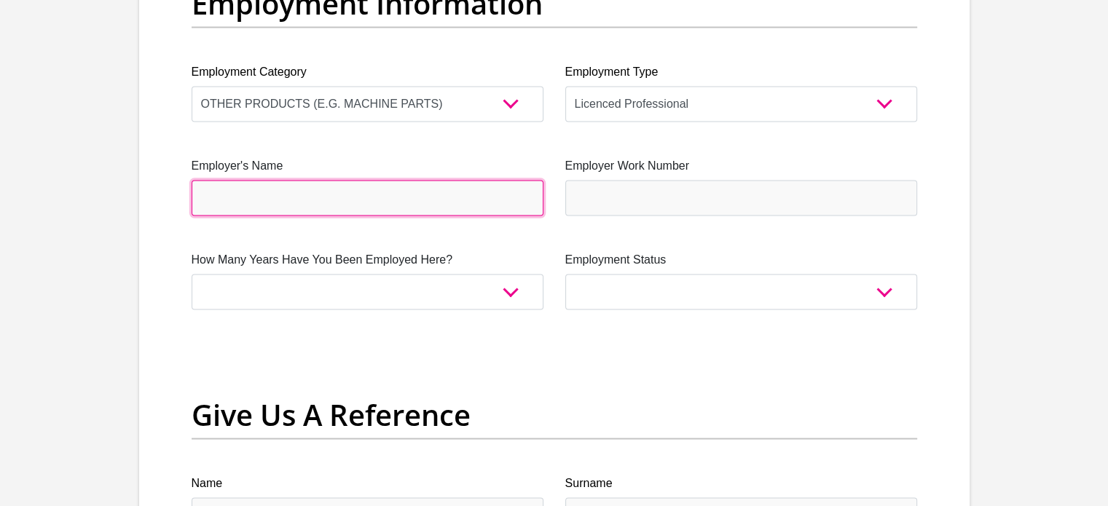
click at [377, 196] on input "Employer's Name" at bounding box center [368, 198] width 352 height 36
type input "[PERSON_NAME]"
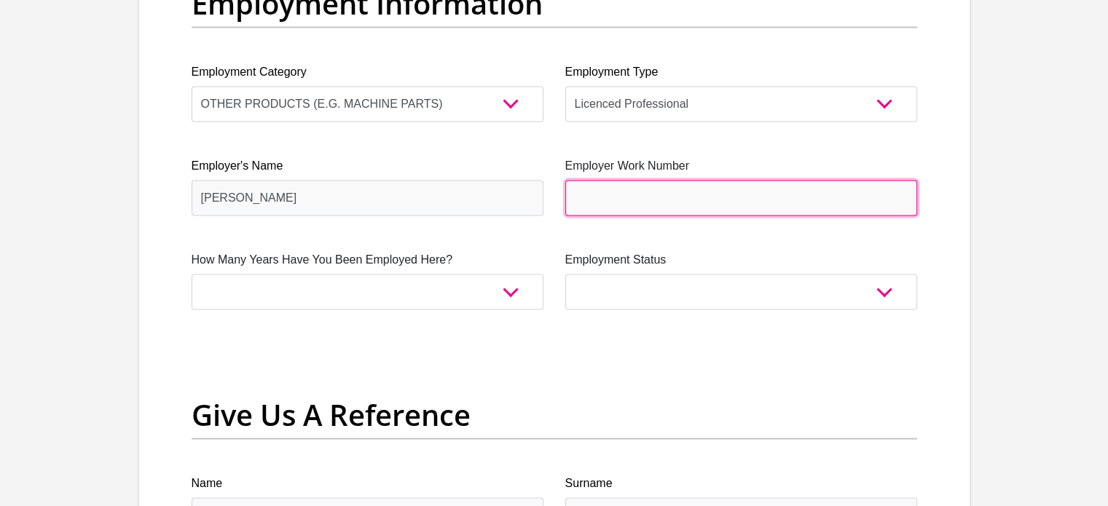
click at [621, 200] on input "Employer Work Number" at bounding box center [741, 198] width 352 height 36
type input "0549832610"
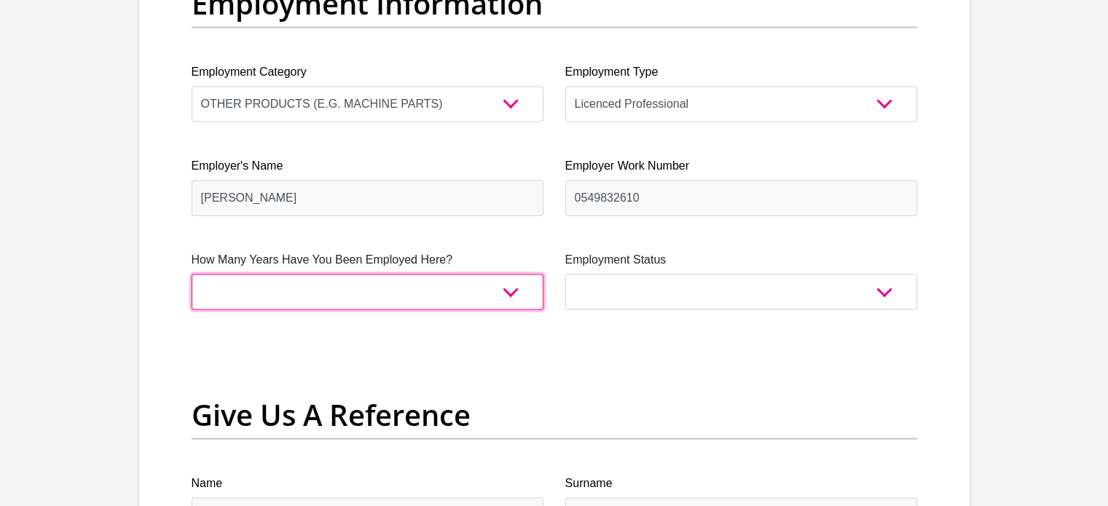
click at [377, 280] on select "less than 1 year 1-3 years 3-5 years 5+ years" at bounding box center [368, 292] width 352 height 36
select select "60"
click at [192, 274] on select "less than 1 year 1-3 years 3-5 years 5+ years" at bounding box center [368, 292] width 352 height 36
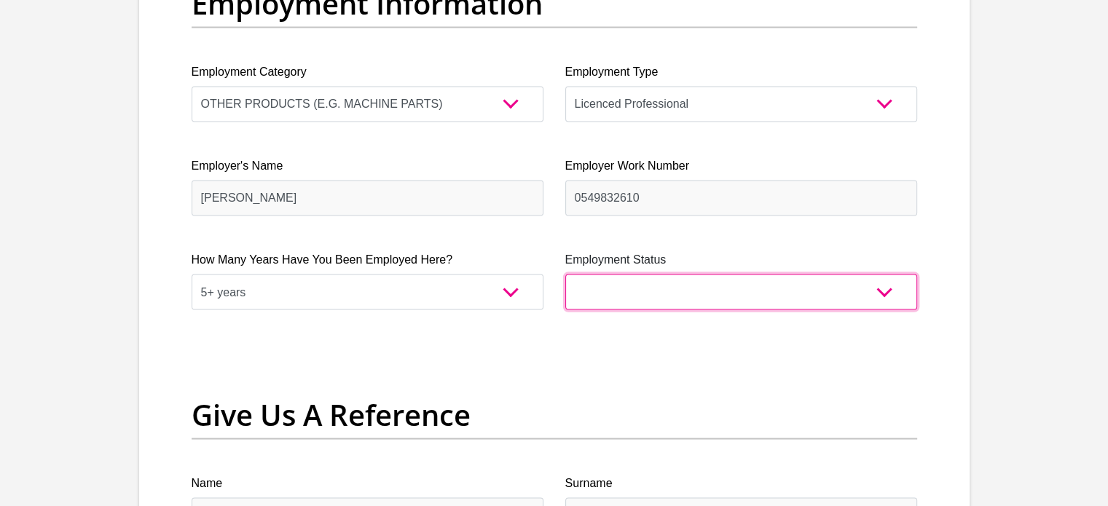
click at [705, 305] on select "Permanent/Full-time Part-time/Casual [DEMOGRAPHIC_DATA] Worker Self-Employed Ho…" at bounding box center [741, 292] width 352 height 36
select select "1"
click at [565, 274] on select "Permanent/Full-time Part-time/Casual [DEMOGRAPHIC_DATA] Worker Self-Employed Ho…" at bounding box center [741, 292] width 352 height 36
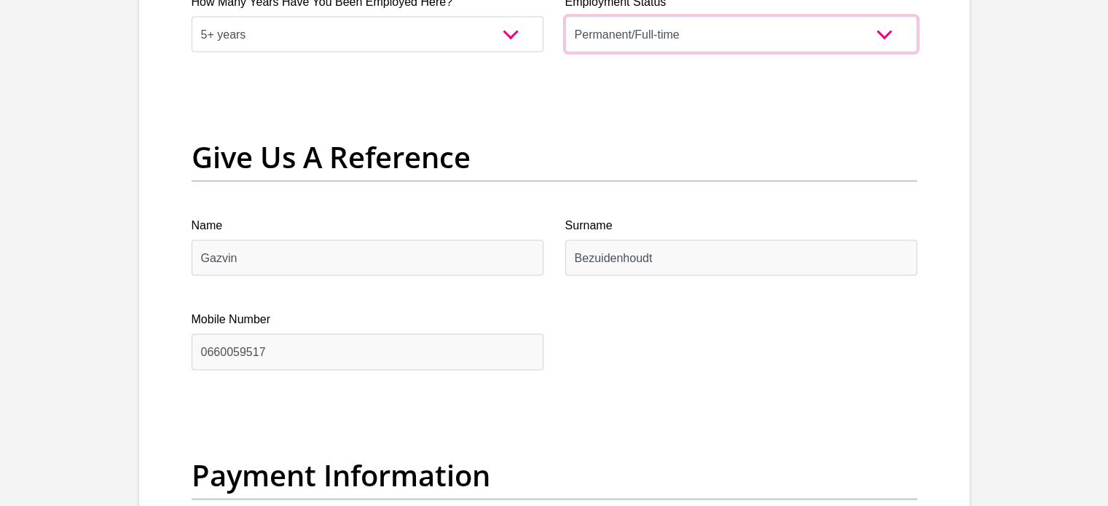
scroll to position [3059, 0]
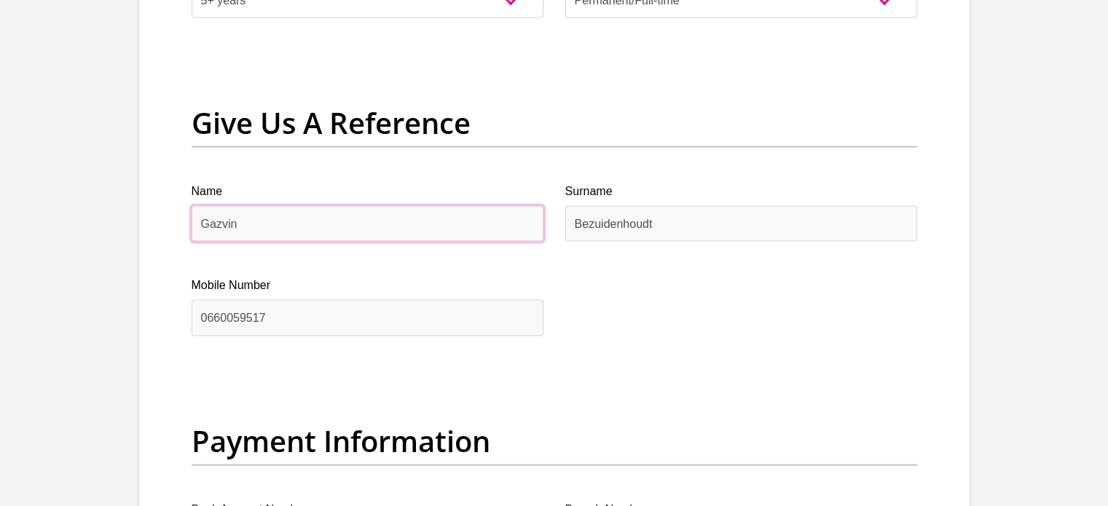
click at [473, 232] on input "Gazvin" at bounding box center [368, 224] width 352 height 36
type input "G"
type input "Annegritte"
click at [343, 318] on input "0660059517" at bounding box center [368, 318] width 352 height 36
type input "0"
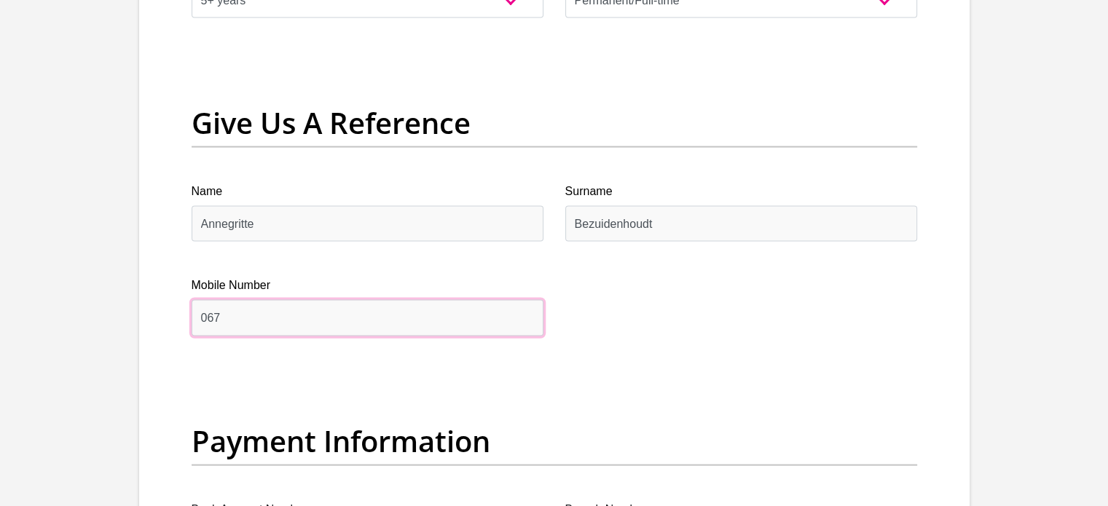
type input "0673219858"
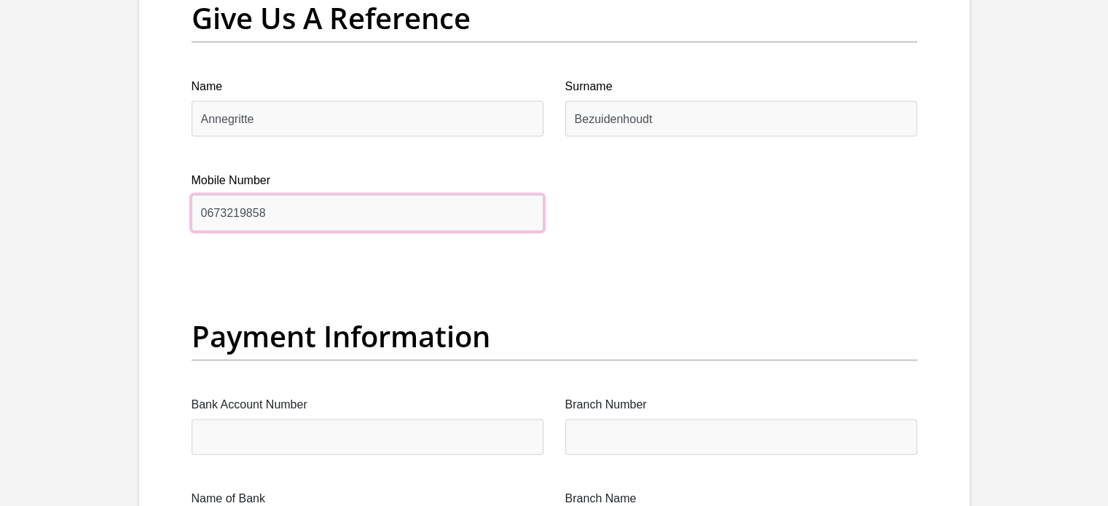
scroll to position [3278, 0]
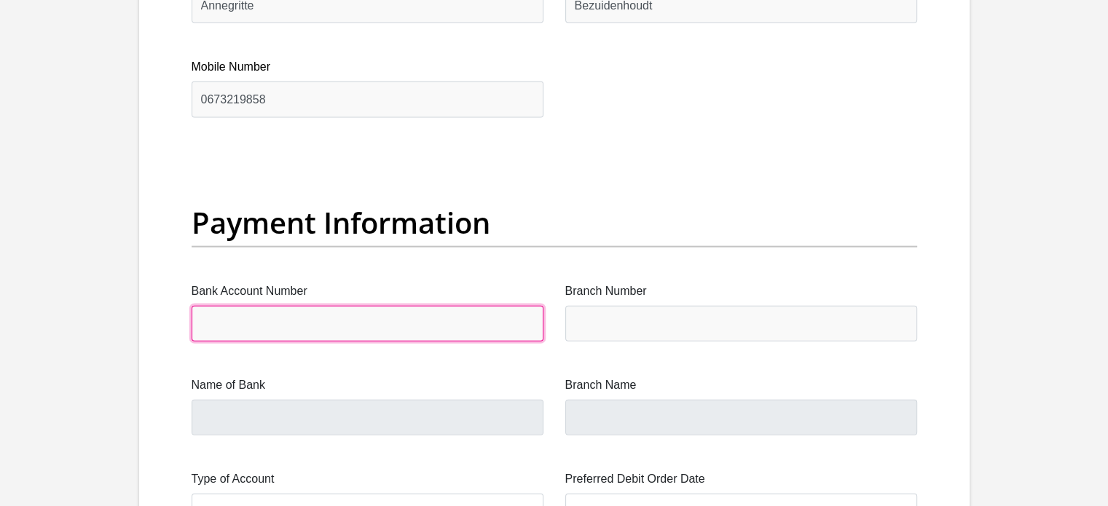
click at [364, 320] on input "Bank Account Number" at bounding box center [368, 324] width 352 height 36
type input "63088471346"
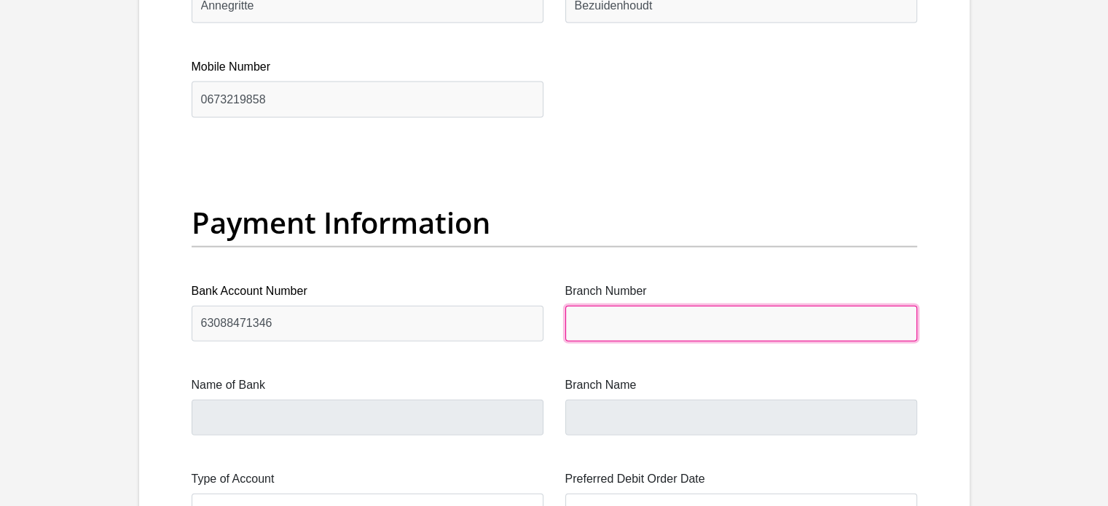
click at [615, 329] on input "Branch Number" at bounding box center [741, 324] width 352 height 36
type input "250655"
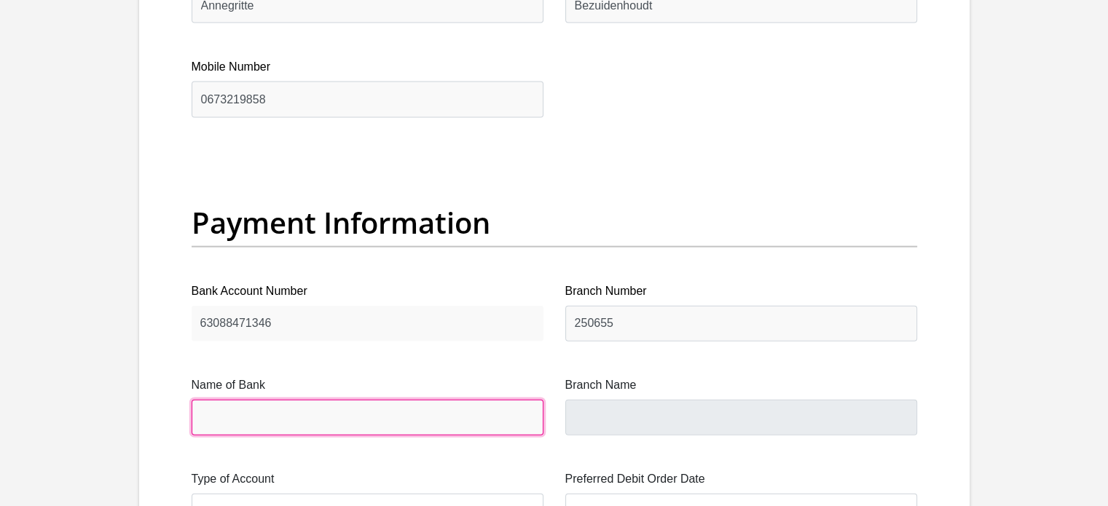
click at [355, 406] on input "Name of Bank" at bounding box center [368, 418] width 352 height 36
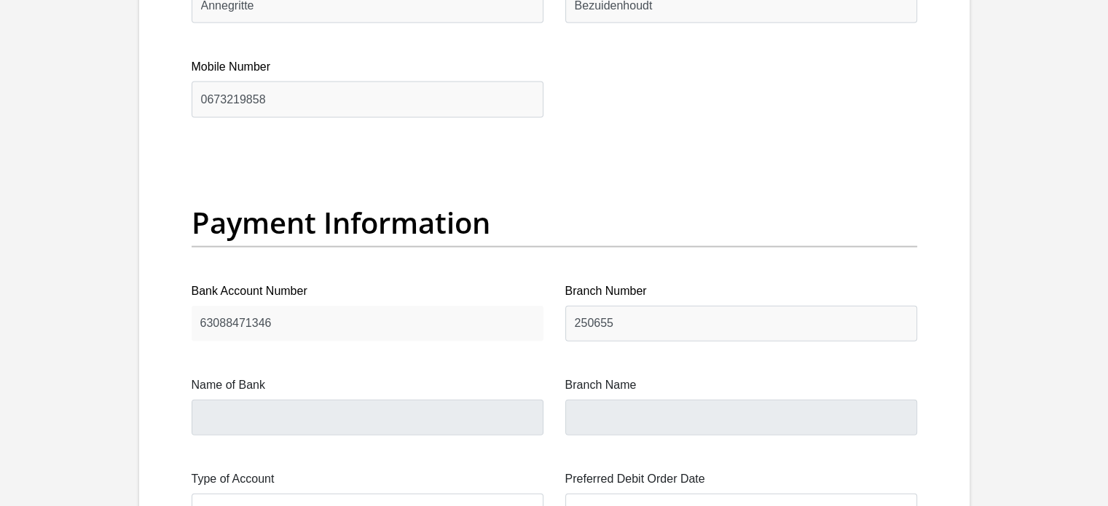
click at [426, 378] on label "Name of Bank" at bounding box center [368, 385] width 352 height 17
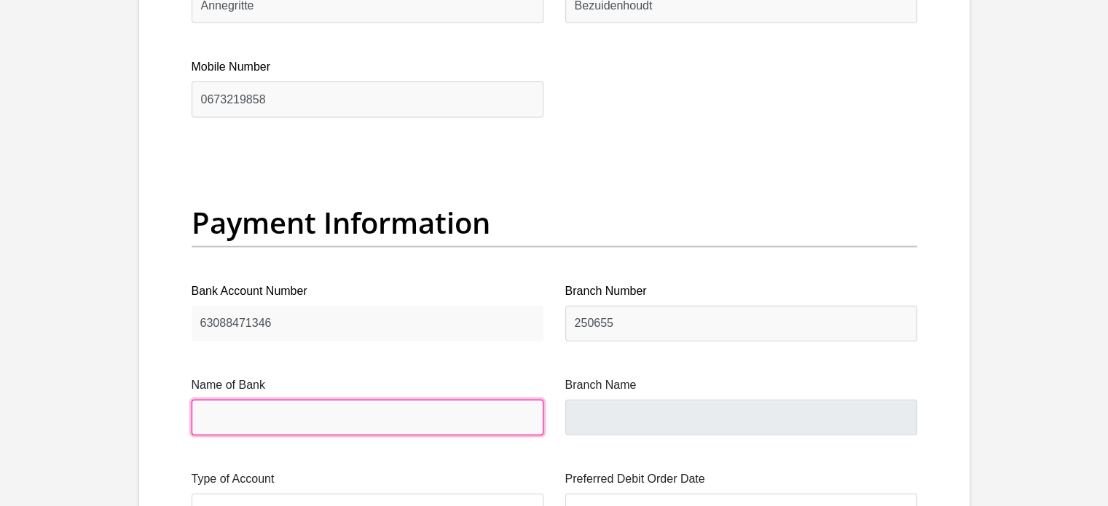
click at [426, 400] on input "Name of Bank" at bounding box center [368, 418] width 352 height 36
type input "FIRSTRAND BANK"
type input "BRANCH 560"
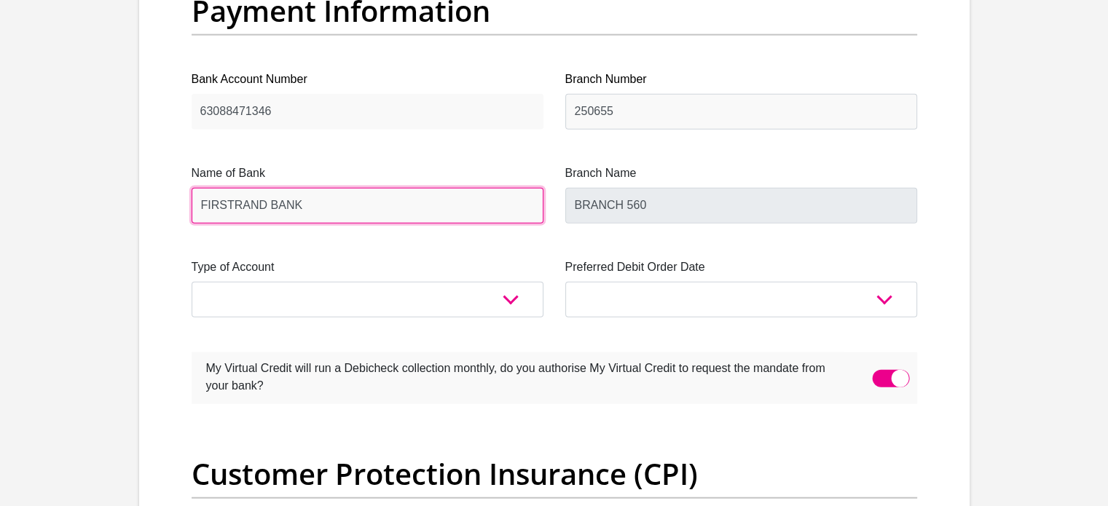
scroll to position [3497, 0]
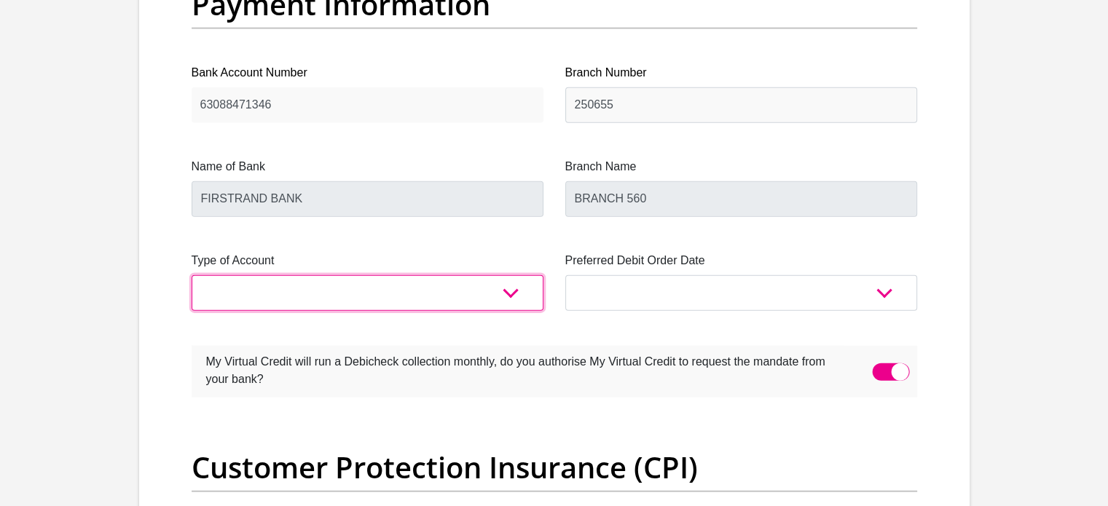
click at [370, 302] on select "Cheque Savings" at bounding box center [368, 293] width 352 height 36
select select "CUR"
click at [192, 275] on select "Cheque Savings" at bounding box center [368, 293] width 352 height 36
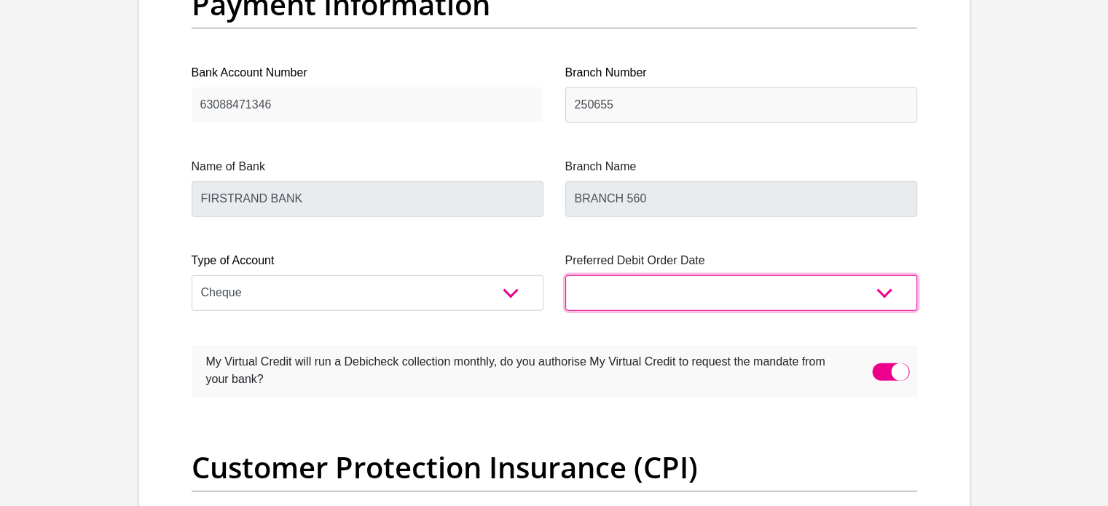
click at [603, 290] on select "1st 2nd 3rd 4th 5th 7th 18th 19th 20th 21st 22nd 23rd 24th 25th 26th 27th 28th …" at bounding box center [741, 293] width 352 height 36
select select "28"
click at [565, 275] on select "1st 2nd 3rd 4th 5th 7th 18th 19th 20th 21st 22nd 23rd 24th 25th 26th 27th 28th …" at bounding box center [741, 293] width 352 height 36
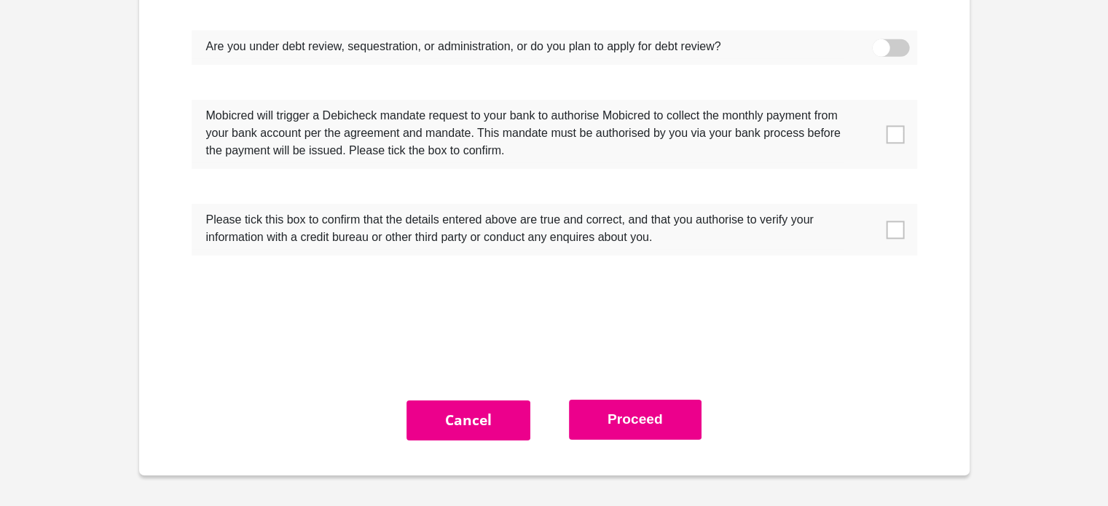
scroll to position [4735, 0]
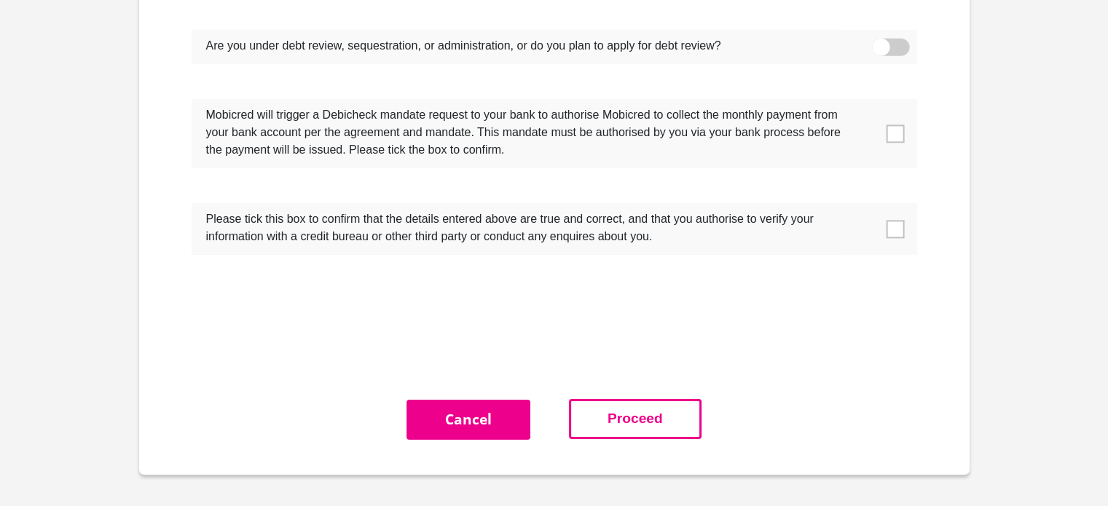
click at [637, 416] on button "Proceed" at bounding box center [635, 419] width 133 height 40
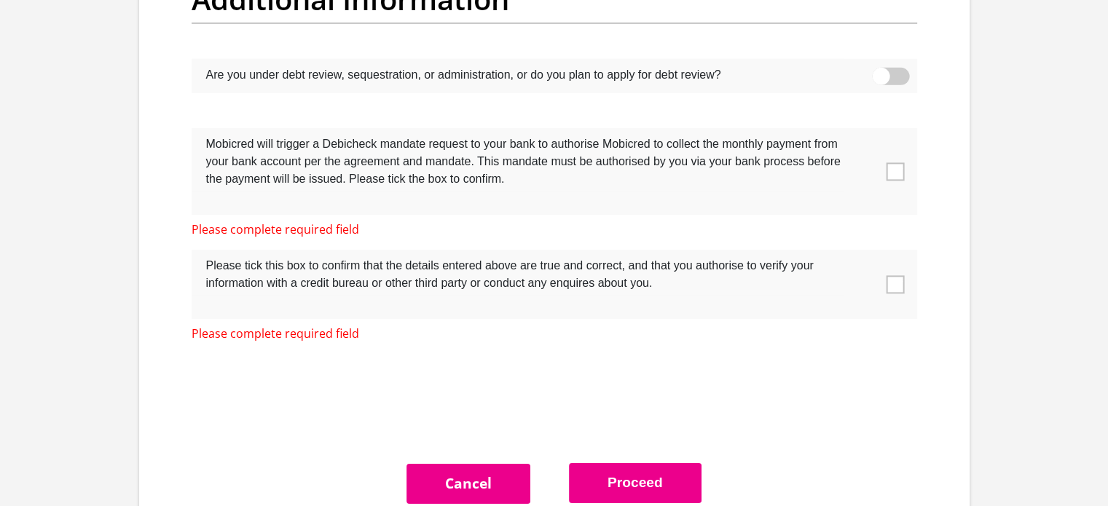
scroll to position [4705, 0]
click at [895, 282] on span at bounding box center [895, 285] width 18 height 18
click at [866, 254] on input "checkbox" at bounding box center [866, 254] width 0 height 0
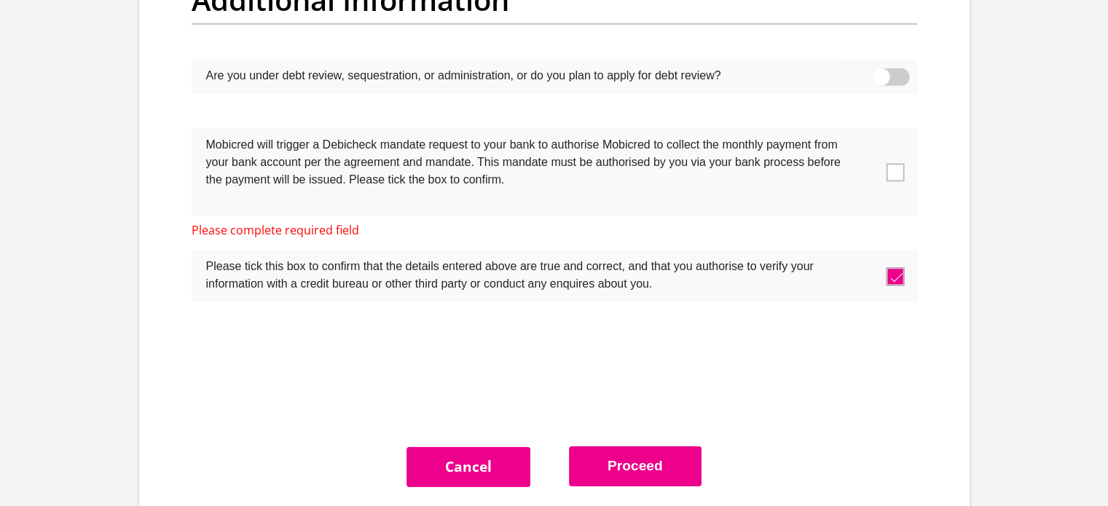
click at [893, 173] on span at bounding box center [895, 172] width 18 height 18
click at [866, 133] on input "checkbox" at bounding box center [866, 133] width 0 height 0
